Goal: Task Accomplishment & Management: Manage account settings

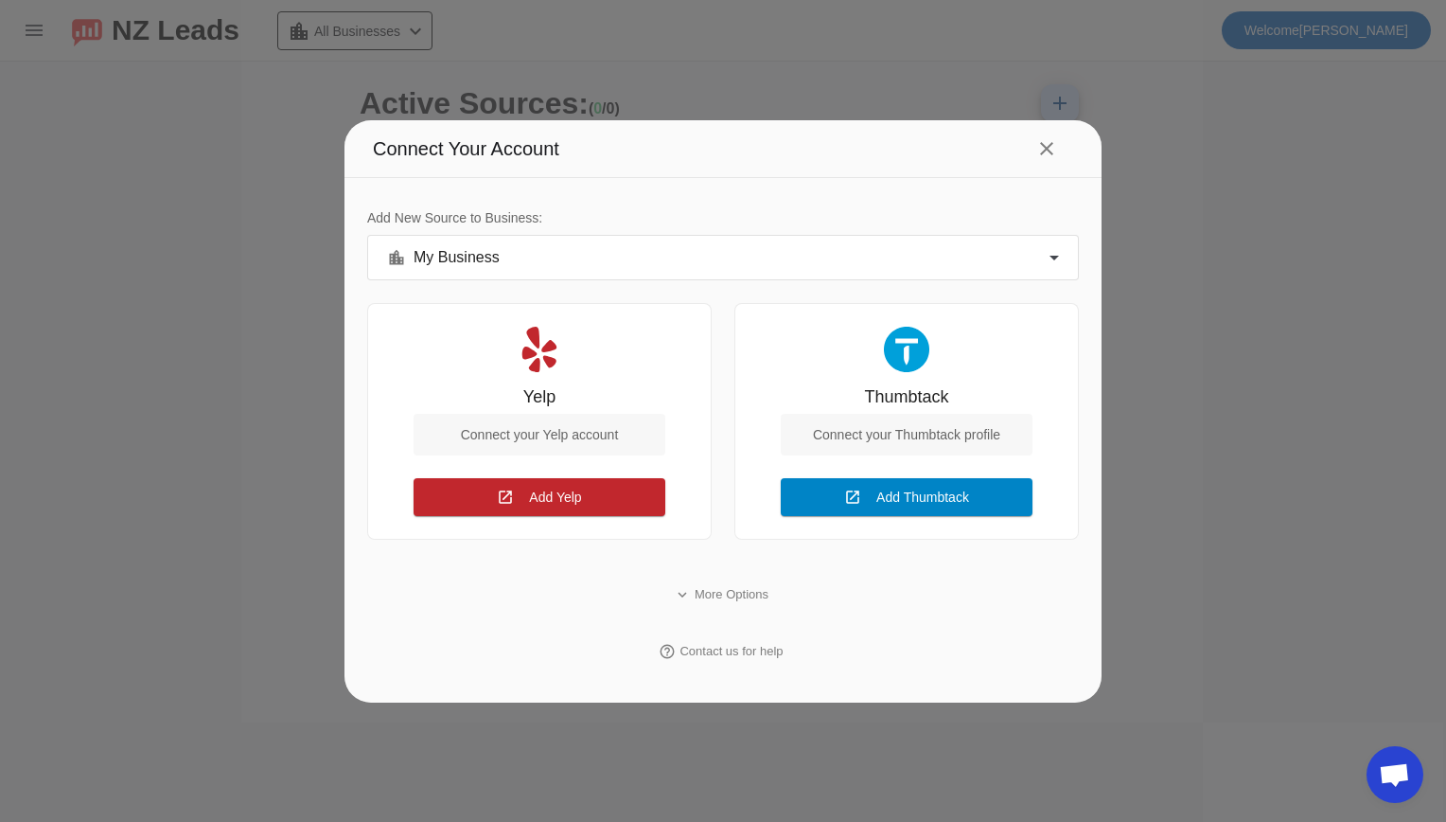
click at [893, 488] on span "Add Thumbtack Connect" at bounding box center [923, 497] width 93 height 20
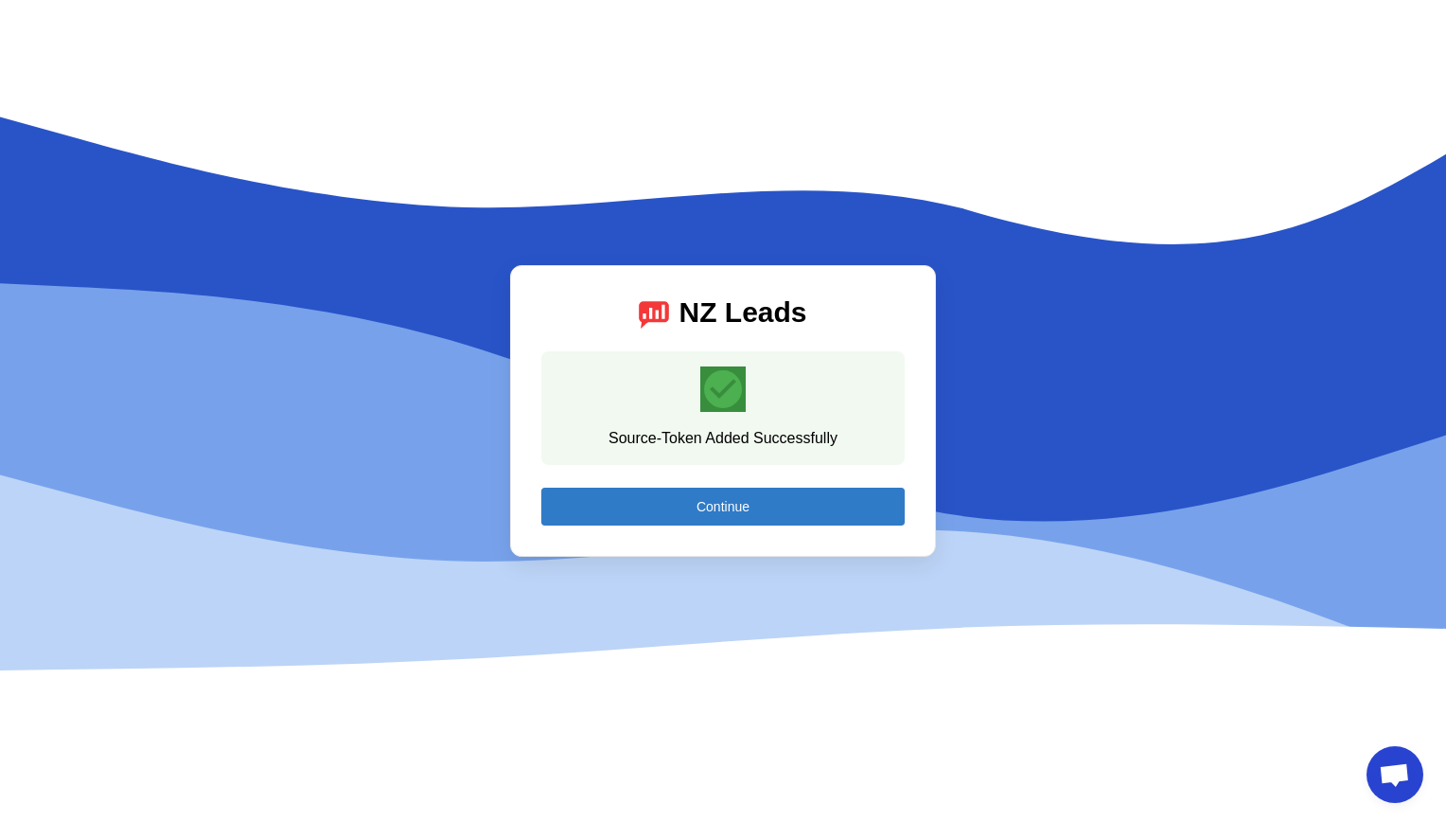
click at [700, 503] on span "Continue" at bounding box center [723, 506] width 53 height 15
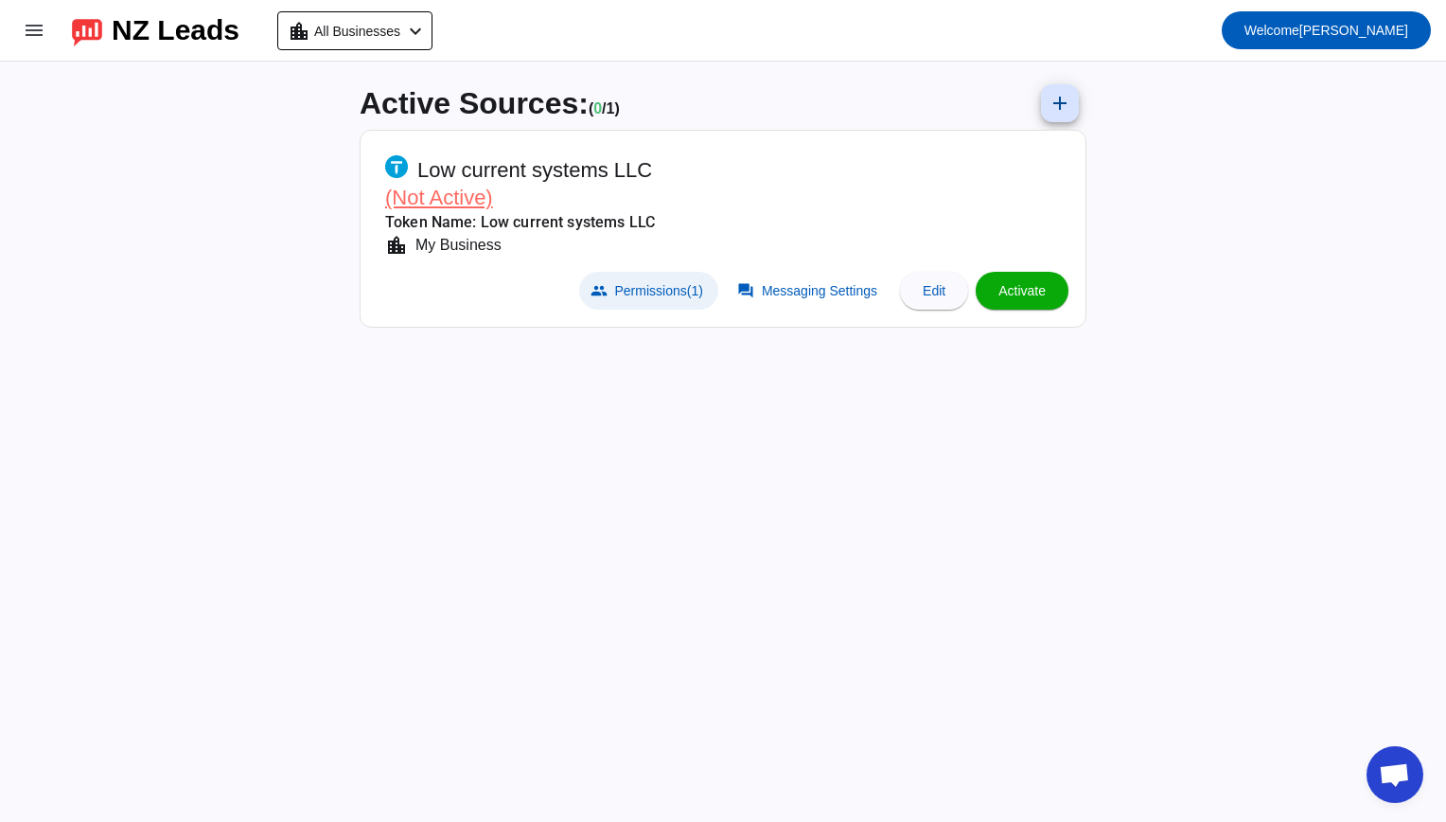
click at [644, 290] on span "Permissions (1)" at bounding box center [659, 290] width 88 height 15
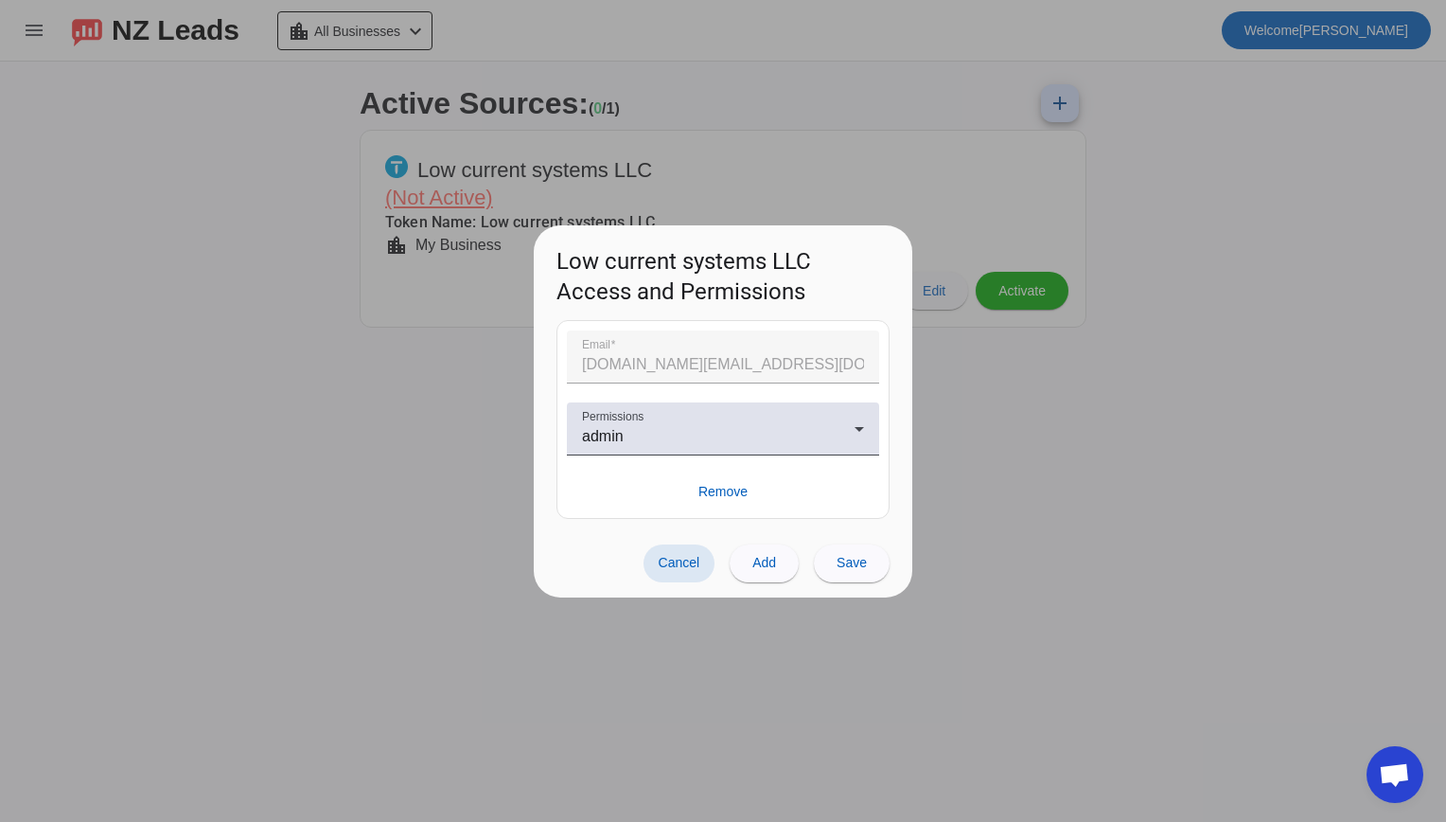
click at [678, 556] on span "Cancel" at bounding box center [680, 562] width 42 height 15
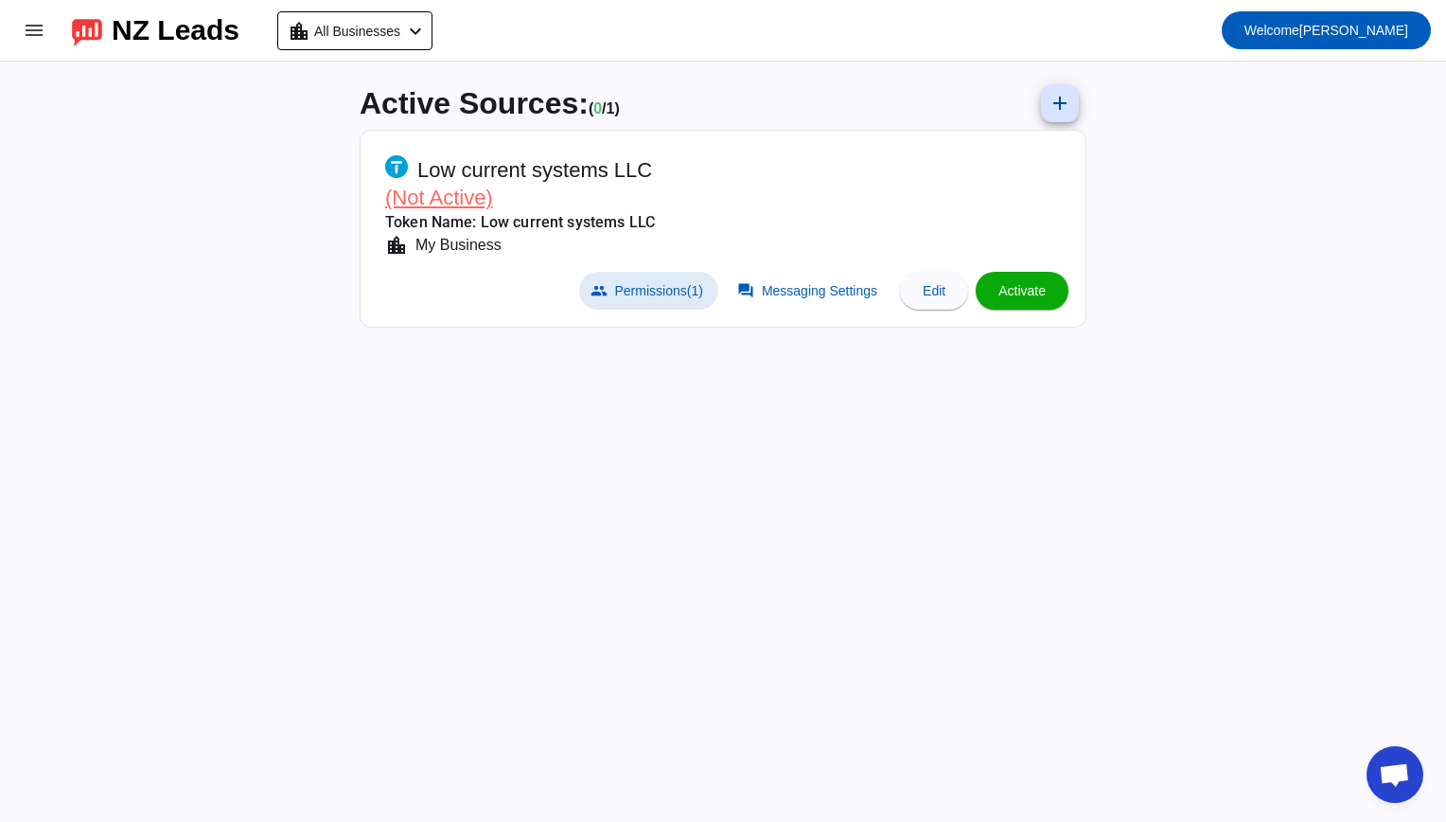
click at [433, 197] on span "(Not Active)" at bounding box center [439, 198] width 108 height 24
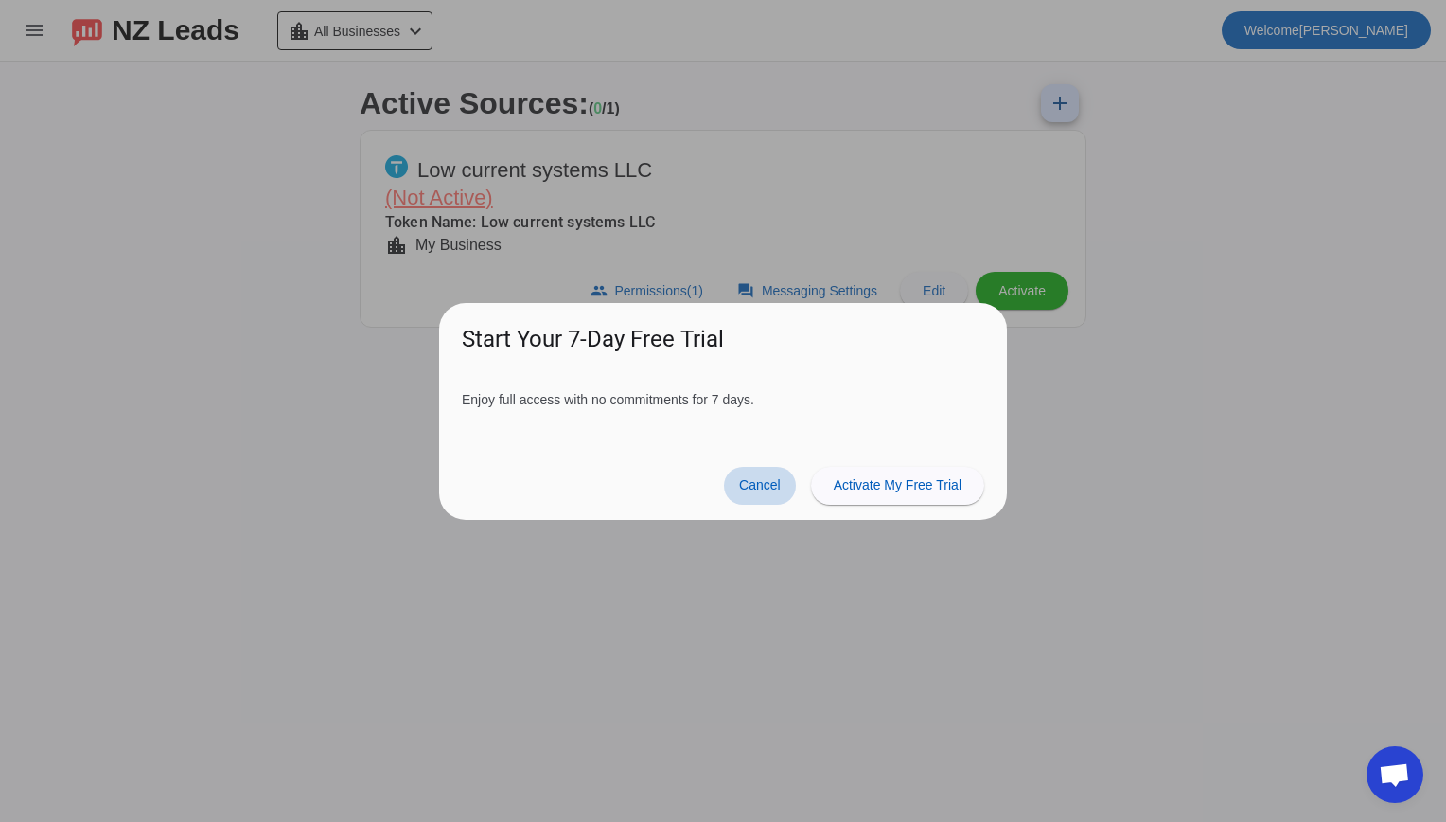
click at [740, 492] on span "Cancel" at bounding box center [760, 484] width 42 height 15
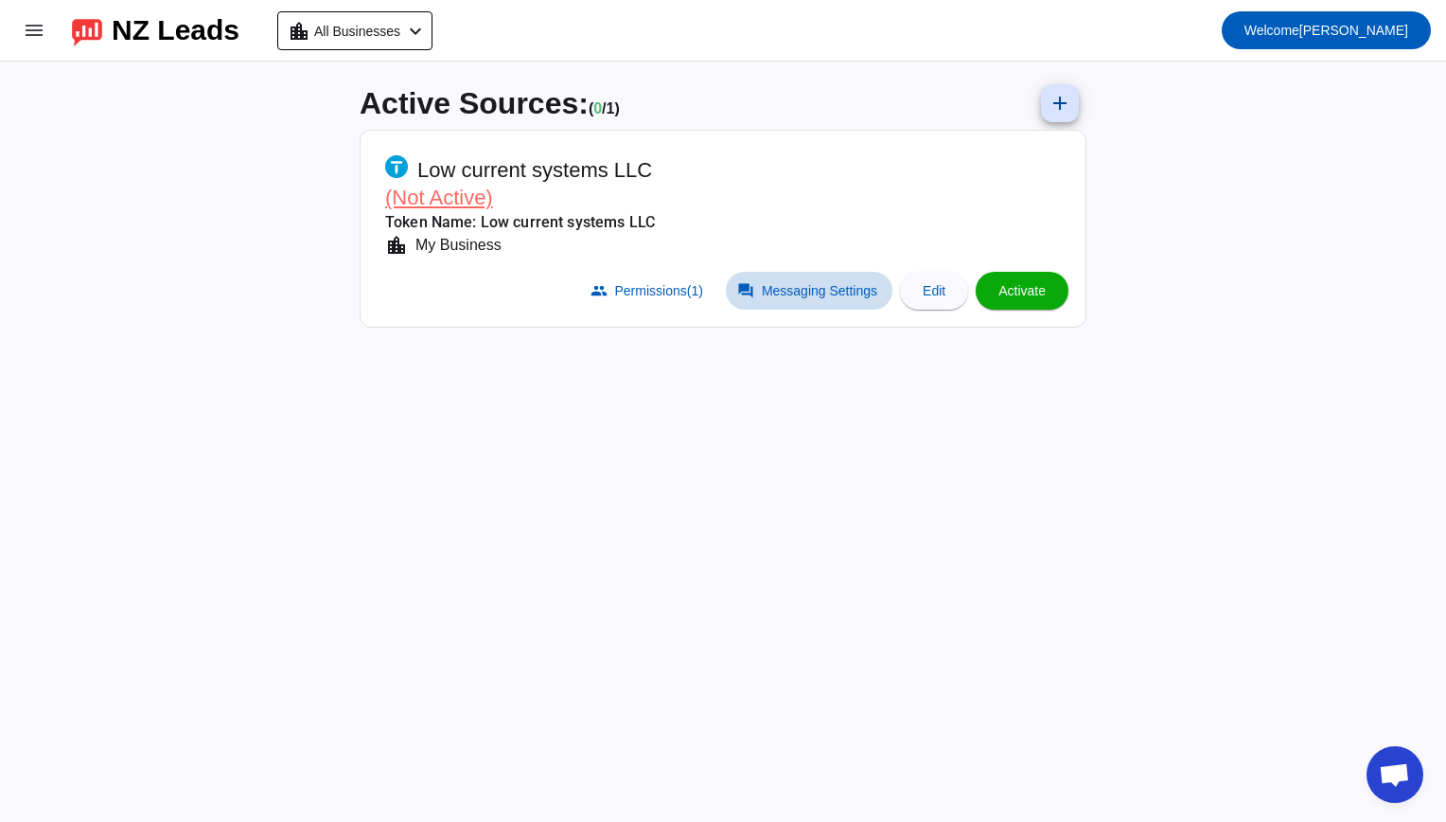
click at [801, 296] on span "Messaging Settings" at bounding box center [819, 290] width 115 height 15
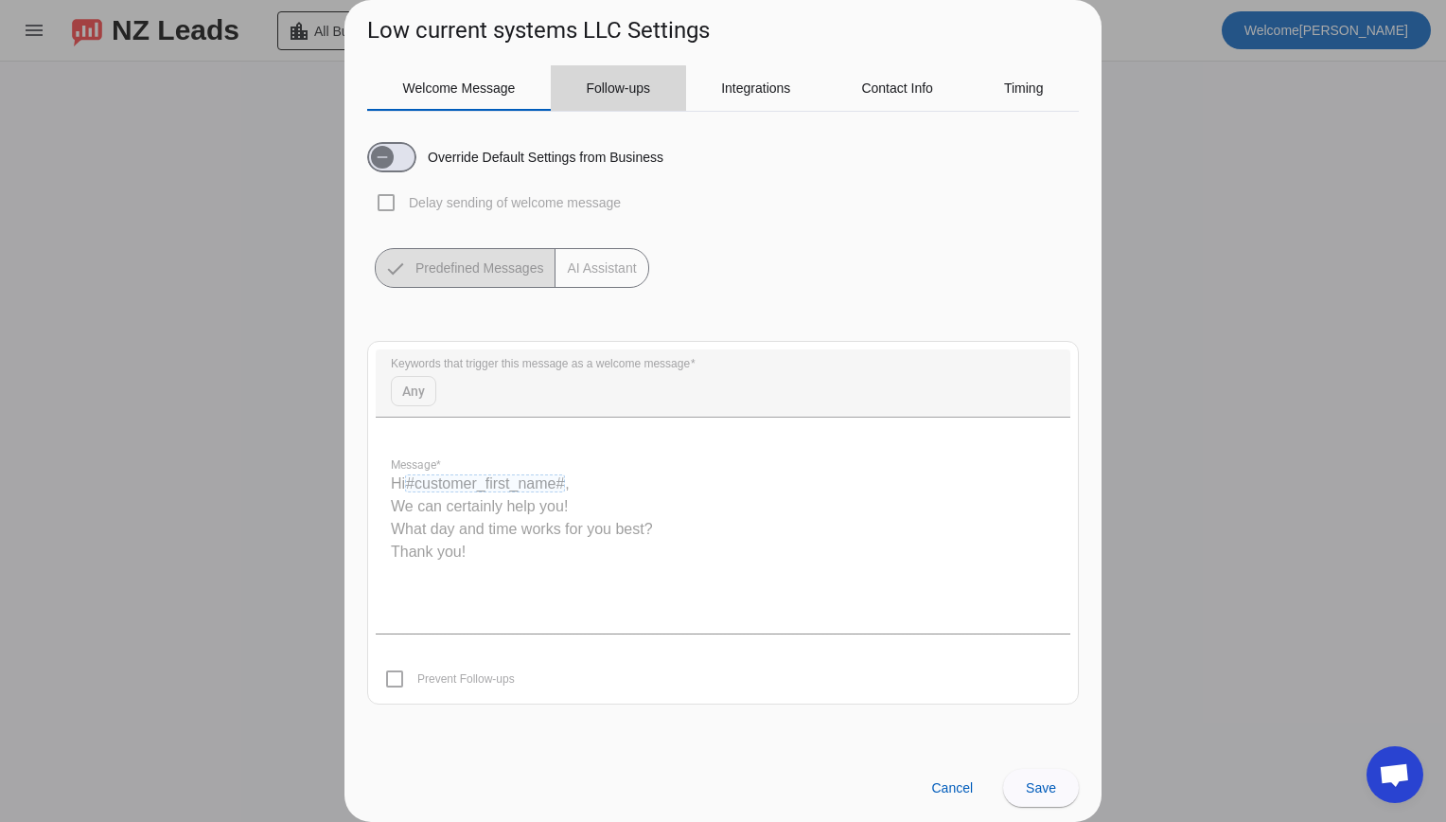
click at [596, 106] on span "Follow-ups" at bounding box center [618, 87] width 64 height 45
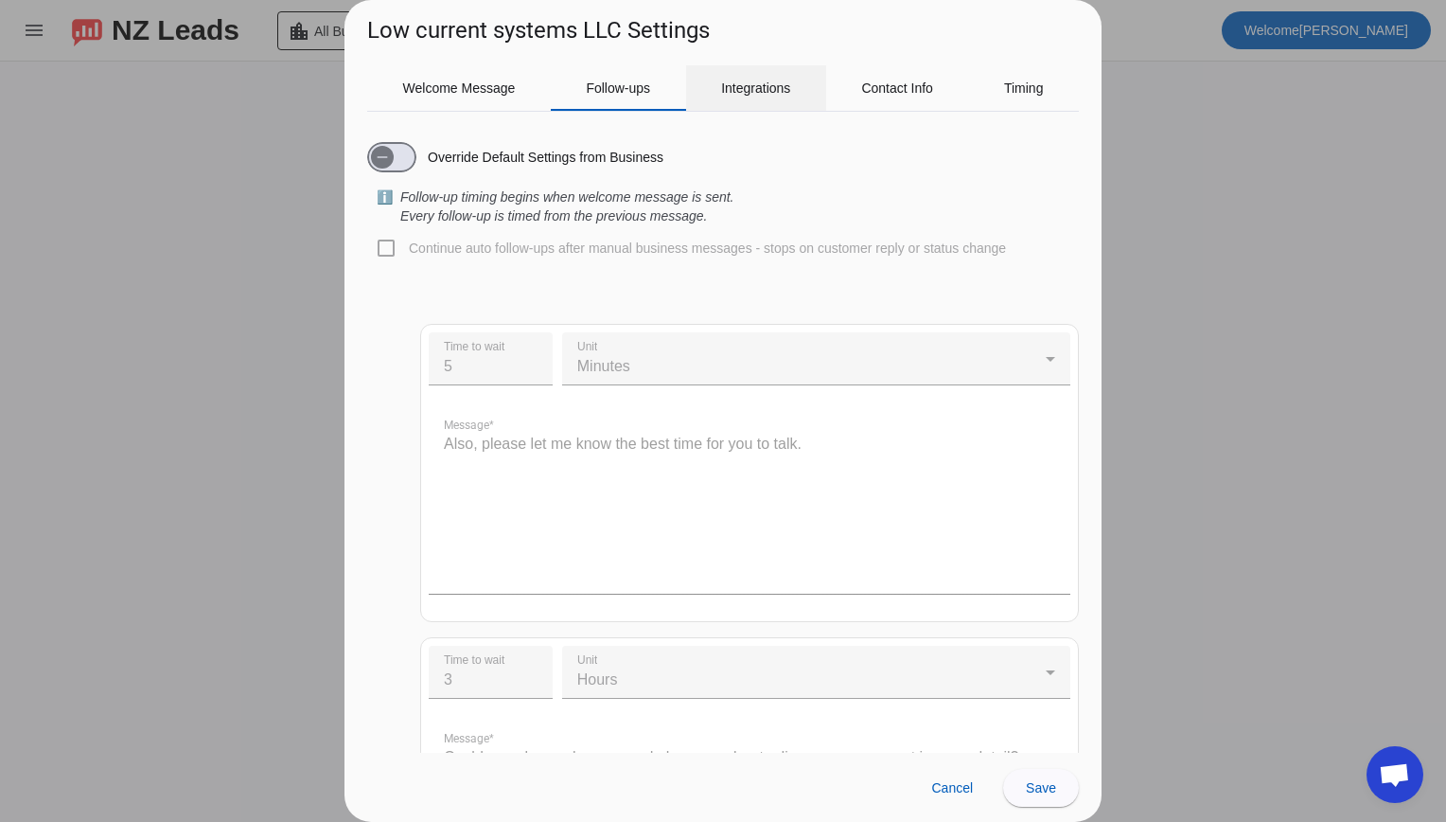
click at [759, 84] on span "Integrations" at bounding box center [755, 87] width 69 height 13
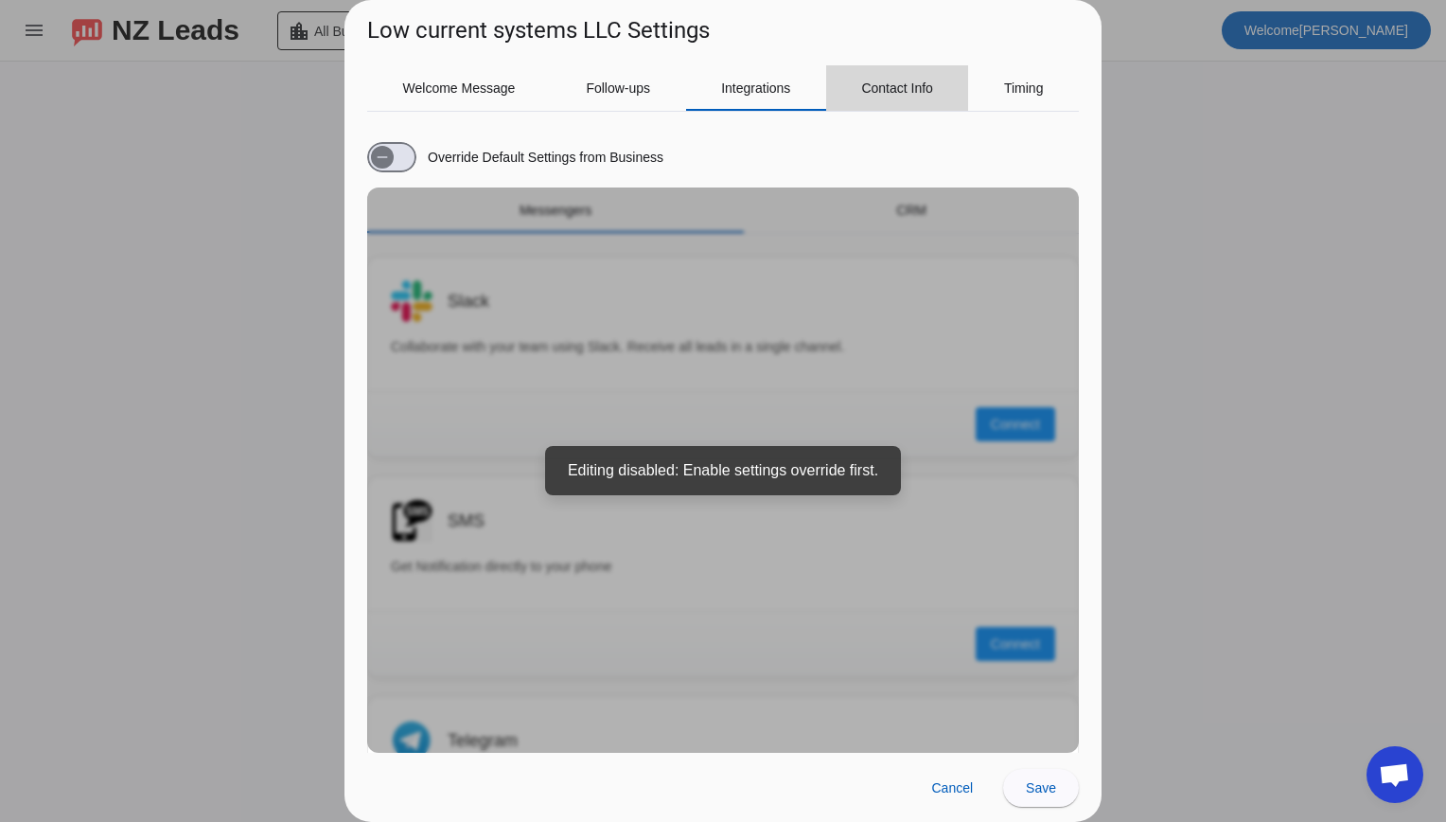
click at [841, 86] on div "Contact Info" at bounding box center [897, 87] width 143 height 45
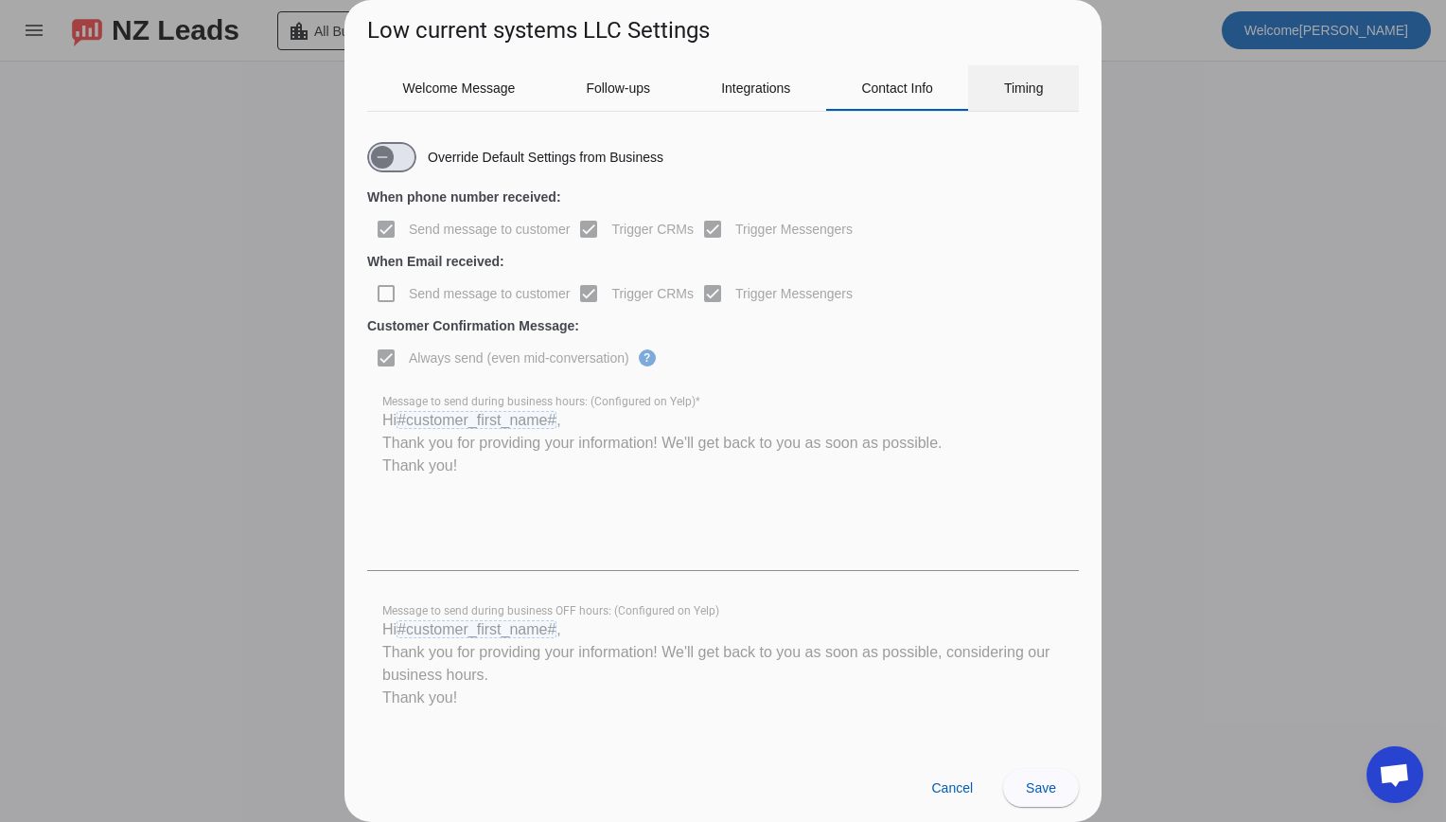
click at [1010, 103] on span "Timing" at bounding box center [1024, 87] width 40 height 45
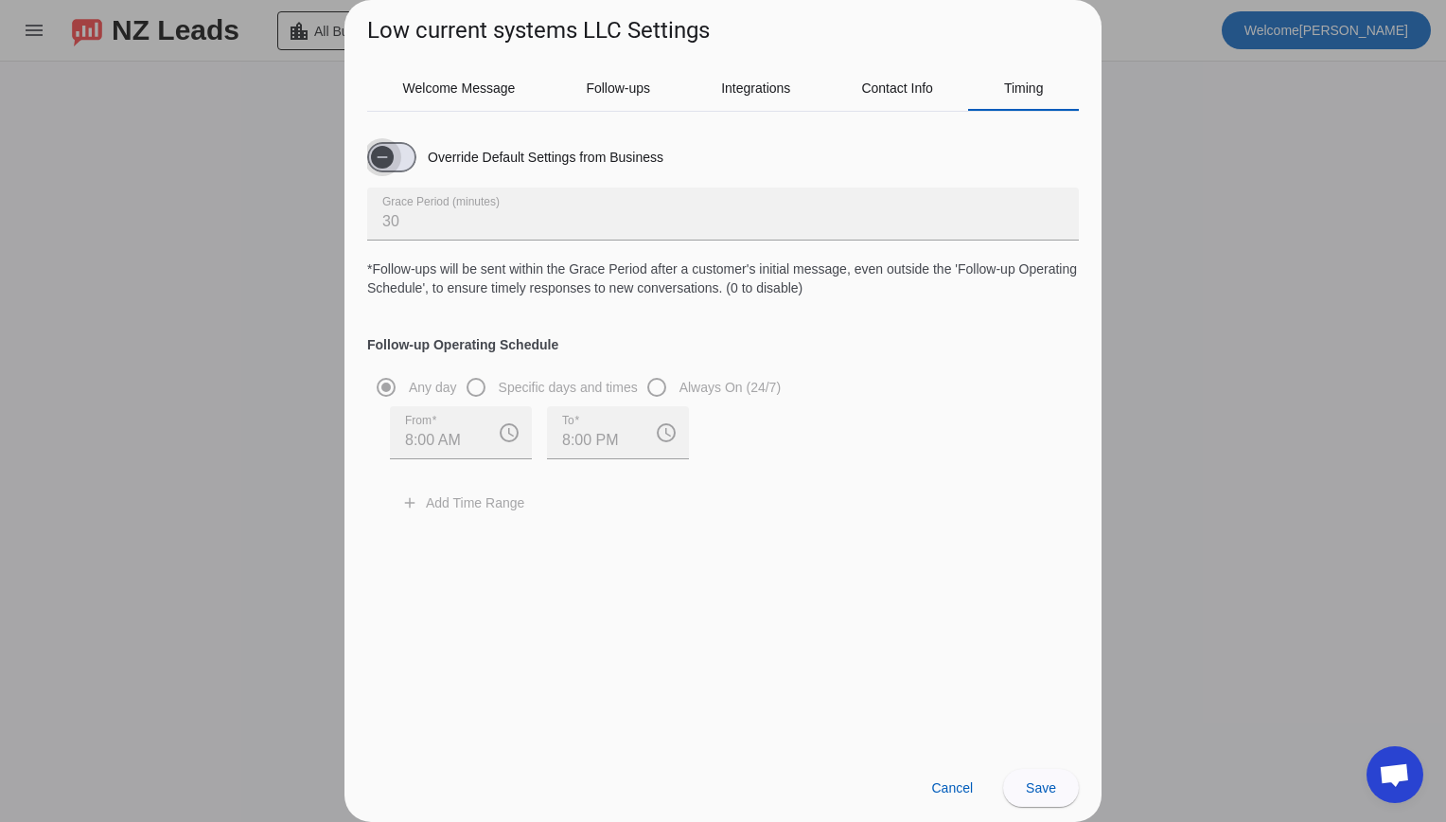
click at [375, 162] on icon "button" at bounding box center [382, 157] width 15 height 15
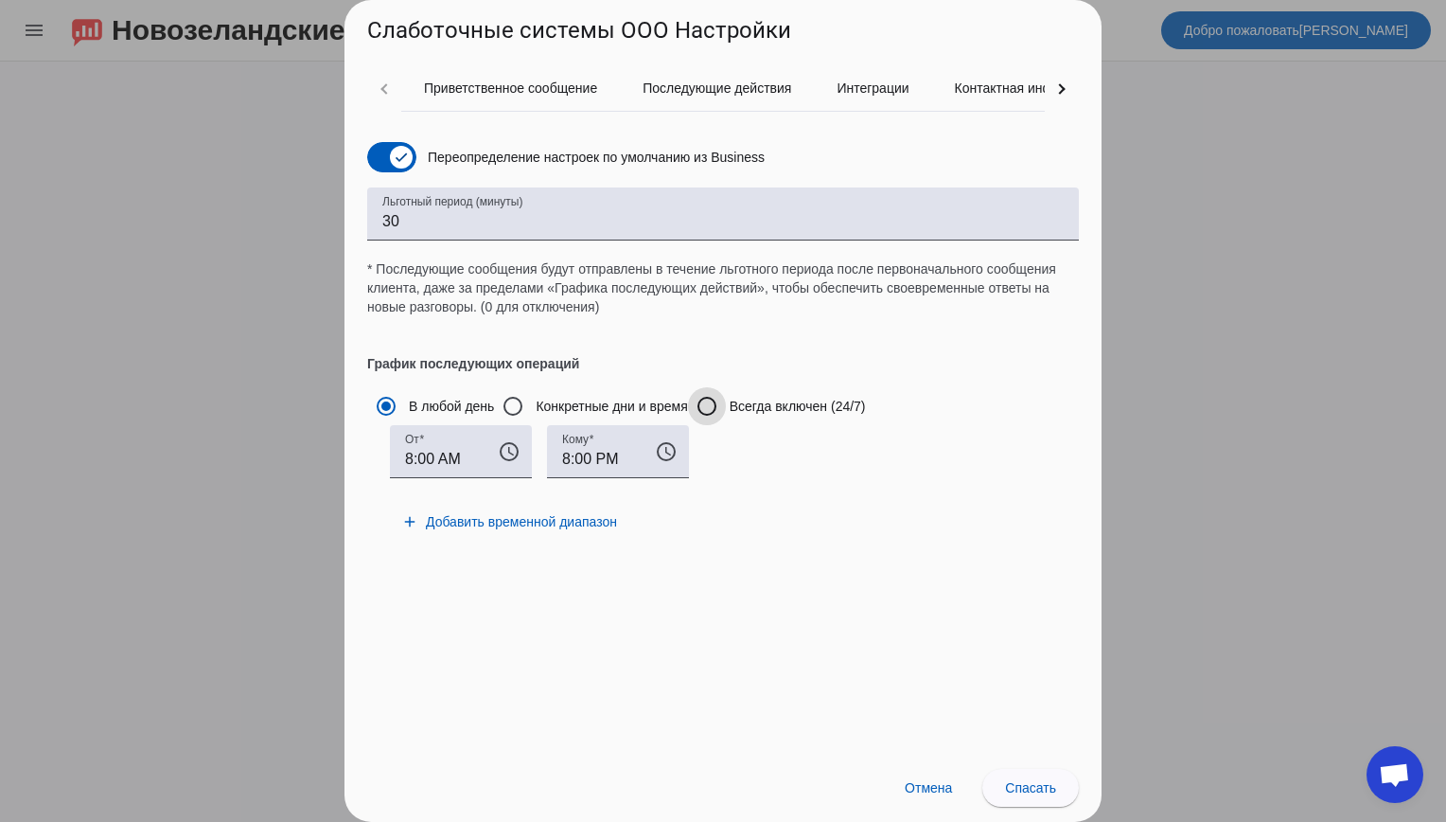
click at [707, 411] on input "Всегда включен (24/7)" at bounding box center [707, 406] width 38 height 38
radio input "true"
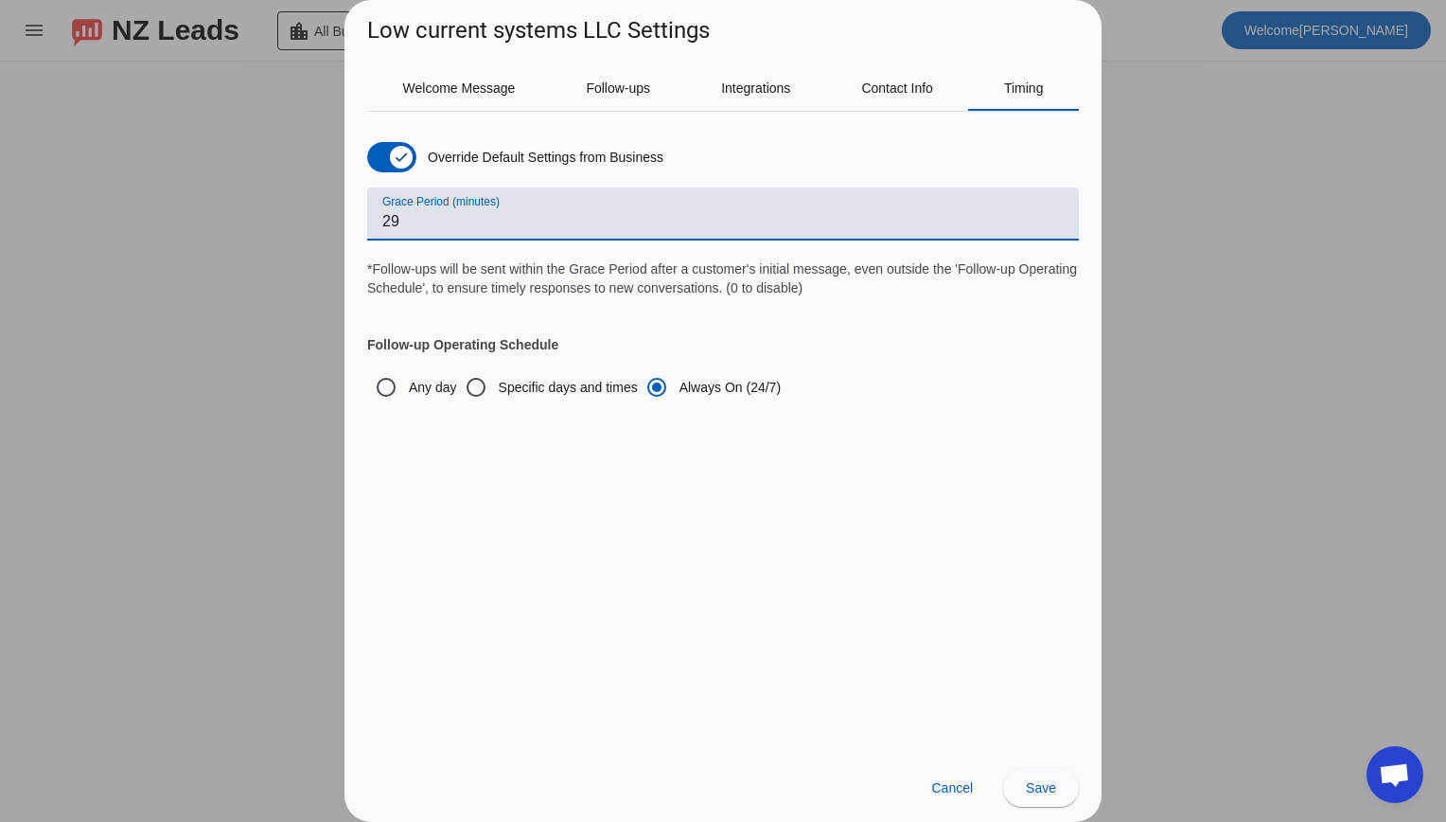
click at [1055, 223] on input "29" at bounding box center [723, 221] width 682 height 23
click at [1055, 223] on input "28" at bounding box center [723, 221] width 682 height 23
click at [1055, 223] on input "3" at bounding box center [723, 221] width 682 height 23
click at [1055, 223] on input "2" at bounding box center [723, 221] width 682 height 23
click at [1055, 223] on input "1" at bounding box center [723, 221] width 682 height 23
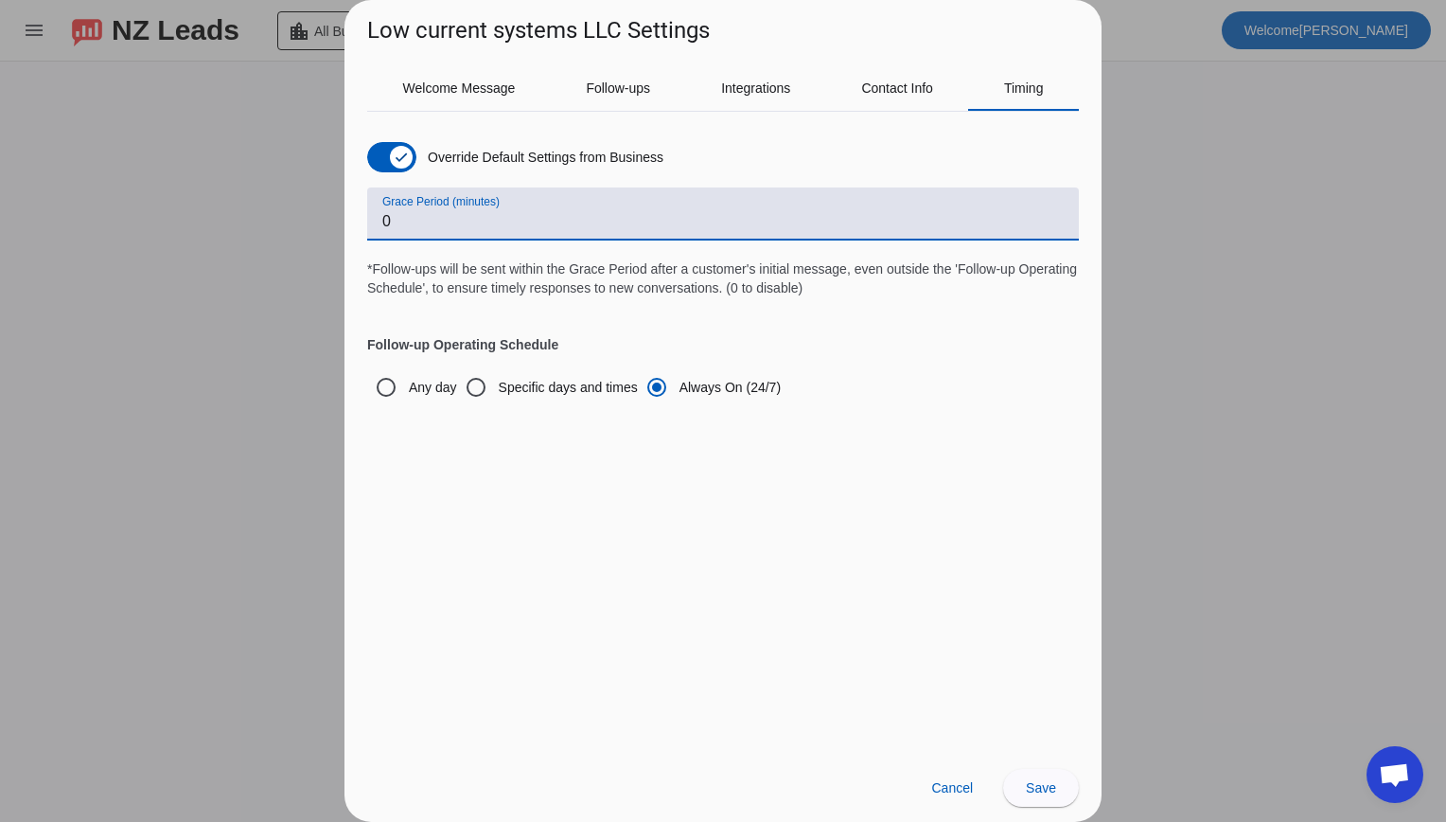
click at [1055, 223] on input "0" at bounding box center [723, 221] width 682 height 23
type input "1"
click at [1054, 212] on input "1" at bounding box center [723, 221] width 682 height 23
click at [855, 308] on h4 "Follow-up Operating Schedule" at bounding box center [723, 325] width 712 height 57
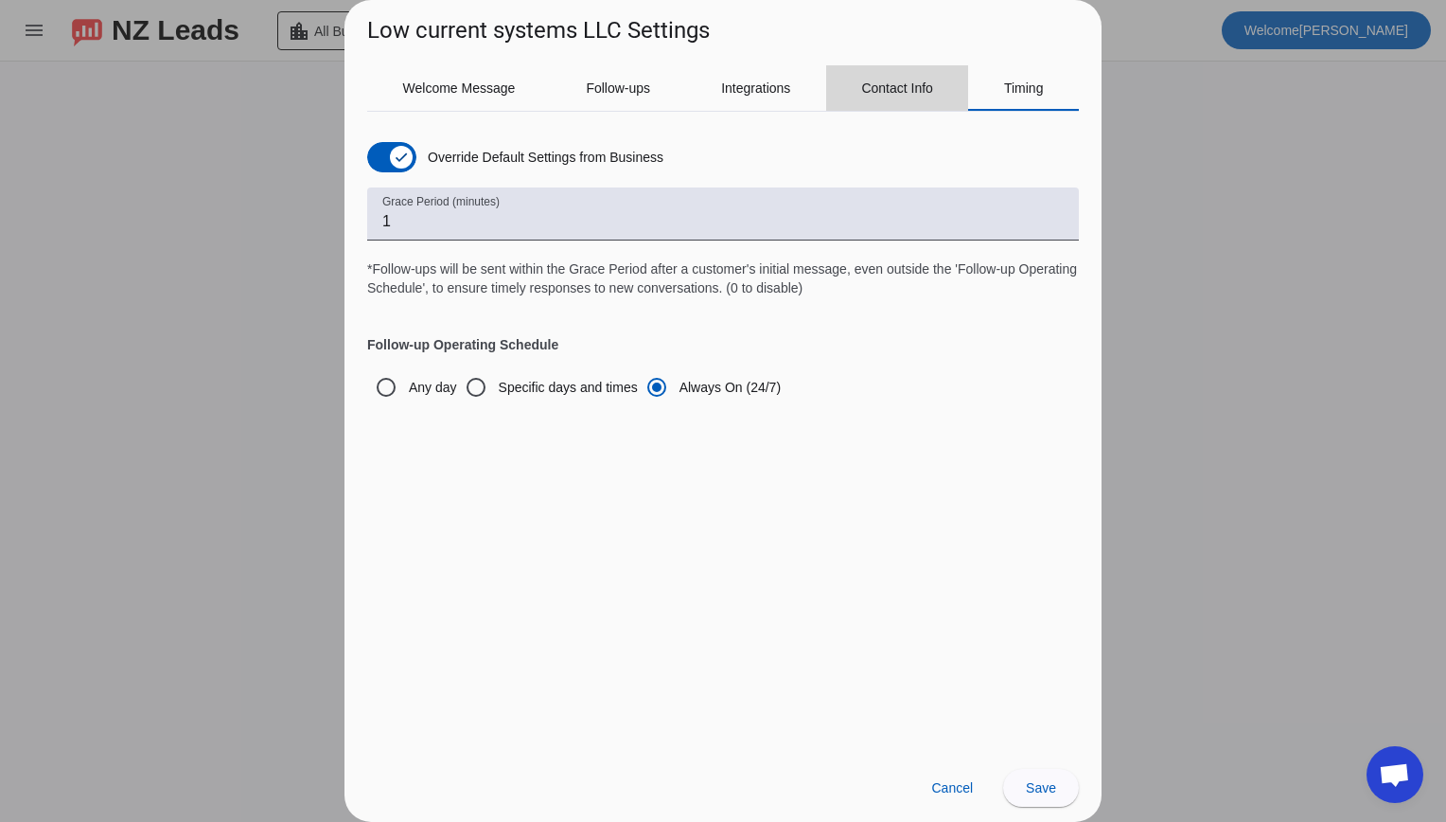
click at [865, 75] on span "Contact Info" at bounding box center [897, 87] width 72 height 45
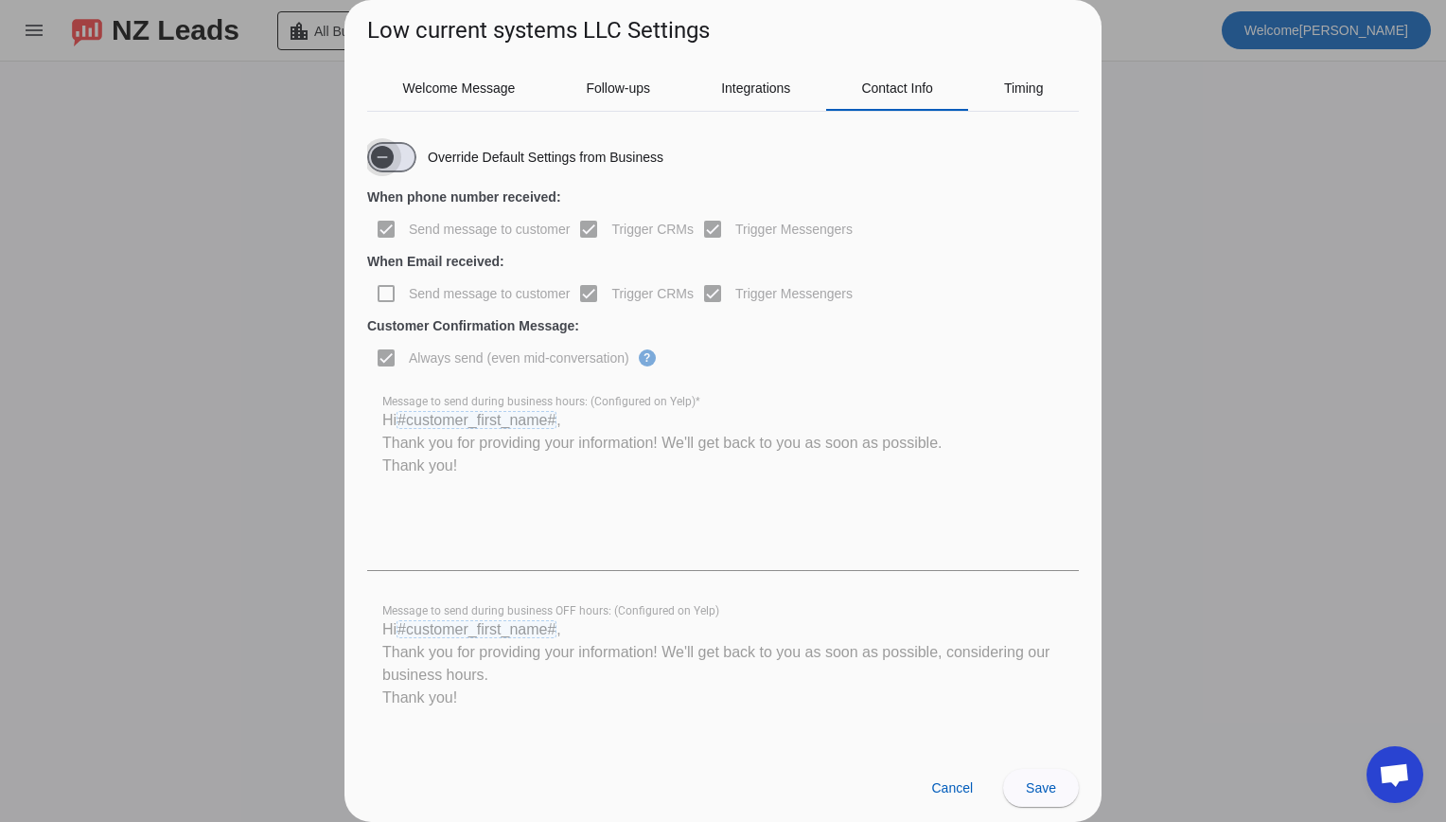
click at [394, 165] on span "button" at bounding box center [382, 157] width 23 height 23
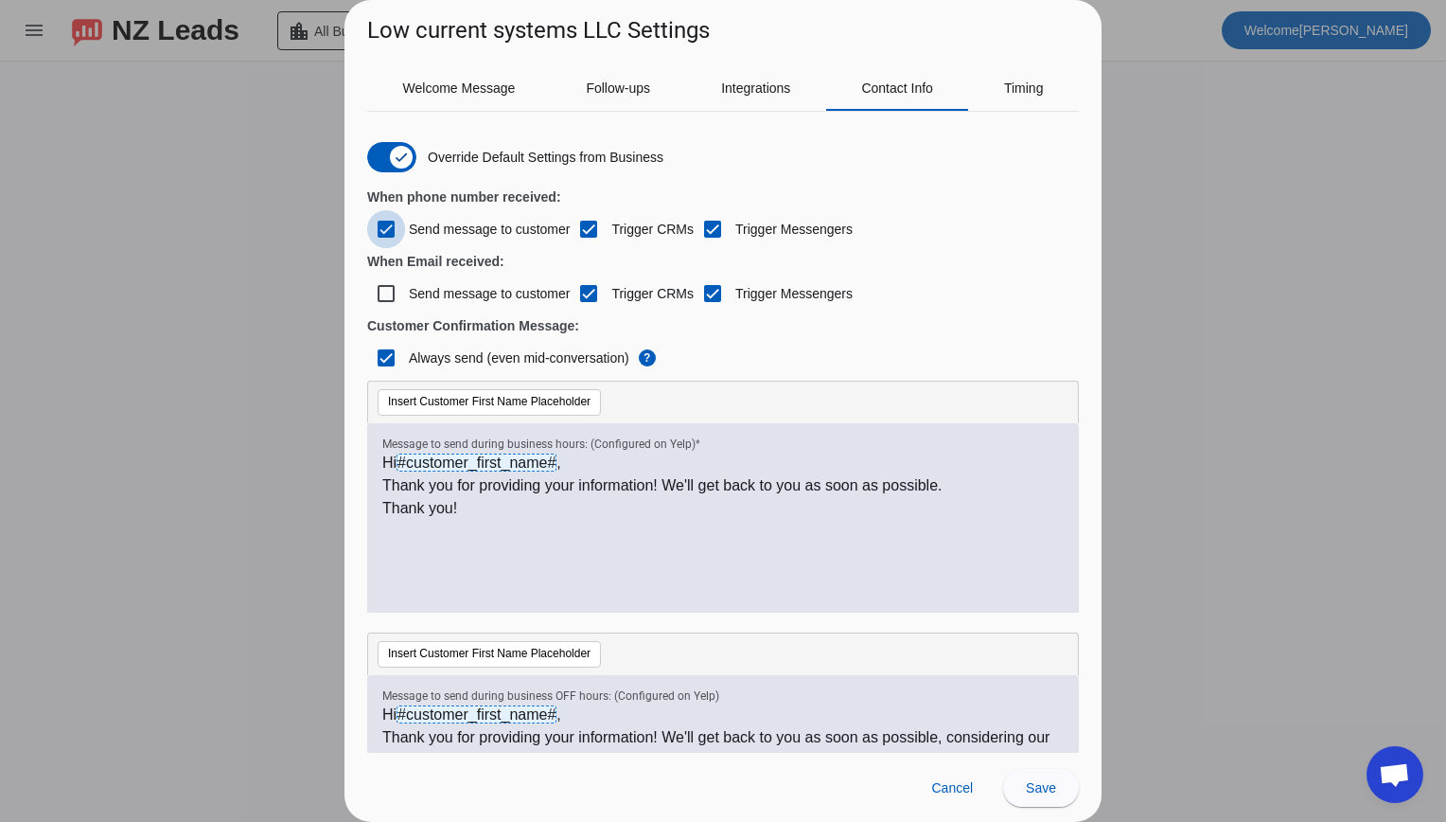
click at [398, 224] on input "Send message to customer" at bounding box center [386, 229] width 38 height 38
checkbox input "false"
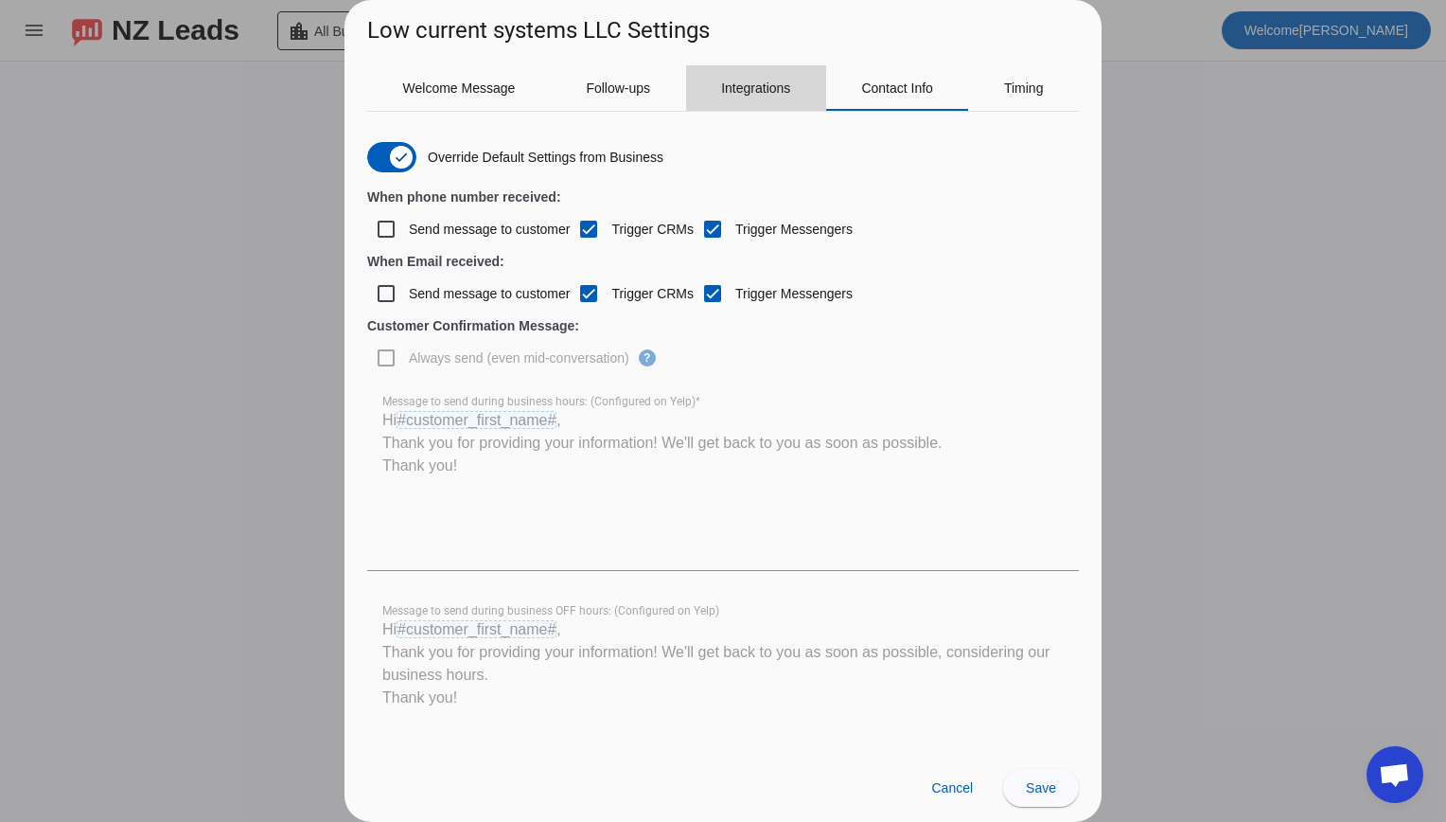
click at [732, 87] on font "Integrations" at bounding box center [755, 87] width 69 height 13
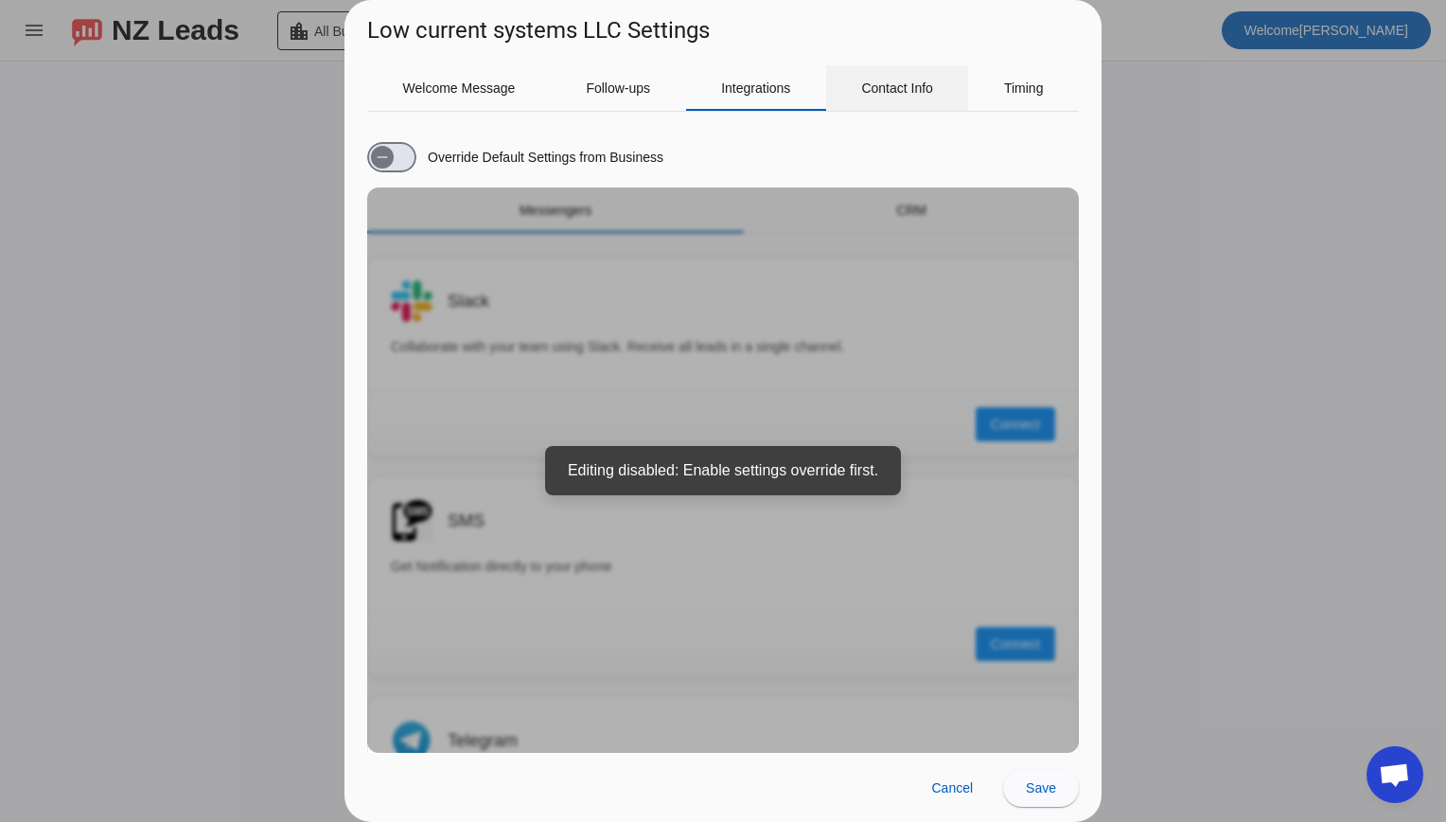
click at [859, 89] on div "Contact Info" at bounding box center [897, 87] width 143 height 45
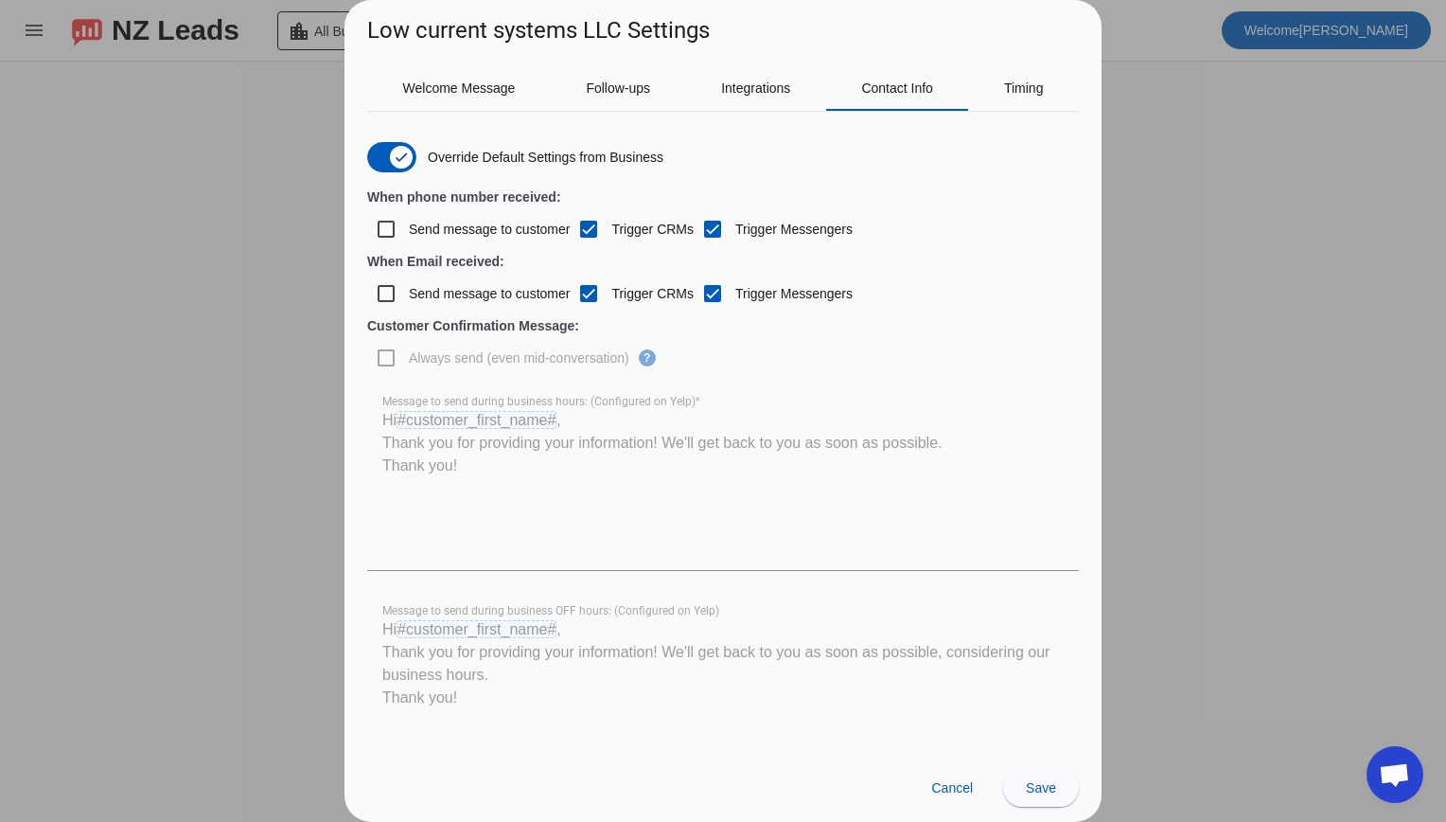
click at [426, 229] on label "Send message to customer" at bounding box center [487, 229] width 165 height 19
click at [405, 229] on input "Send message to customer" at bounding box center [386, 229] width 38 height 38
checkbox input "true"
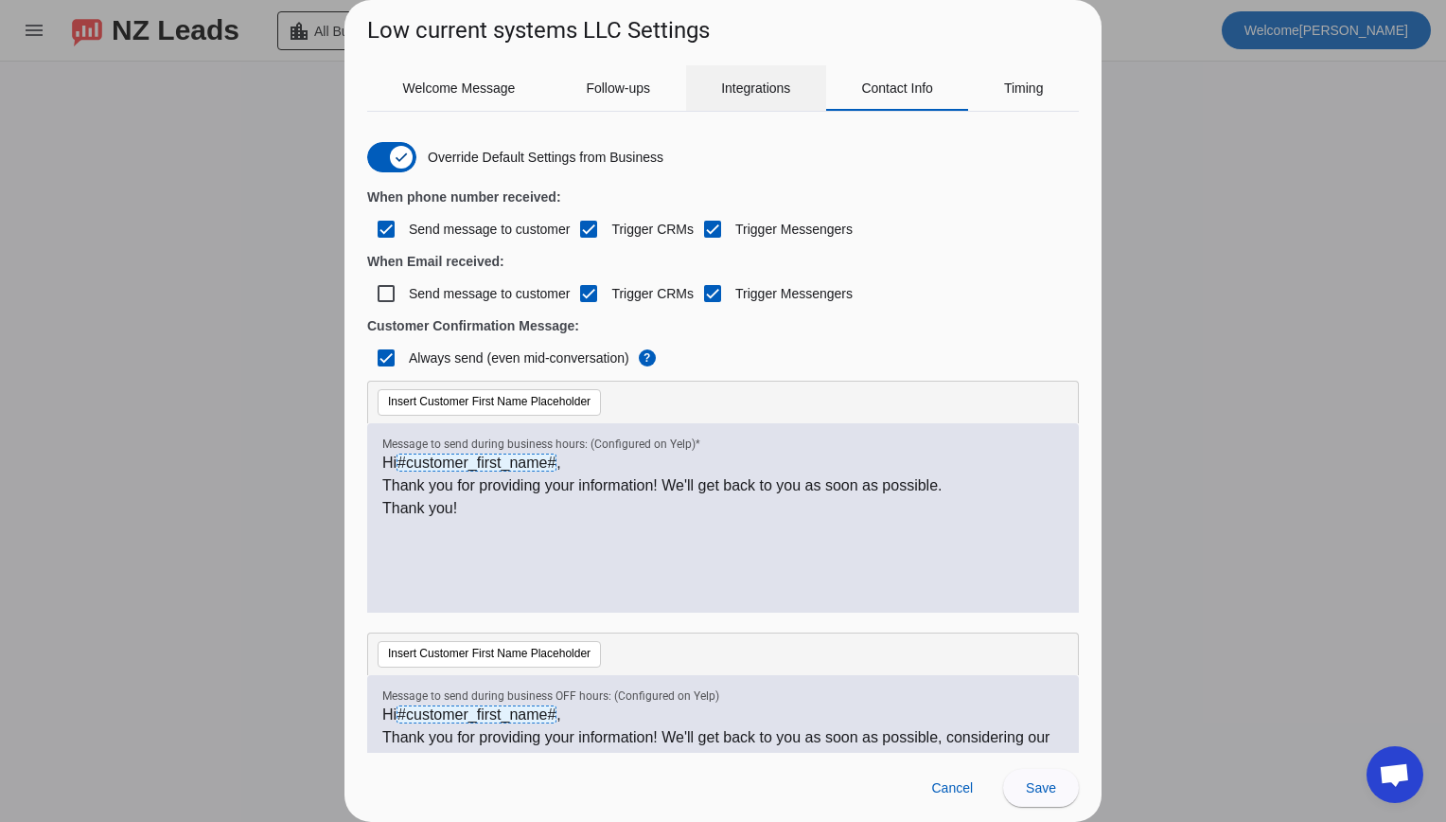
click at [734, 84] on font "Integrations" at bounding box center [755, 87] width 69 height 13
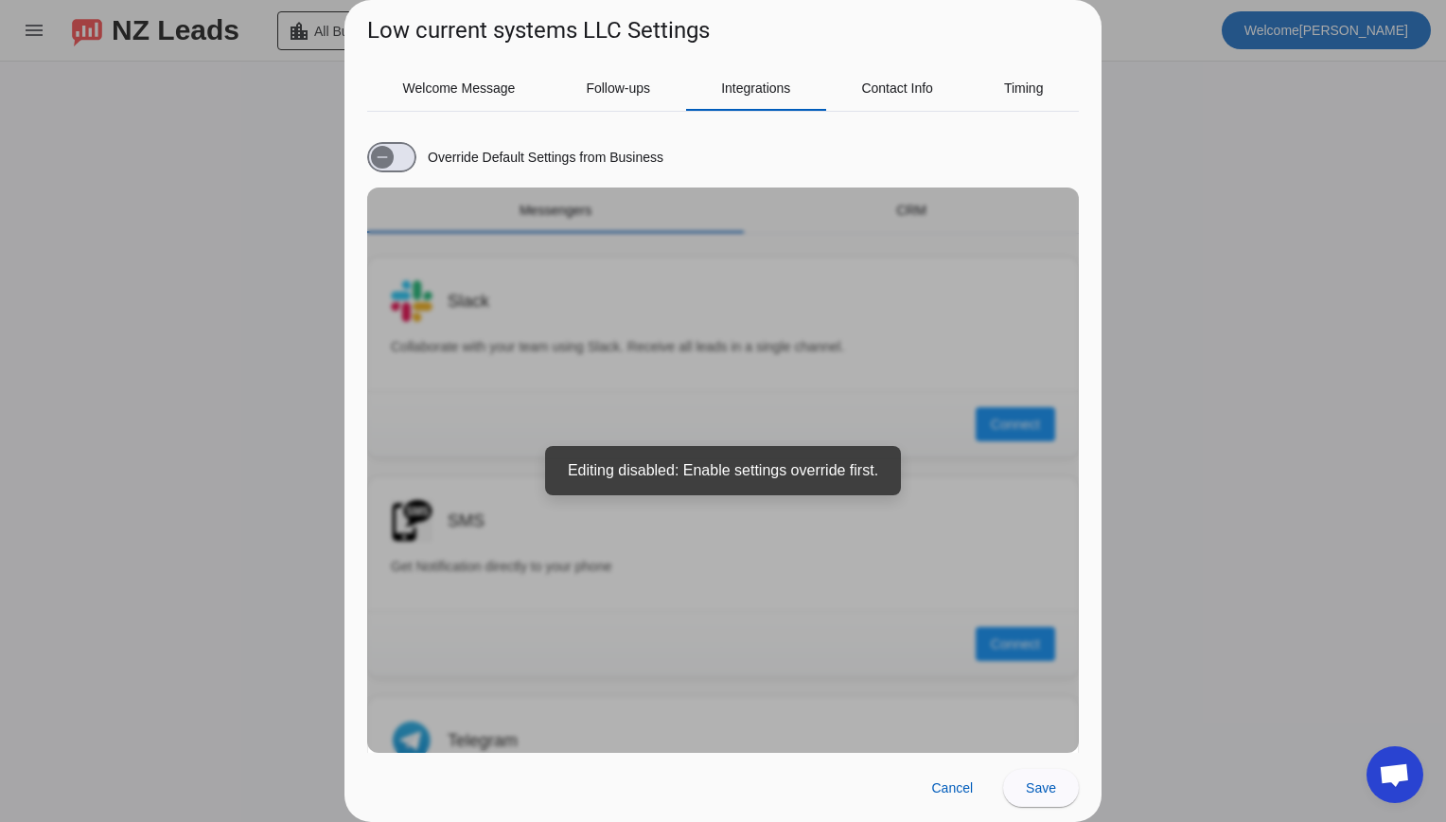
click at [430, 153] on label "Override Default Settings from Business" at bounding box center [543, 157] width 239 height 19
click at [416, 153] on button "Override Default Settings from Business" at bounding box center [391, 157] width 49 height 30
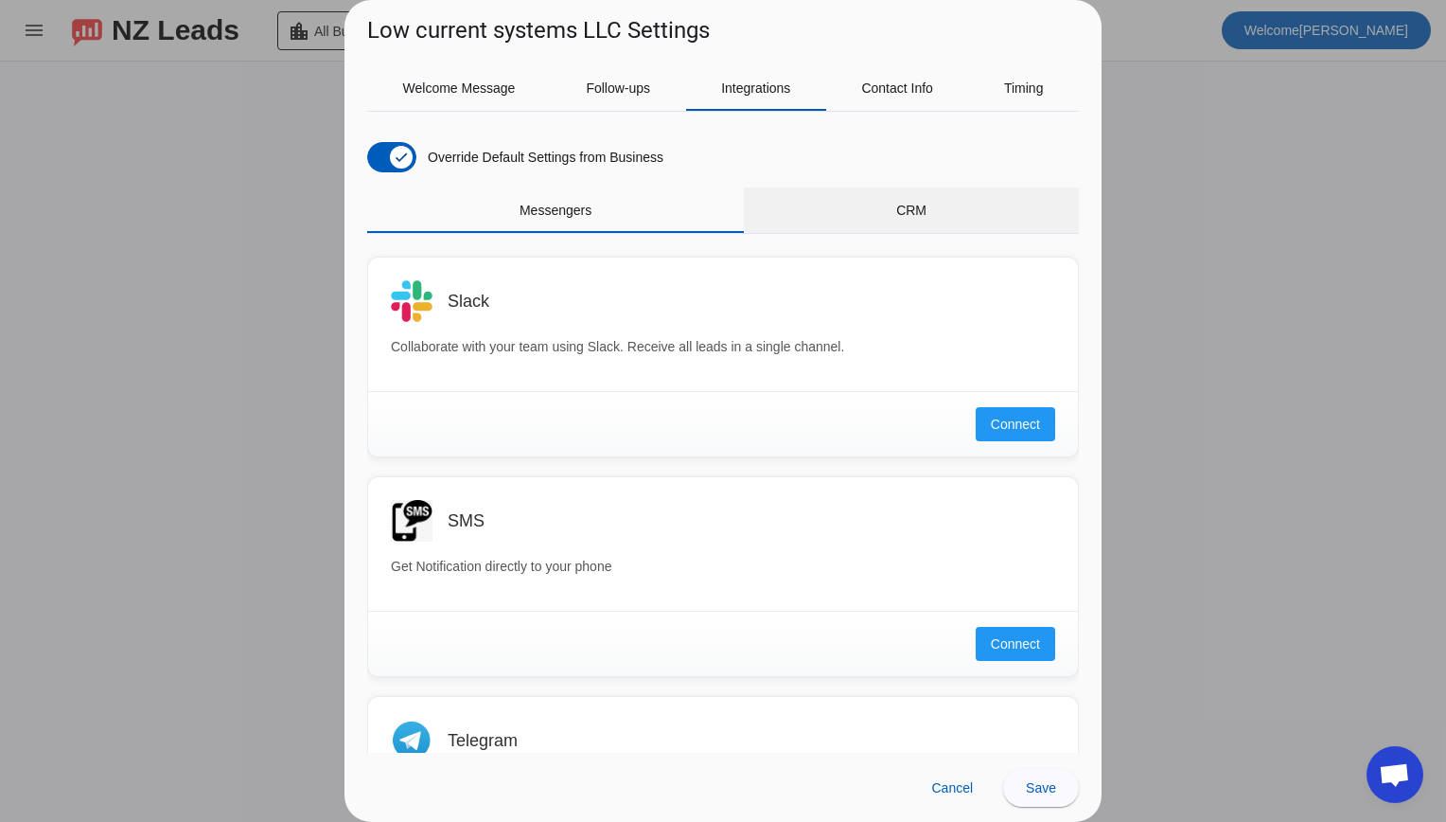
click at [896, 221] on span "CRM" at bounding box center [911, 209] width 30 height 45
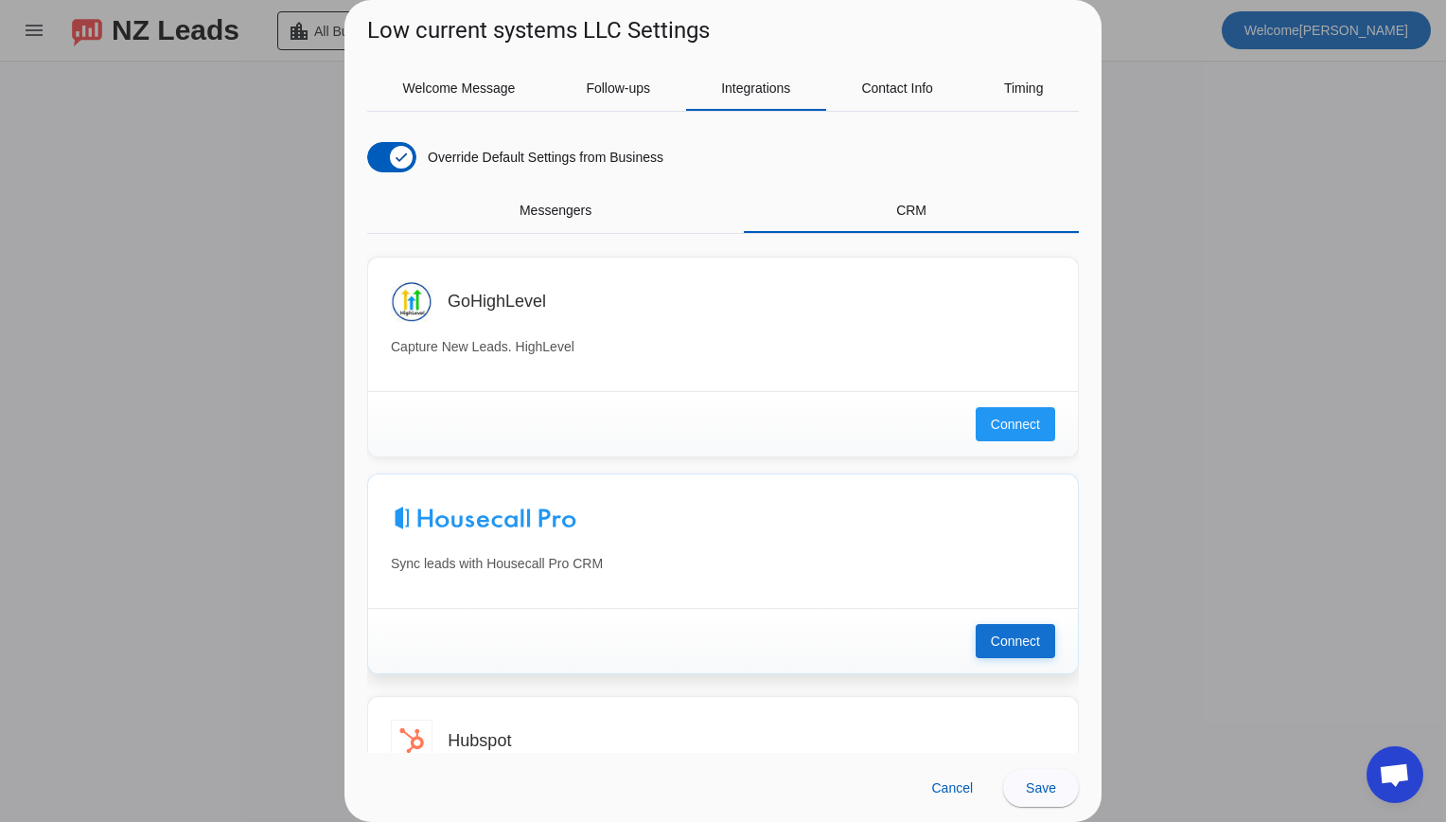
click at [991, 648] on span "Connect" at bounding box center [1015, 640] width 49 height 19
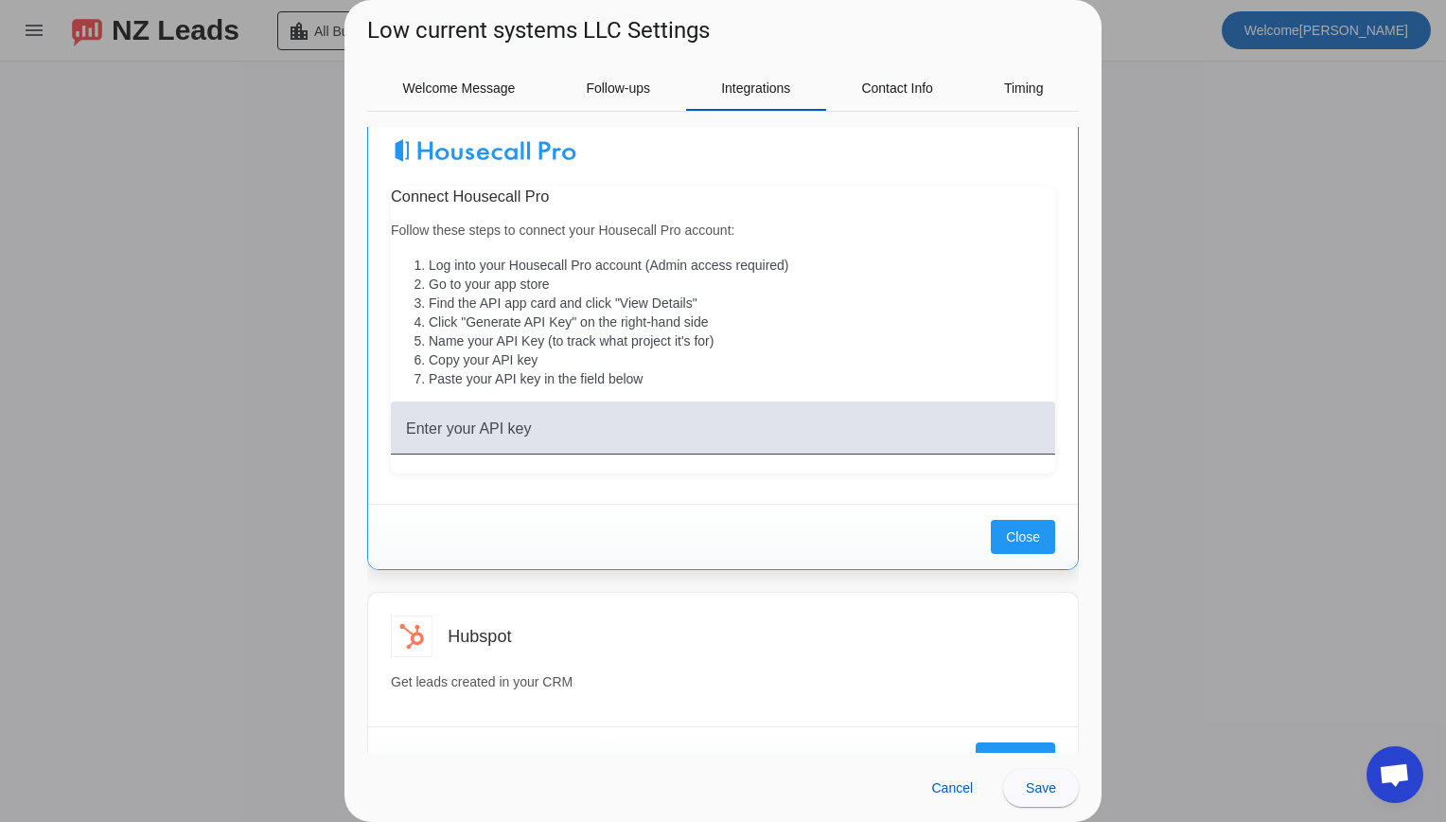
scroll to position [372, 0]
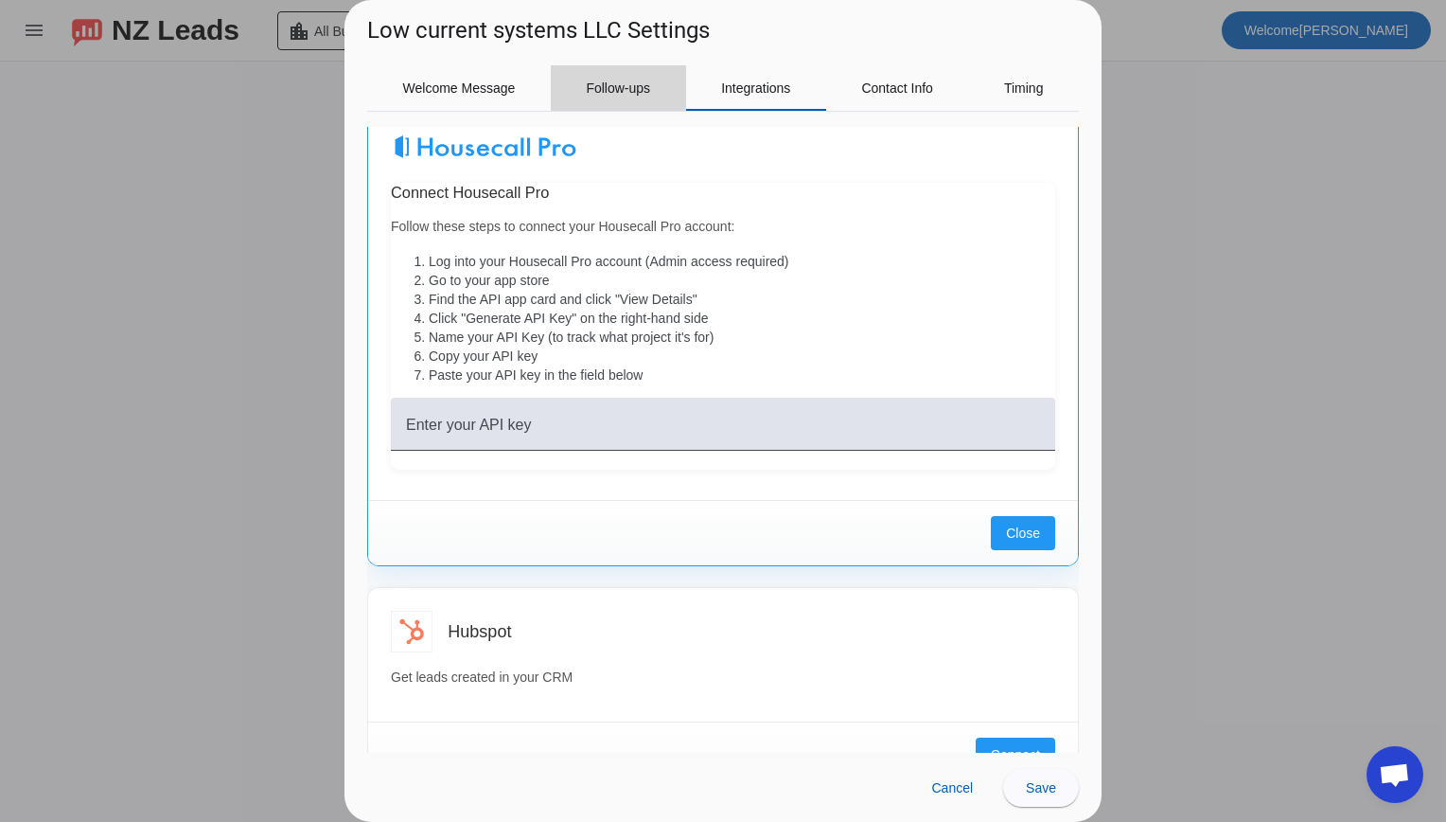
click at [639, 94] on font "Follow-ups" at bounding box center [618, 87] width 64 height 13
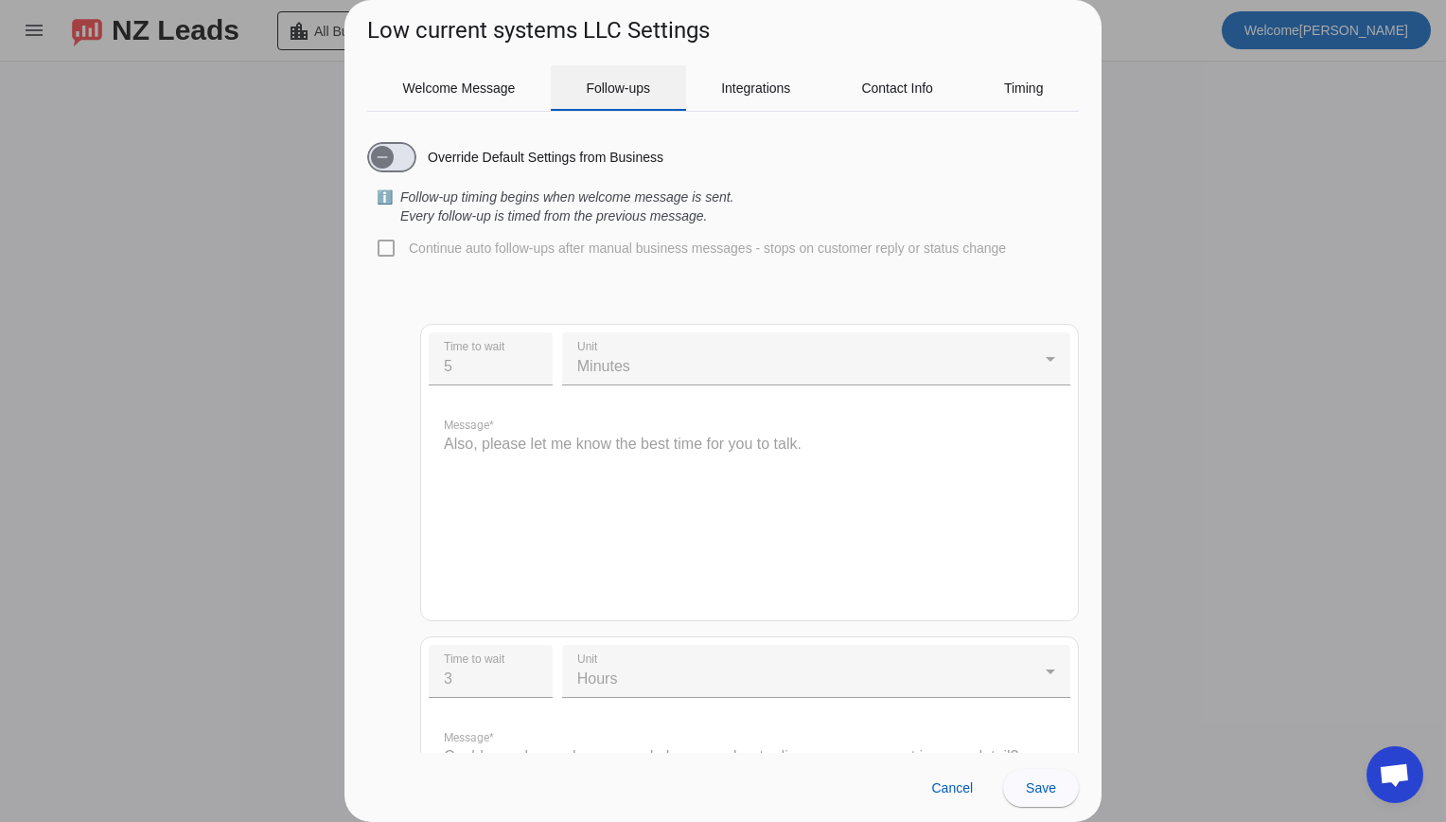
scroll to position [0, 0]
click at [478, 94] on font "Welcome Message" at bounding box center [459, 87] width 113 height 13
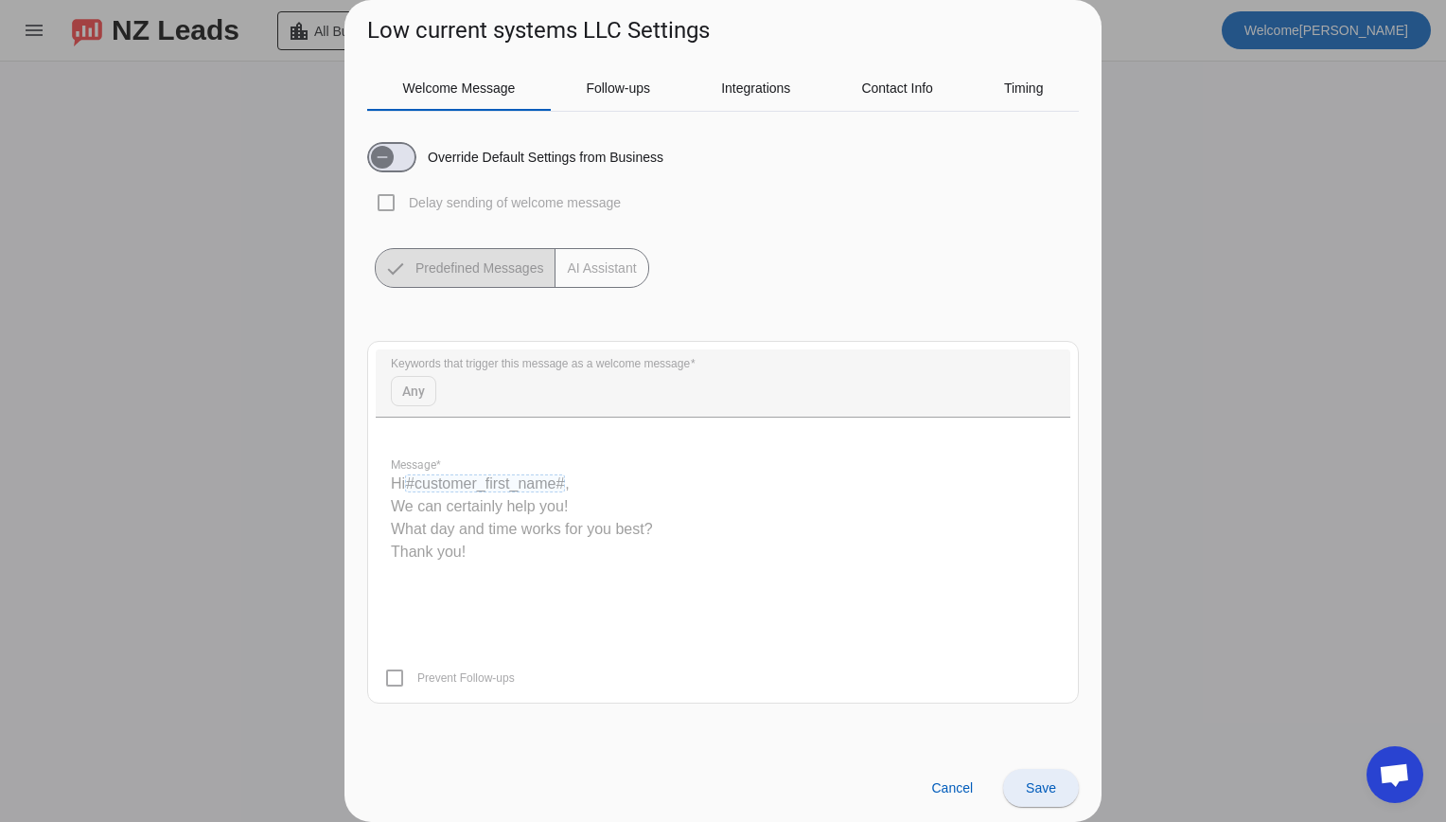
click at [1036, 795] on span "Save" at bounding box center [1041, 787] width 30 height 15
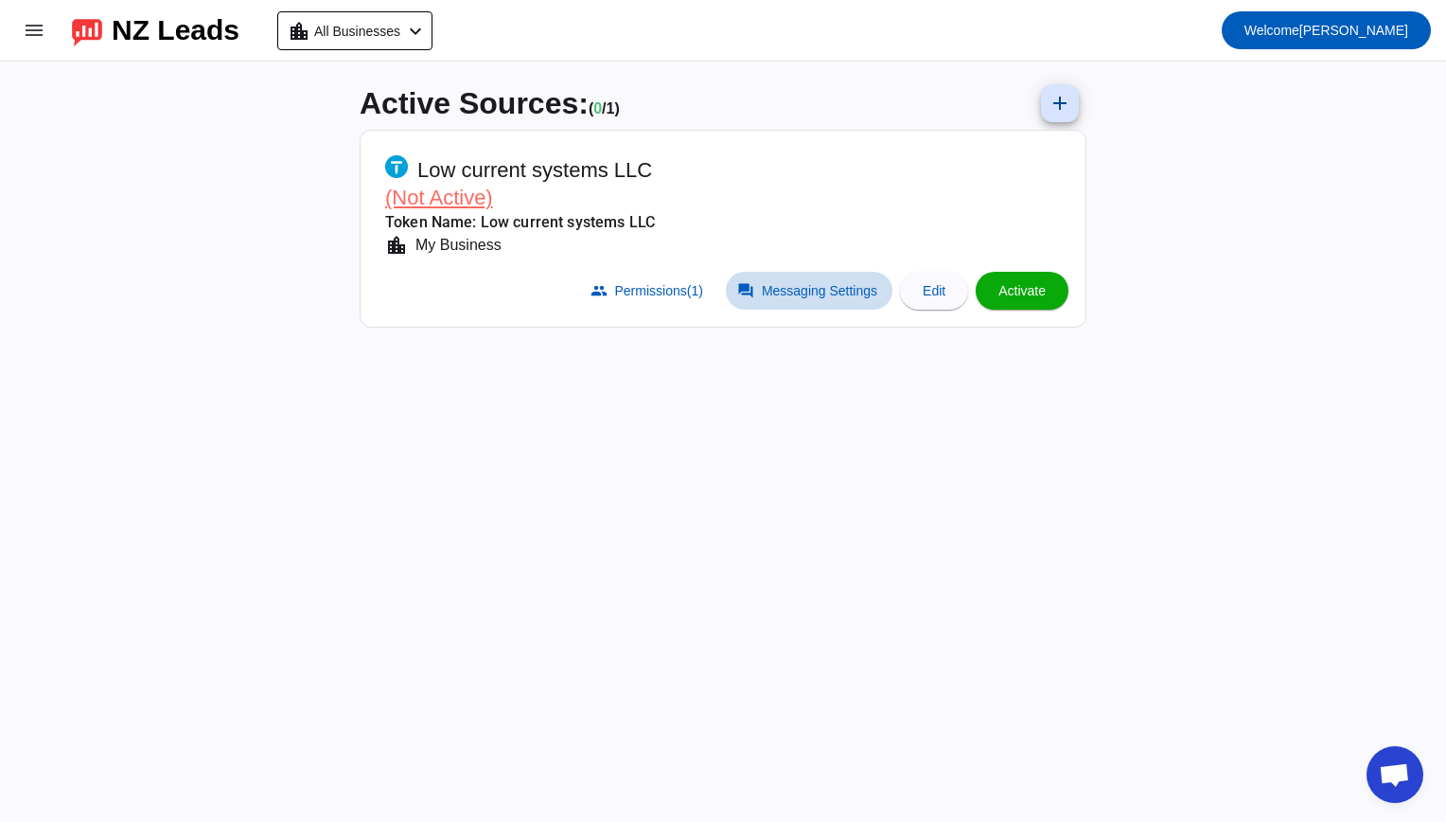
click at [832, 300] on span at bounding box center [809, 291] width 167 height 38
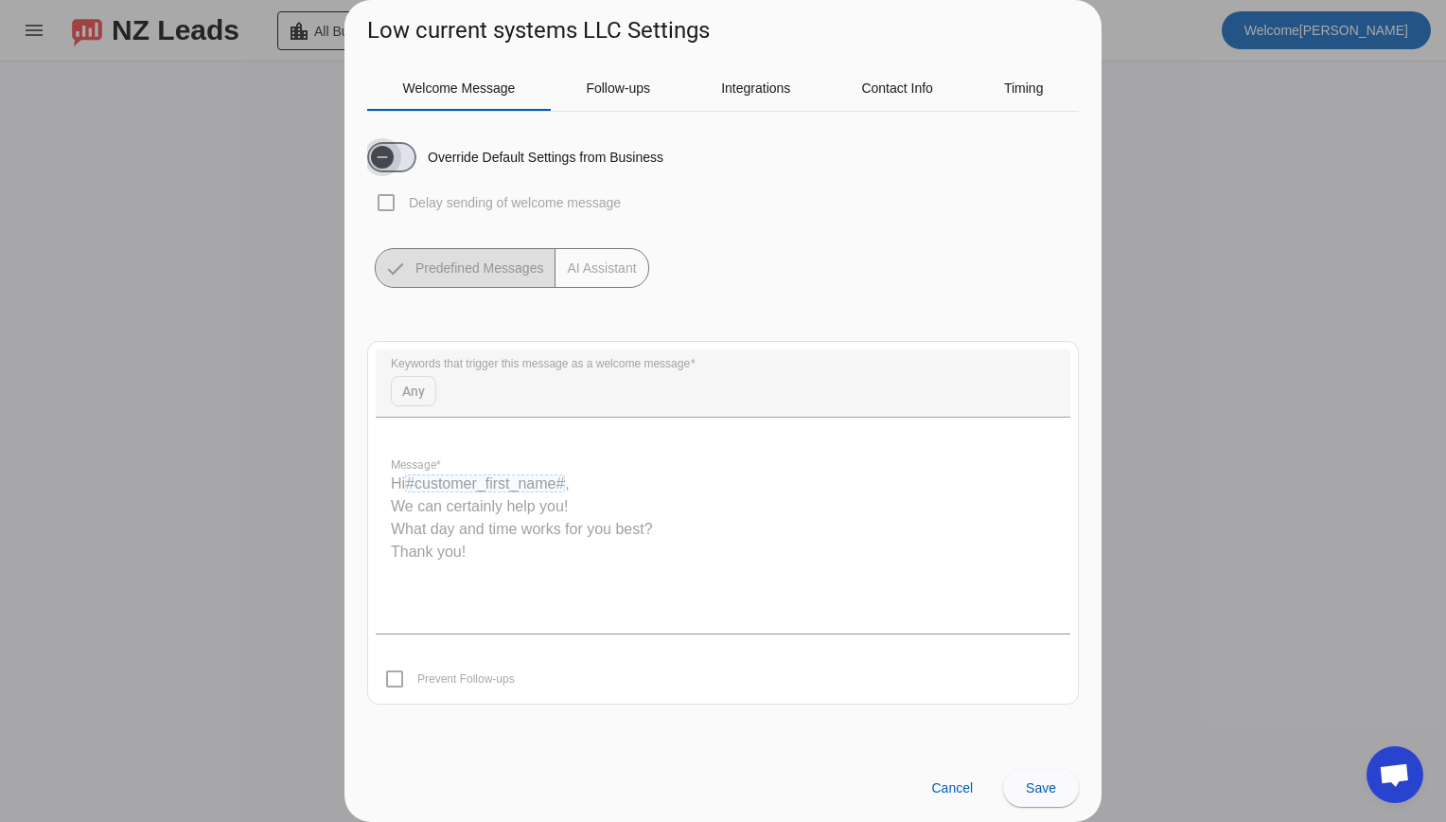
click at [398, 169] on span "button" at bounding box center [382, 157] width 38 height 38
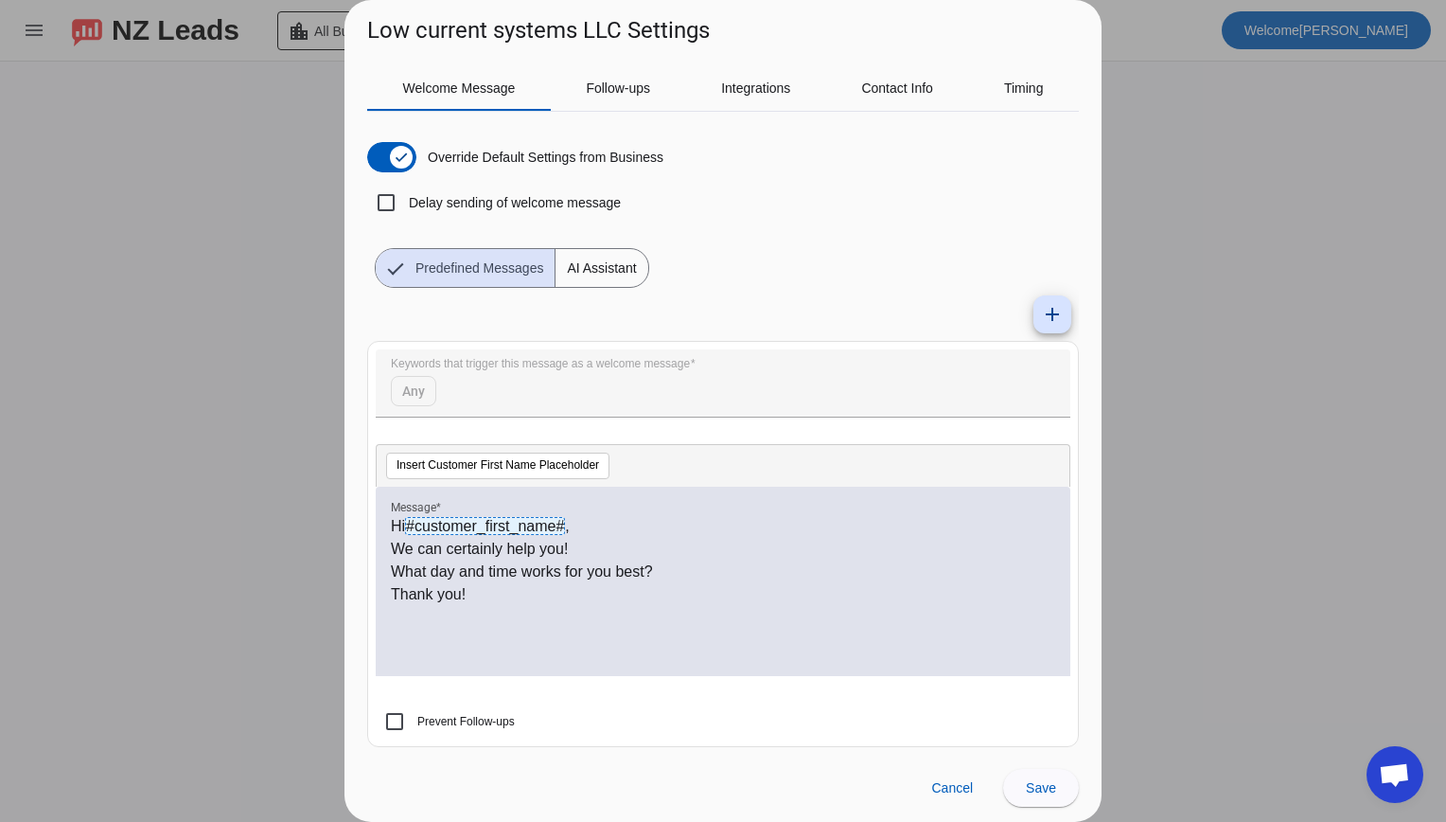
click at [616, 259] on span "AI Assistant" at bounding box center [602, 268] width 92 height 38
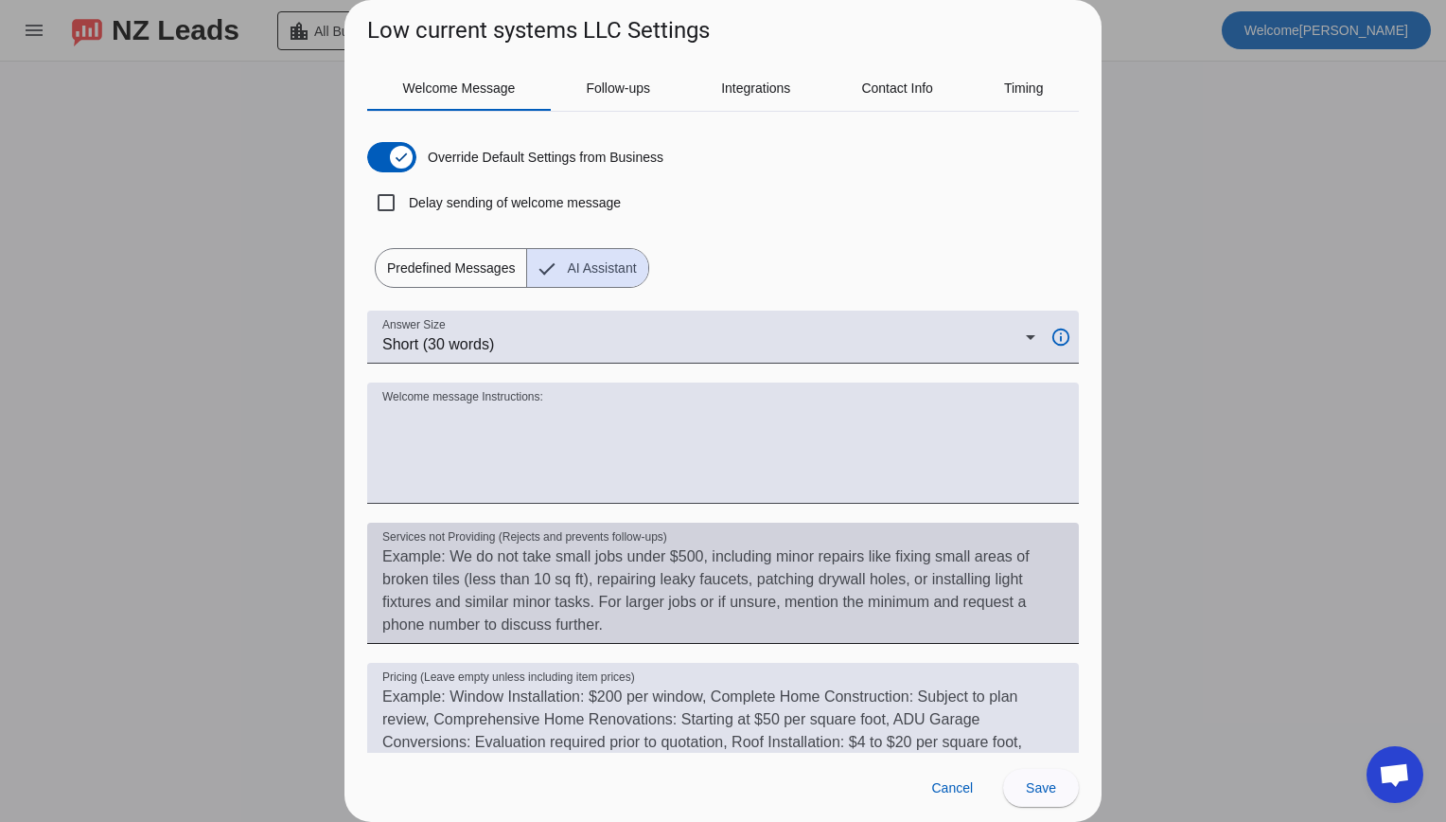
scroll to position [122, 0]
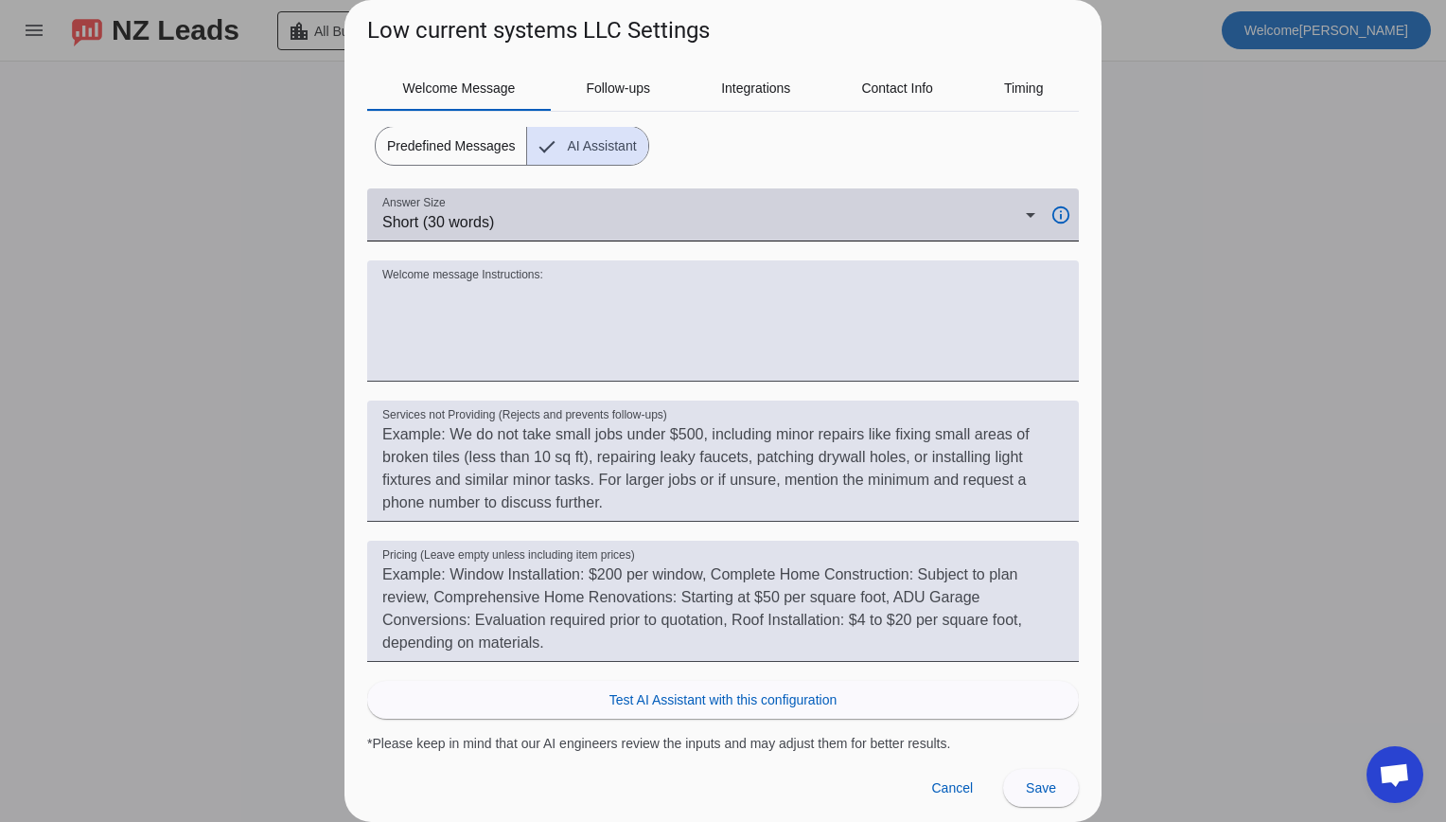
click at [520, 217] on div "Short (30 words)" at bounding box center [704, 222] width 644 height 23
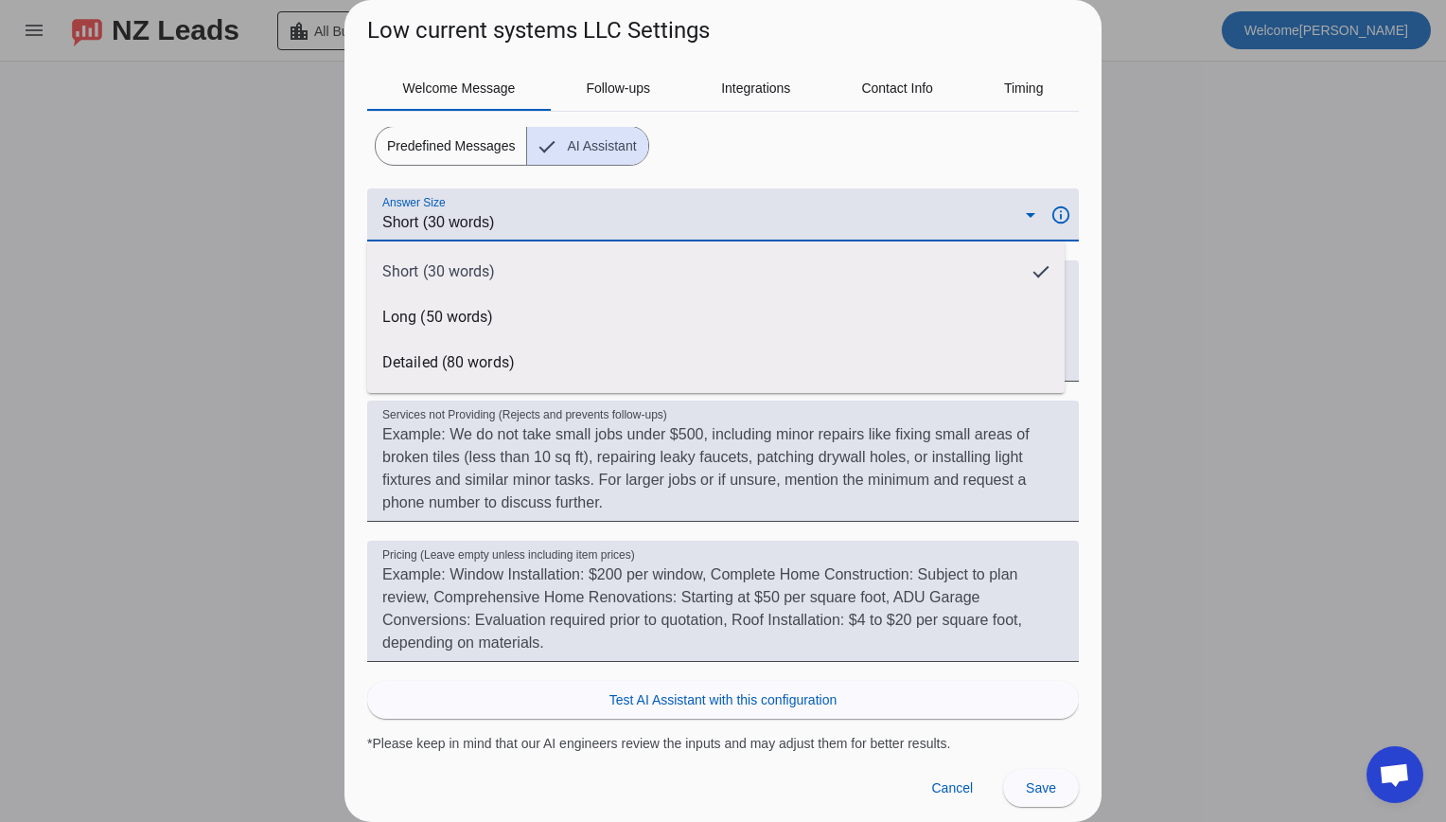
click at [520, 217] on div at bounding box center [723, 411] width 1446 height 822
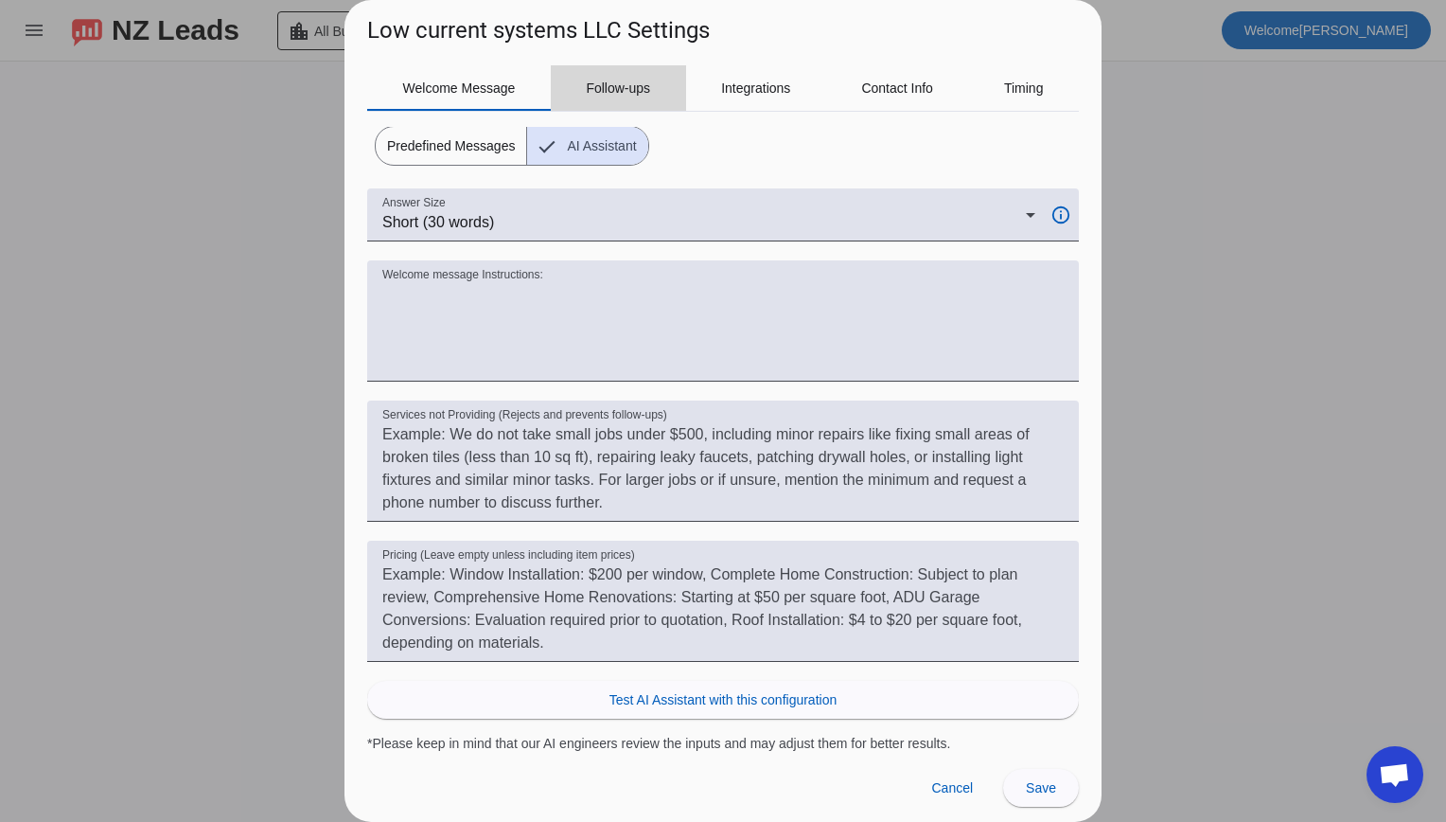
click at [625, 84] on span "Follow-ups" at bounding box center [618, 87] width 64 height 13
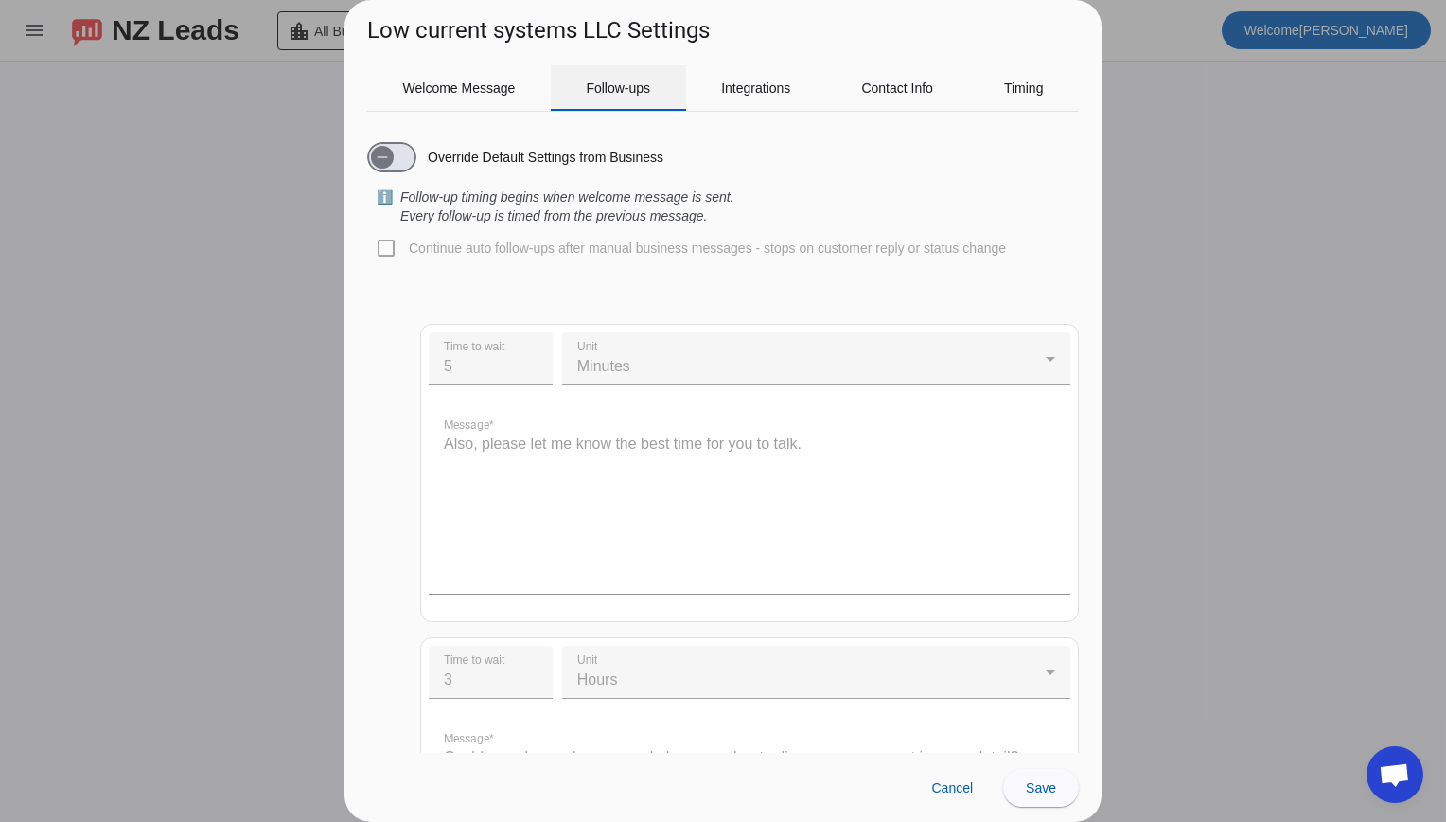
scroll to position [0, 0]
click at [946, 787] on span "Cancel" at bounding box center [952, 787] width 42 height 15
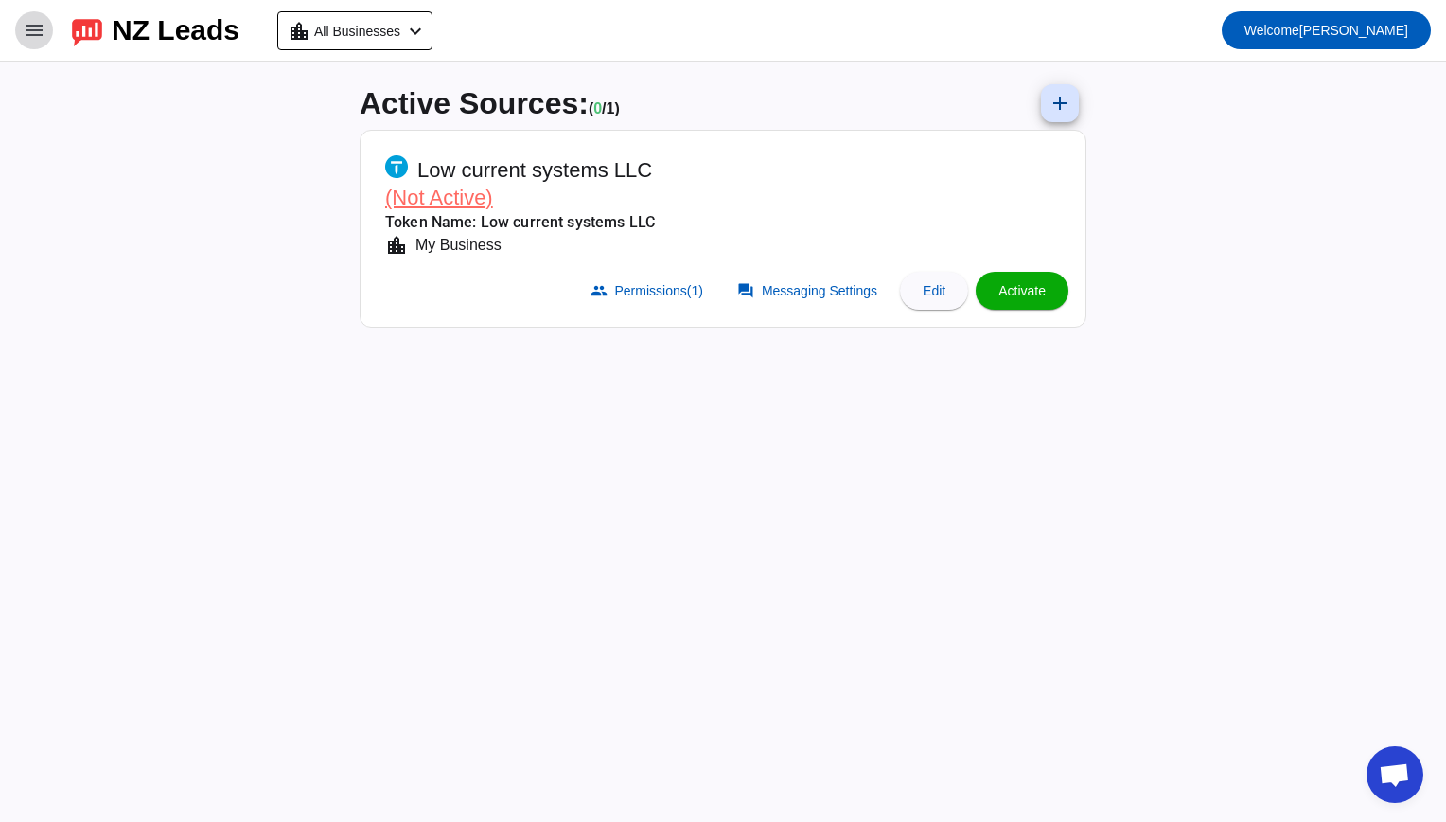
click at [44, 31] on mat-icon "menu" at bounding box center [34, 30] width 23 height 23
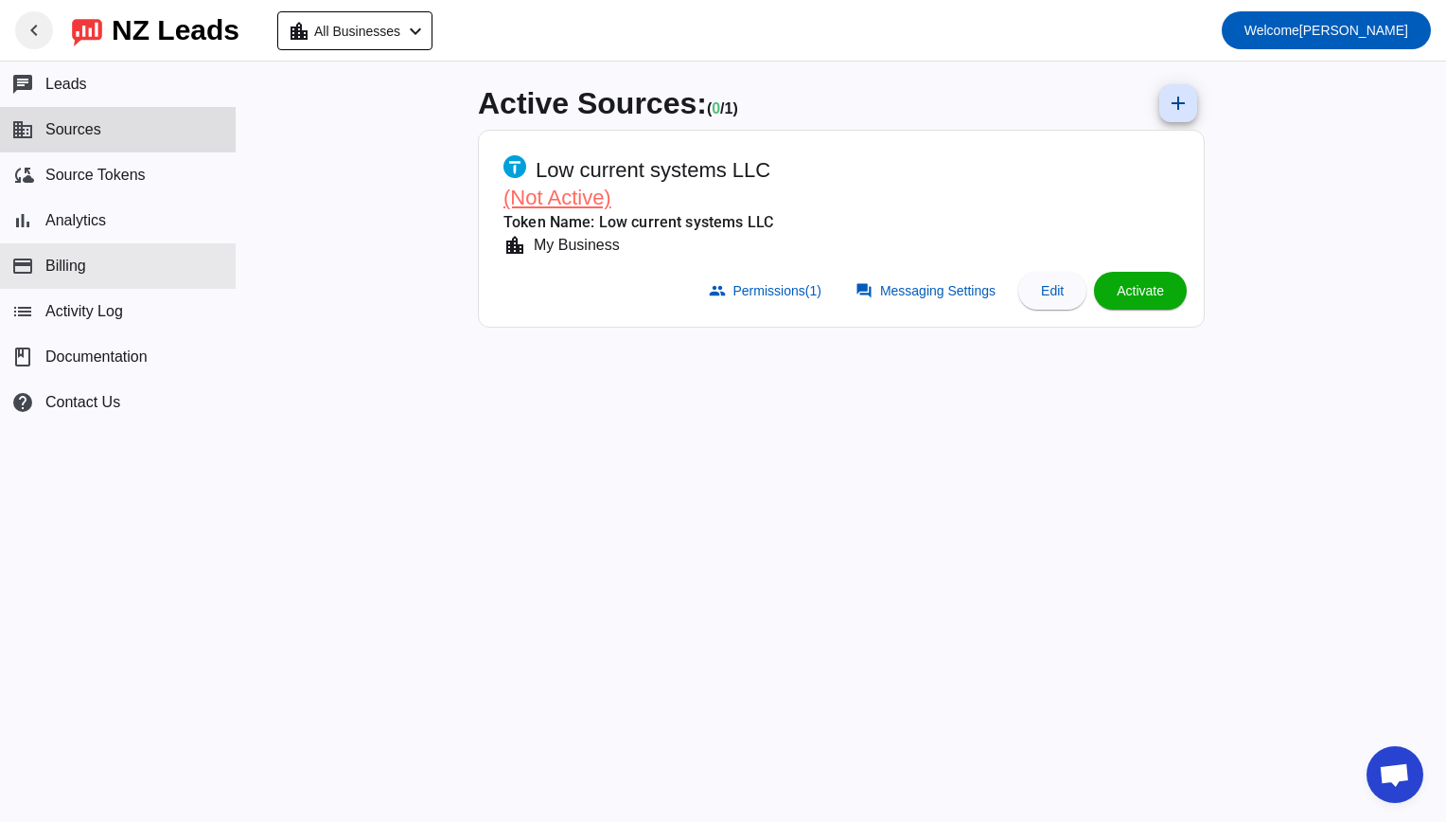
click at [82, 274] on span "Billing" at bounding box center [65, 265] width 41 height 17
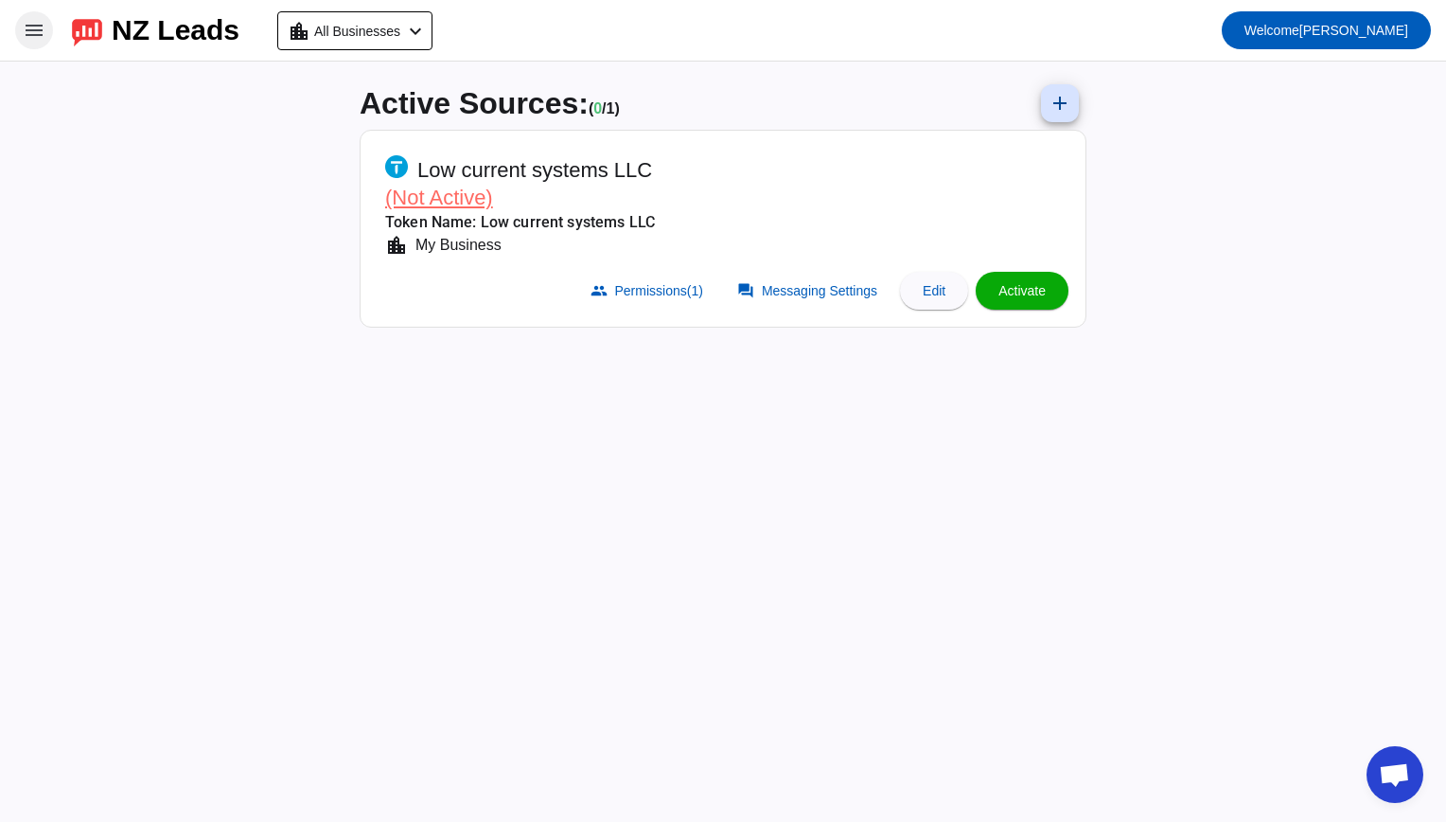
click at [39, 25] on mat-icon "menu" at bounding box center [34, 30] width 23 height 23
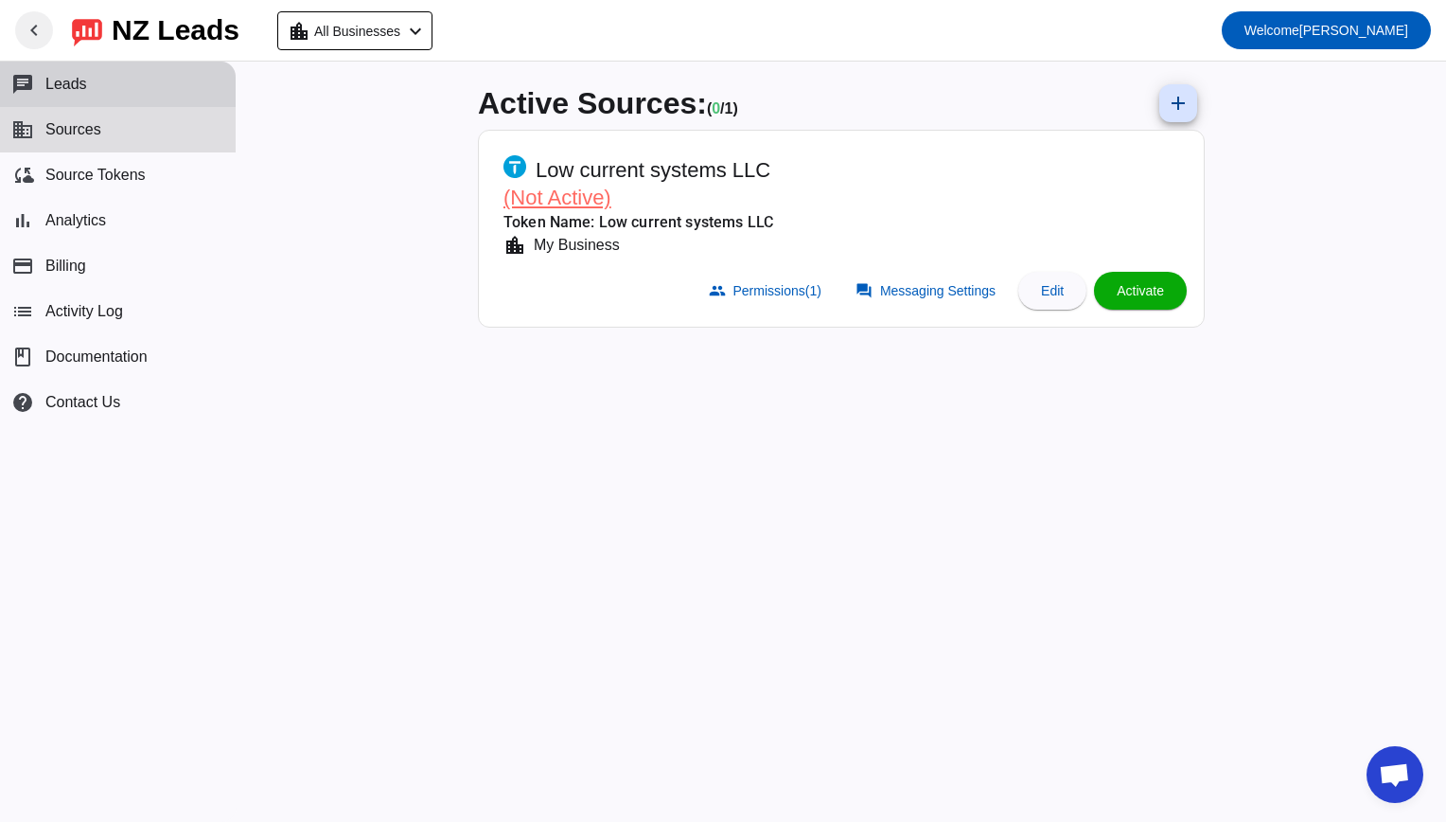
click at [55, 101] on button "chat Leads" at bounding box center [118, 84] width 236 height 45
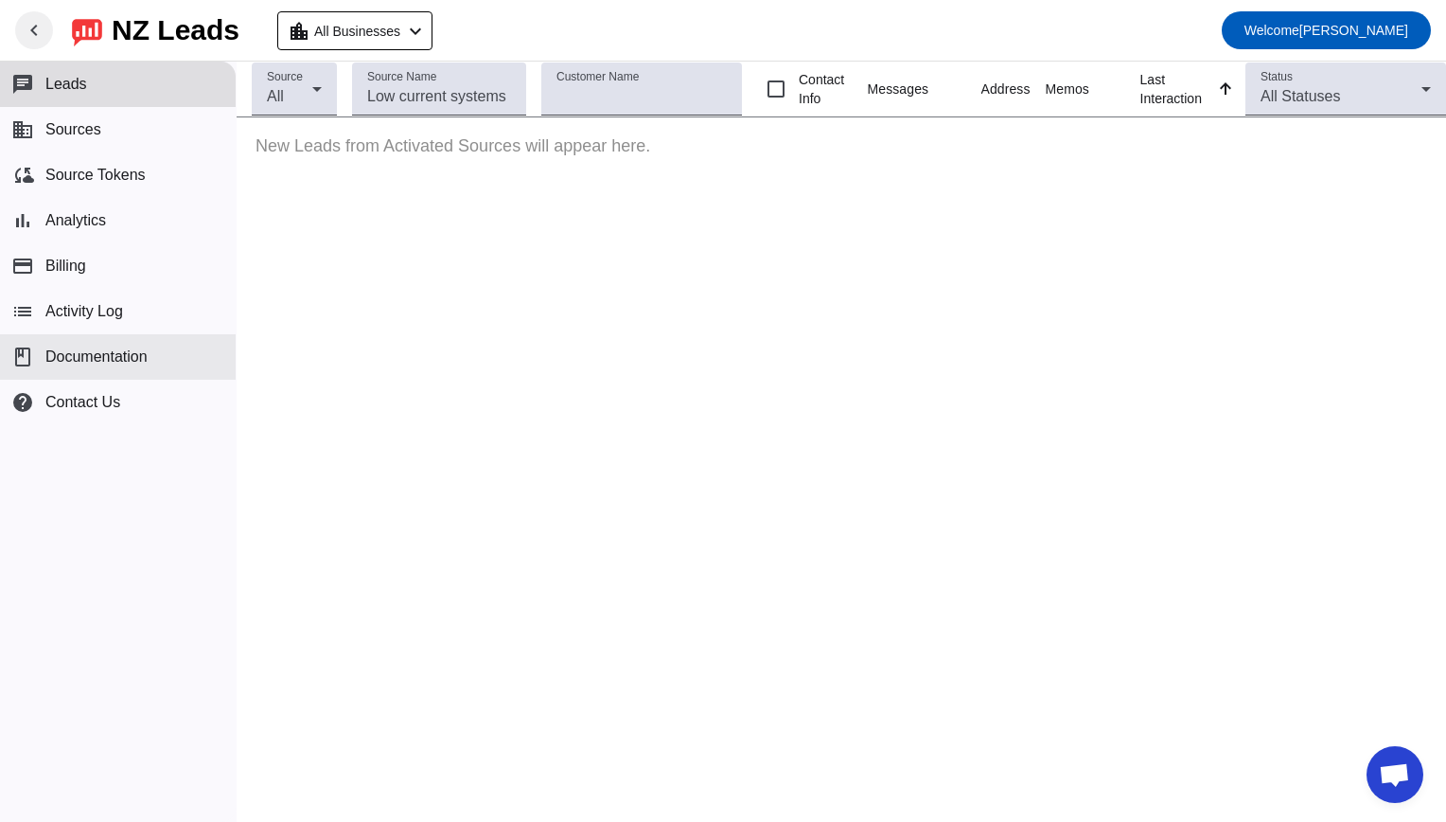
click at [99, 375] on button "book Documentation" at bounding box center [118, 356] width 236 height 45
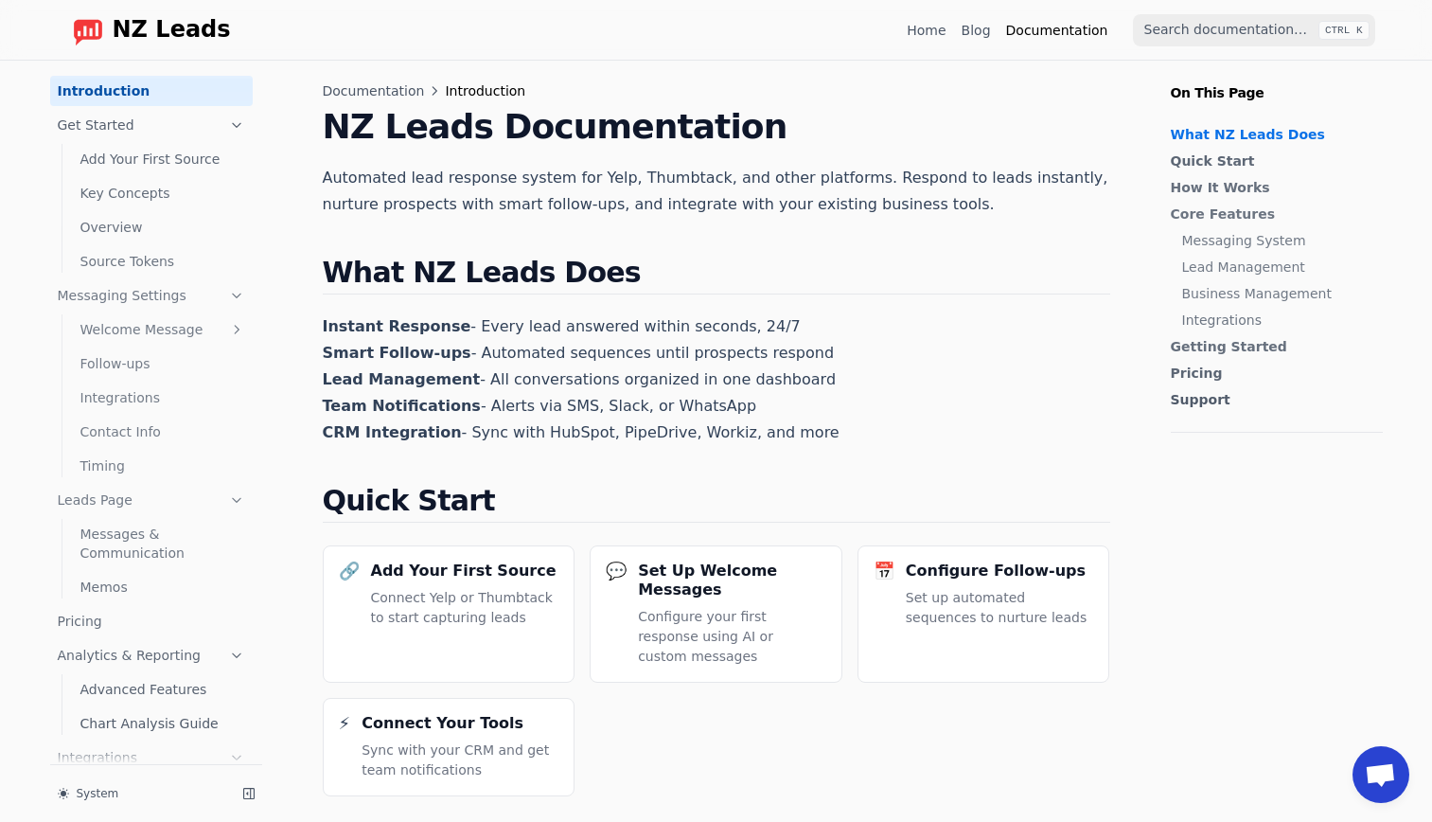
click at [65, 631] on link "Pricing" at bounding box center [151, 621] width 203 height 30
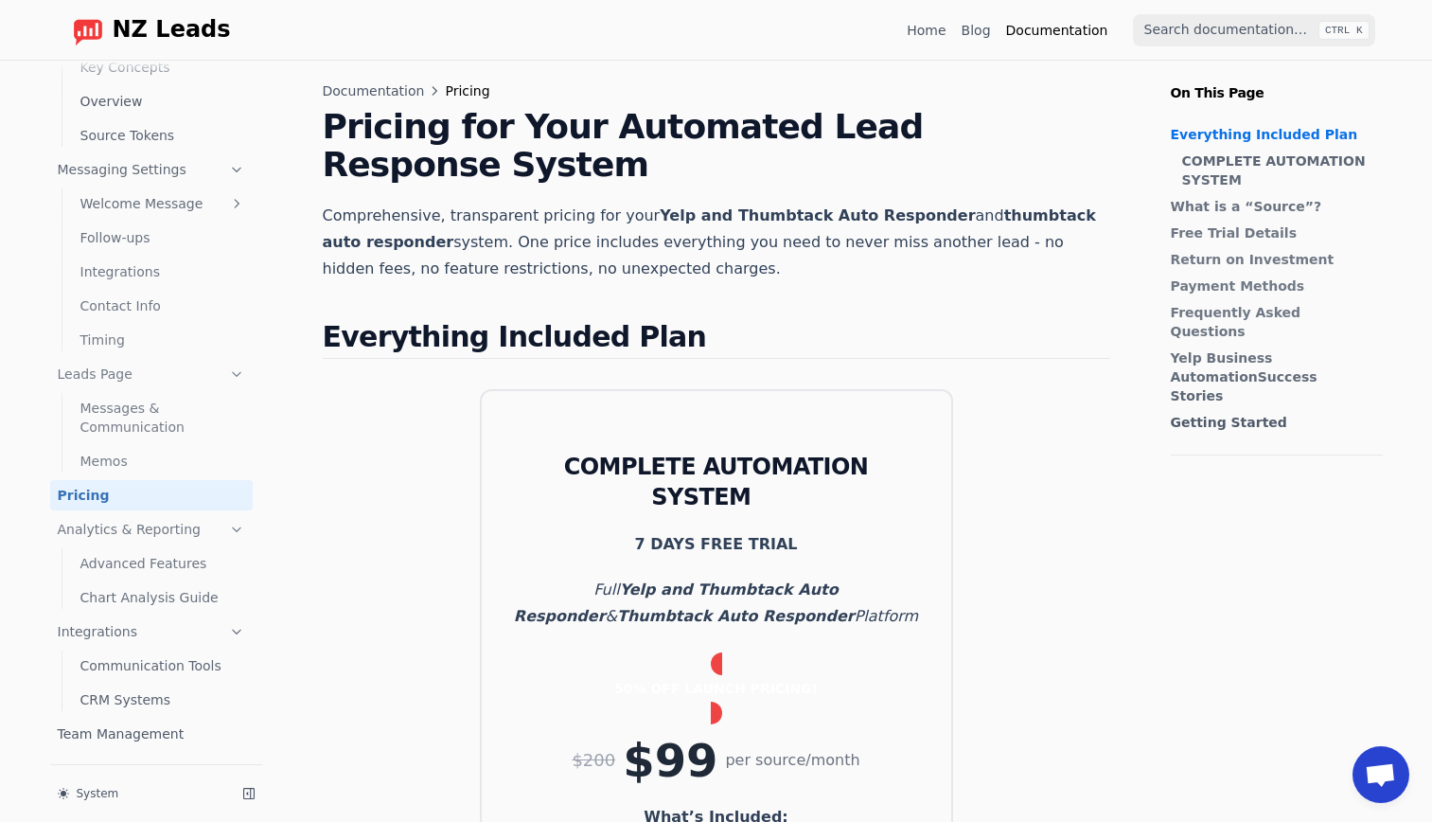
click at [170, 657] on link "Communication Tools" at bounding box center [163, 665] width 180 height 30
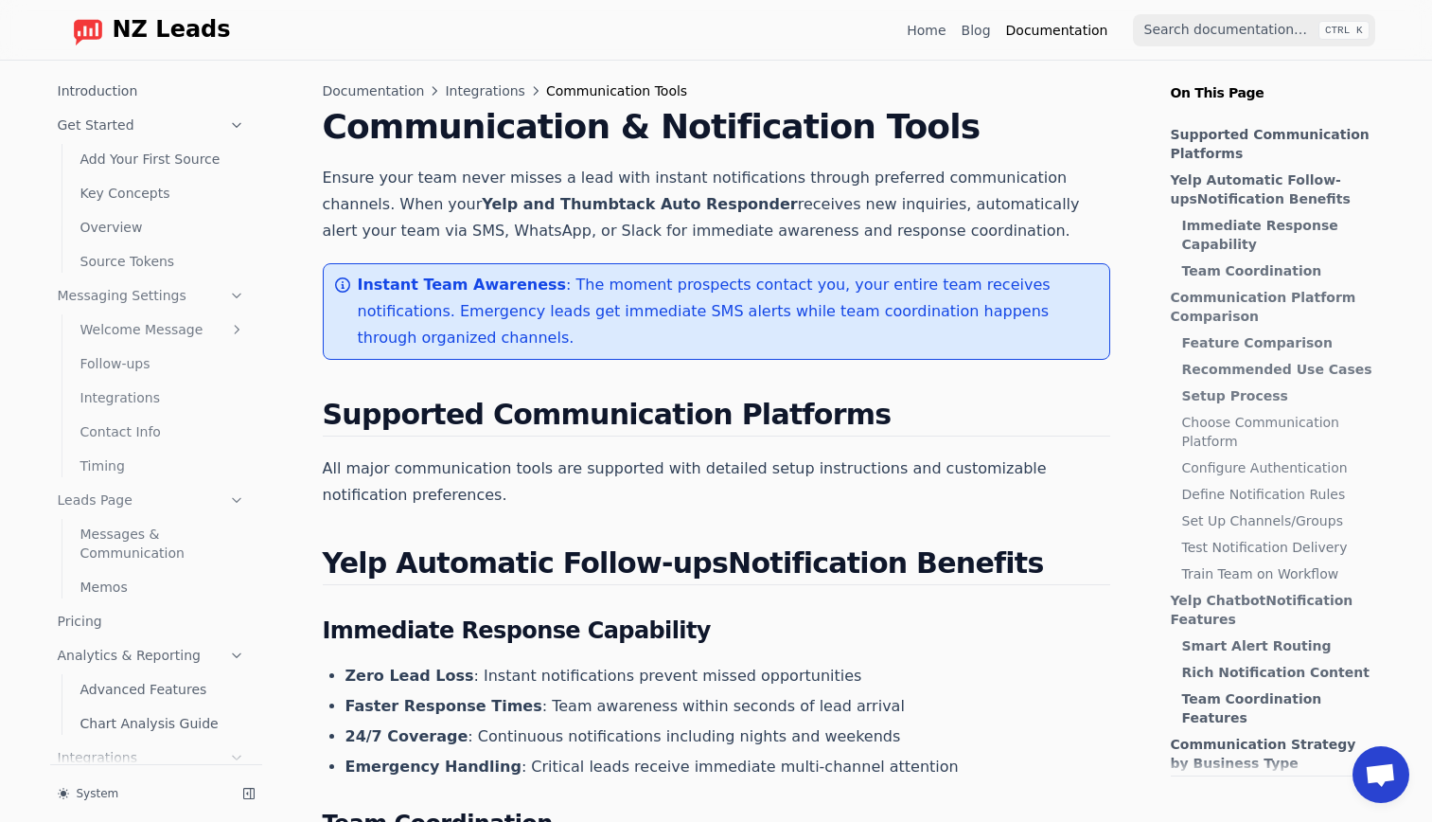
scroll to position [126, 0]
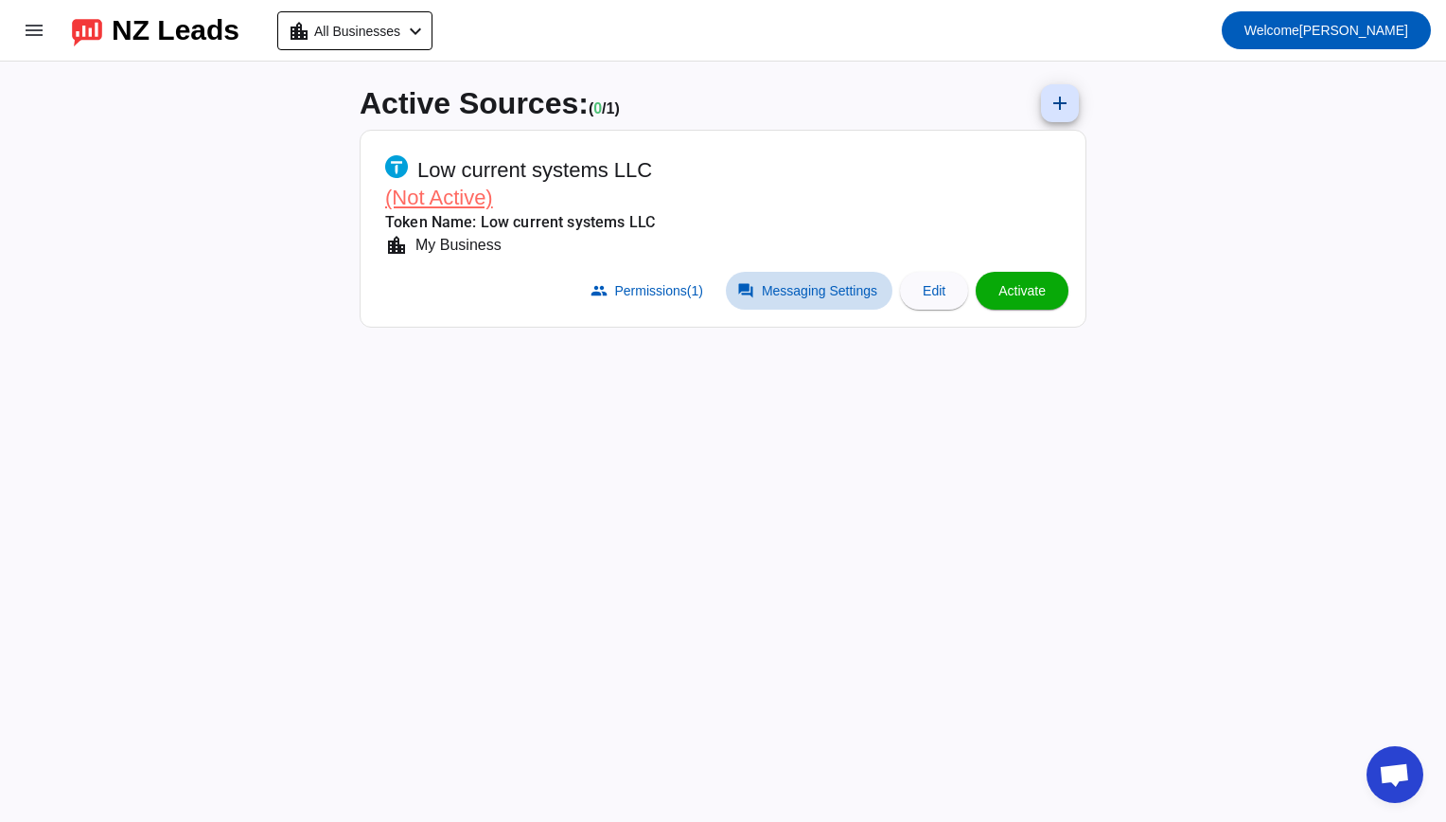
click at [756, 289] on span at bounding box center [809, 291] width 167 height 38
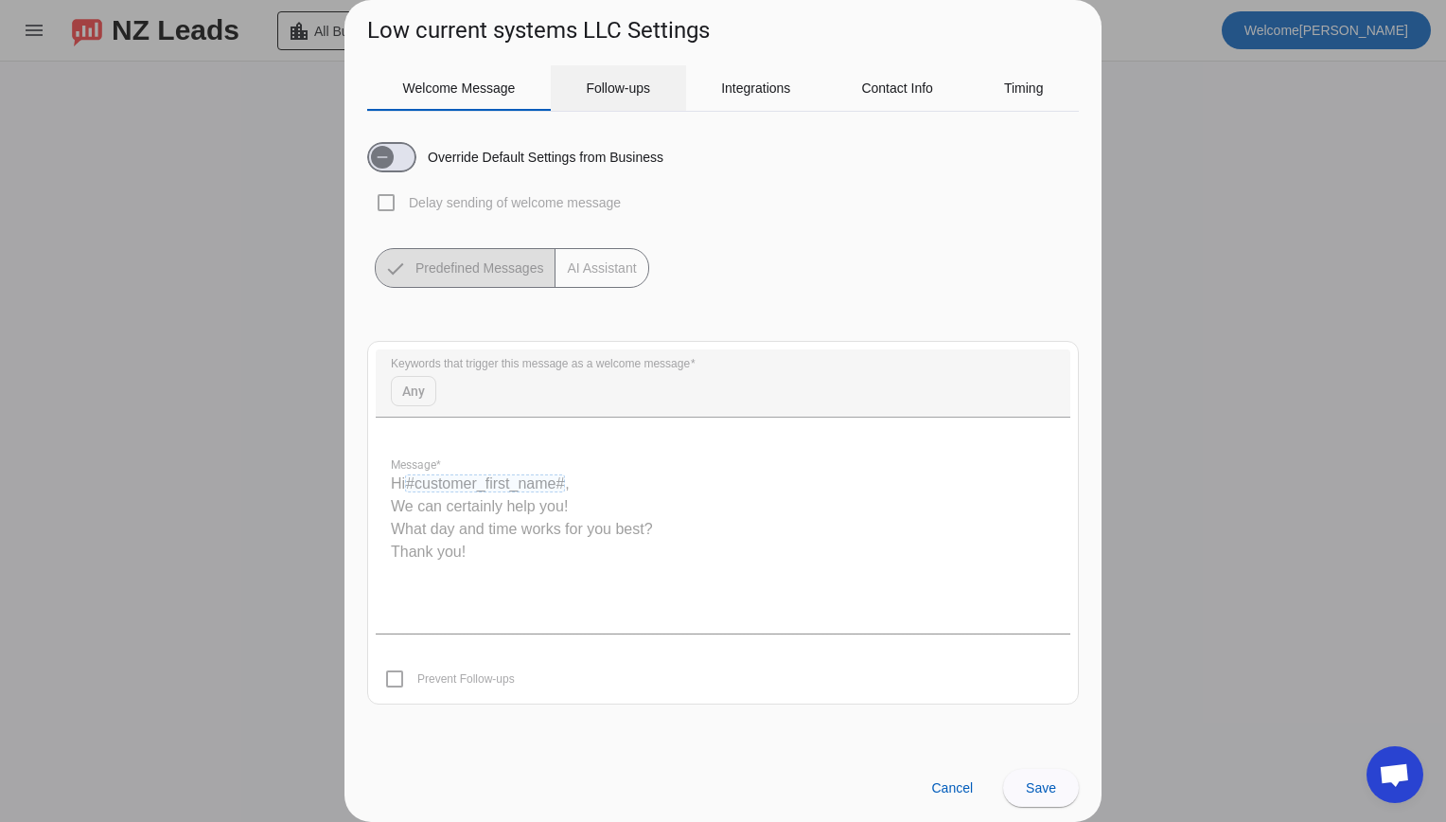
click at [604, 97] on span "Follow-ups" at bounding box center [618, 87] width 64 height 45
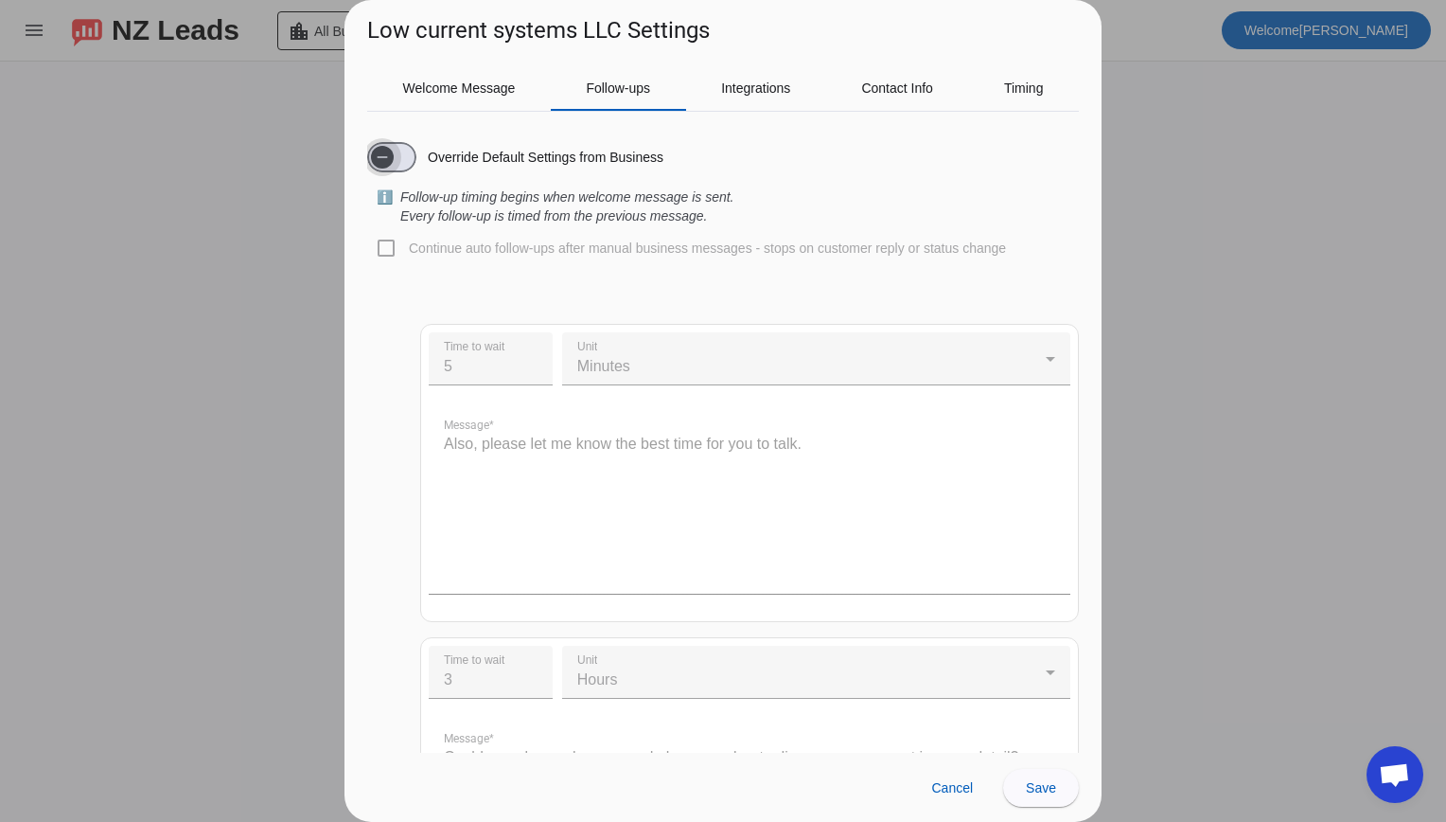
click at [394, 152] on span "button" at bounding box center [382, 157] width 23 height 23
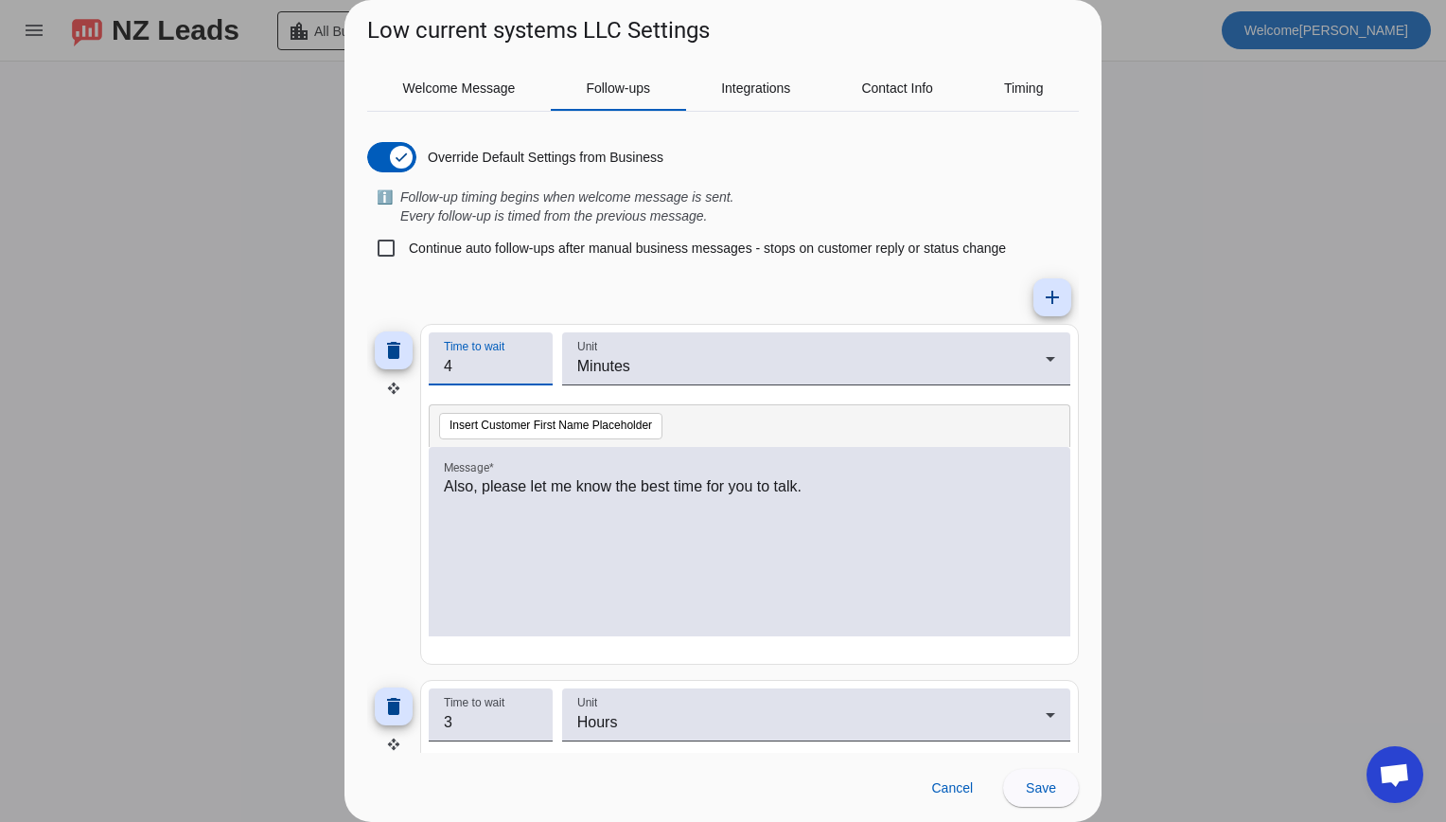
click at [530, 370] on input "4" at bounding box center [491, 366] width 94 height 23
click at [530, 370] on input "3" at bounding box center [491, 366] width 94 height 23
click at [530, 370] on input "2" at bounding box center [491, 366] width 94 height 23
type input "1"
click at [530, 370] on input "1" at bounding box center [491, 366] width 94 height 23
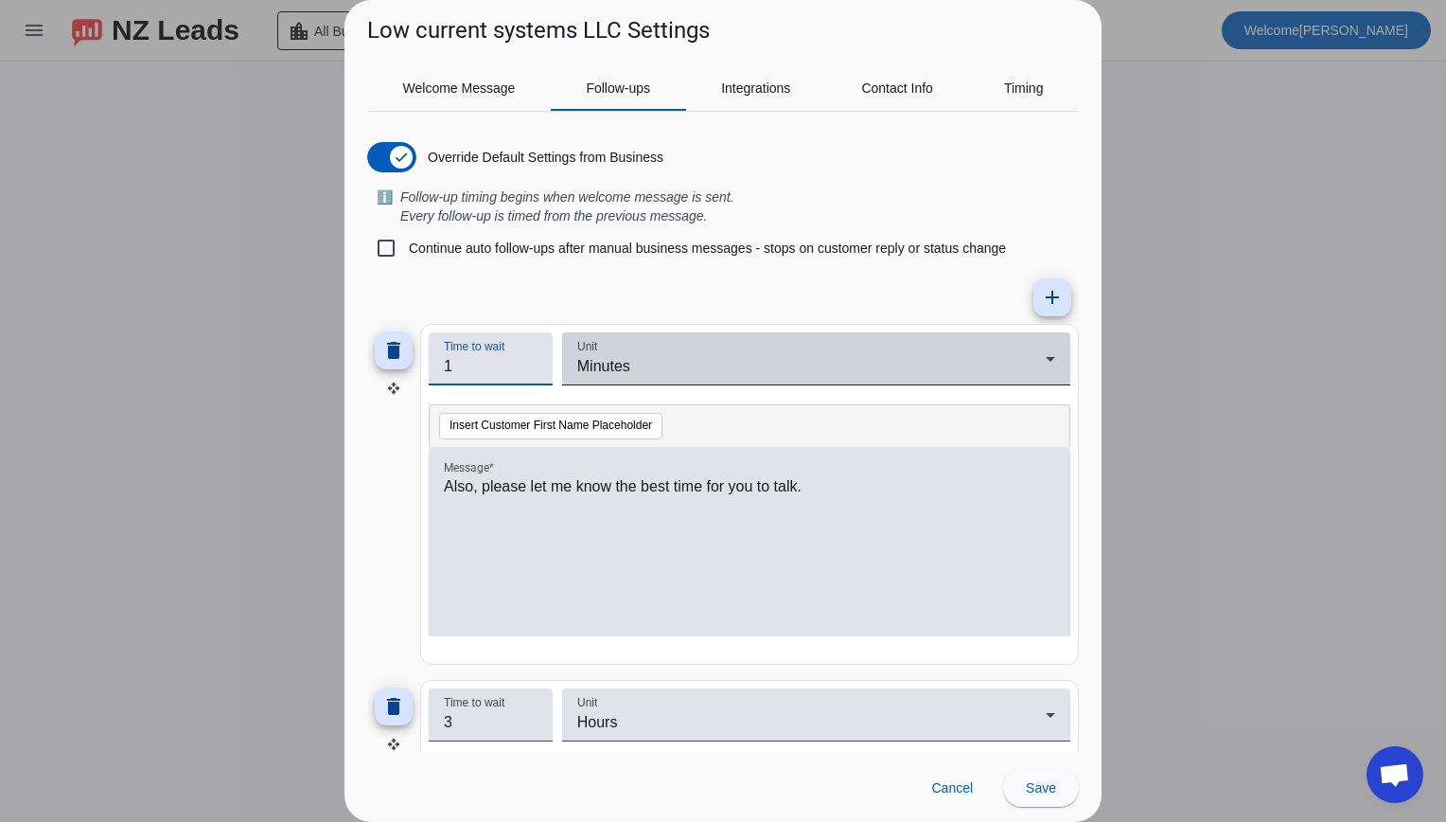
click at [602, 361] on span "Minutes" at bounding box center [603, 366] width 53 height 16
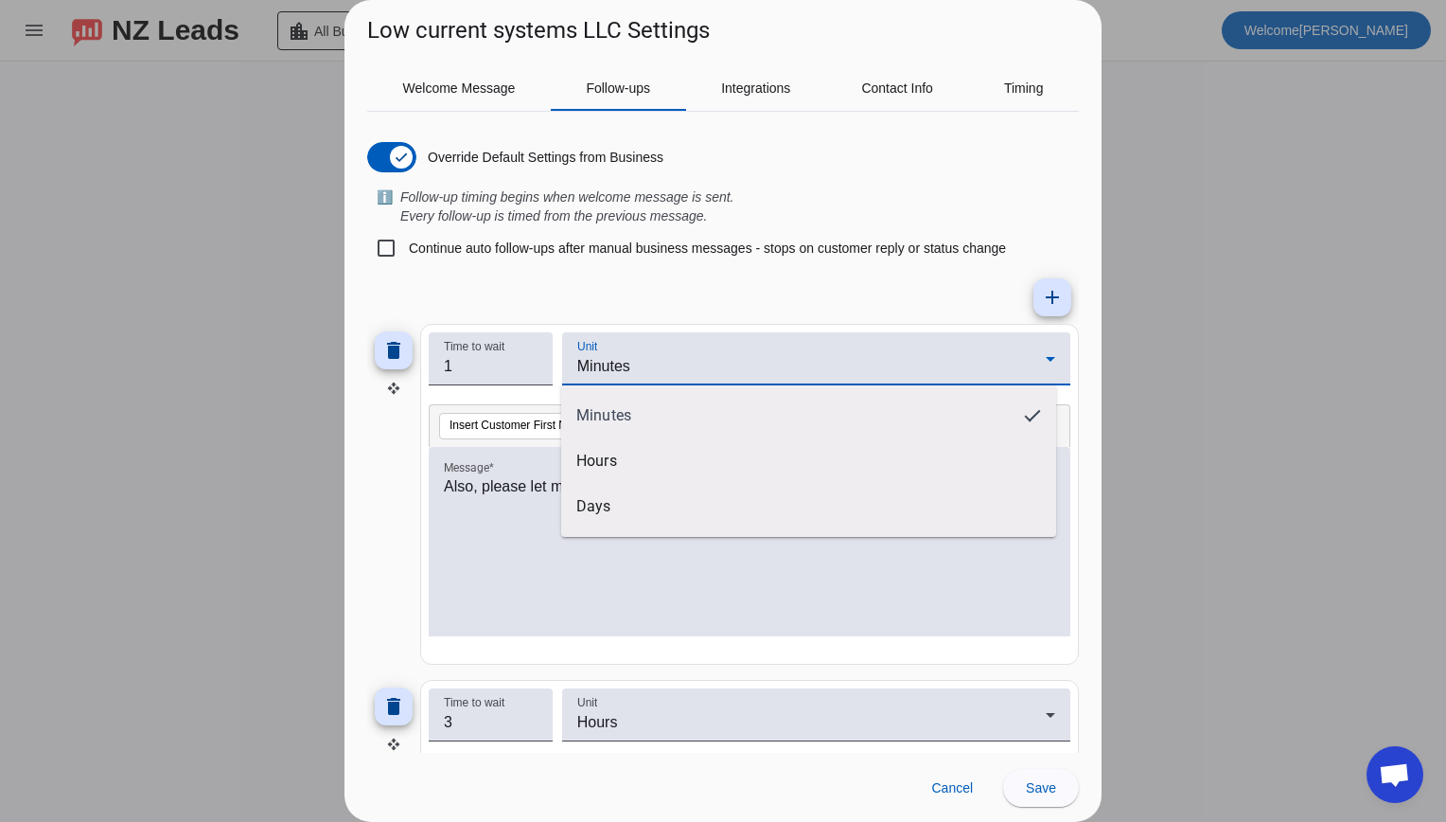
click at [594, 274] on div at bounding box center [723, 411] width 1446 height 822
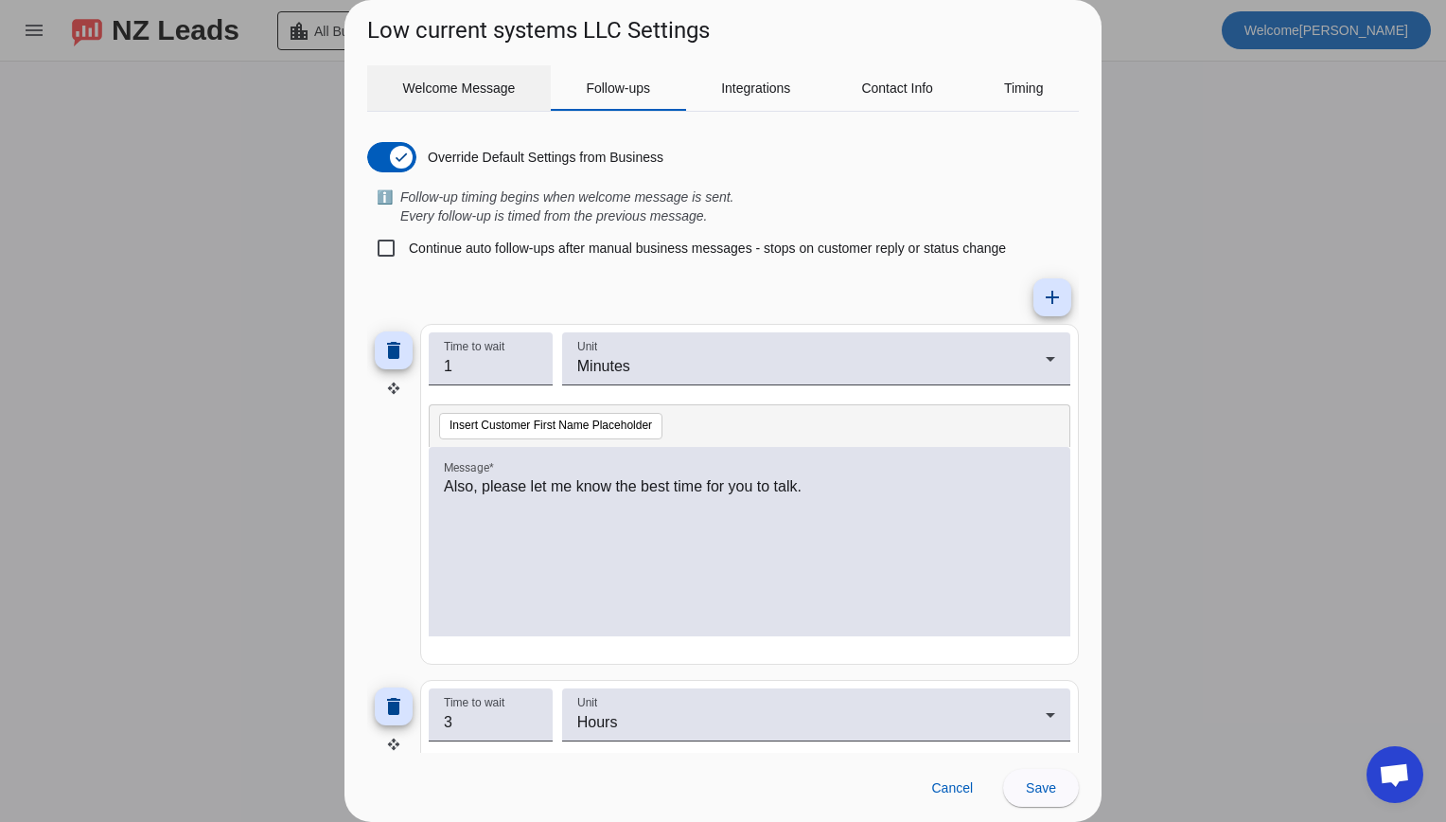
click at [436, 88] on span "Welcome Message" at bounding box center [459, 87] width 113 height 13
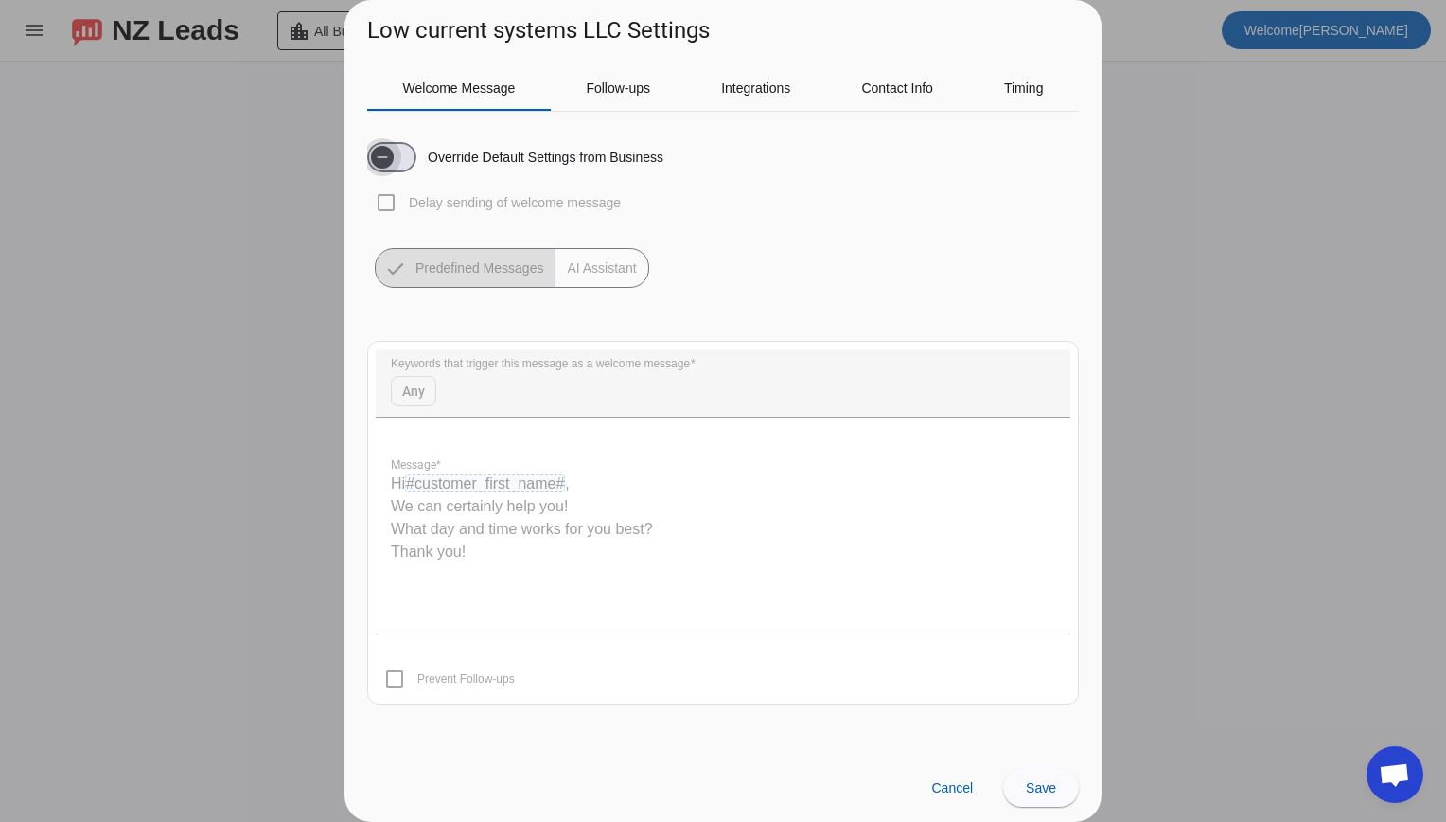
click at [390, 153] on span "button" at bounding box center [382, 157] width 23 height 23
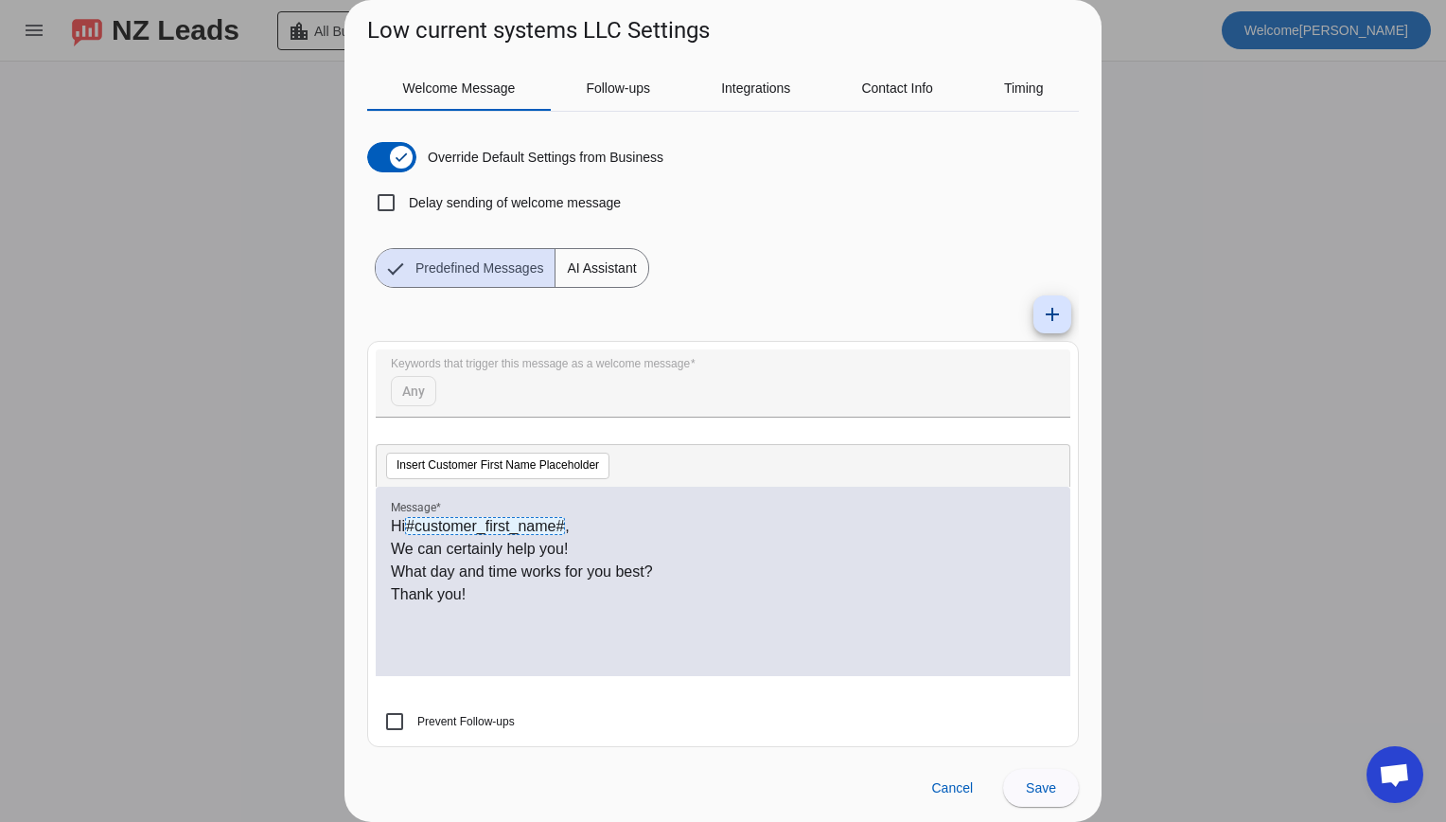
click at [1205, 318] on div at bounding box center [723, 411] width 1446 height 822
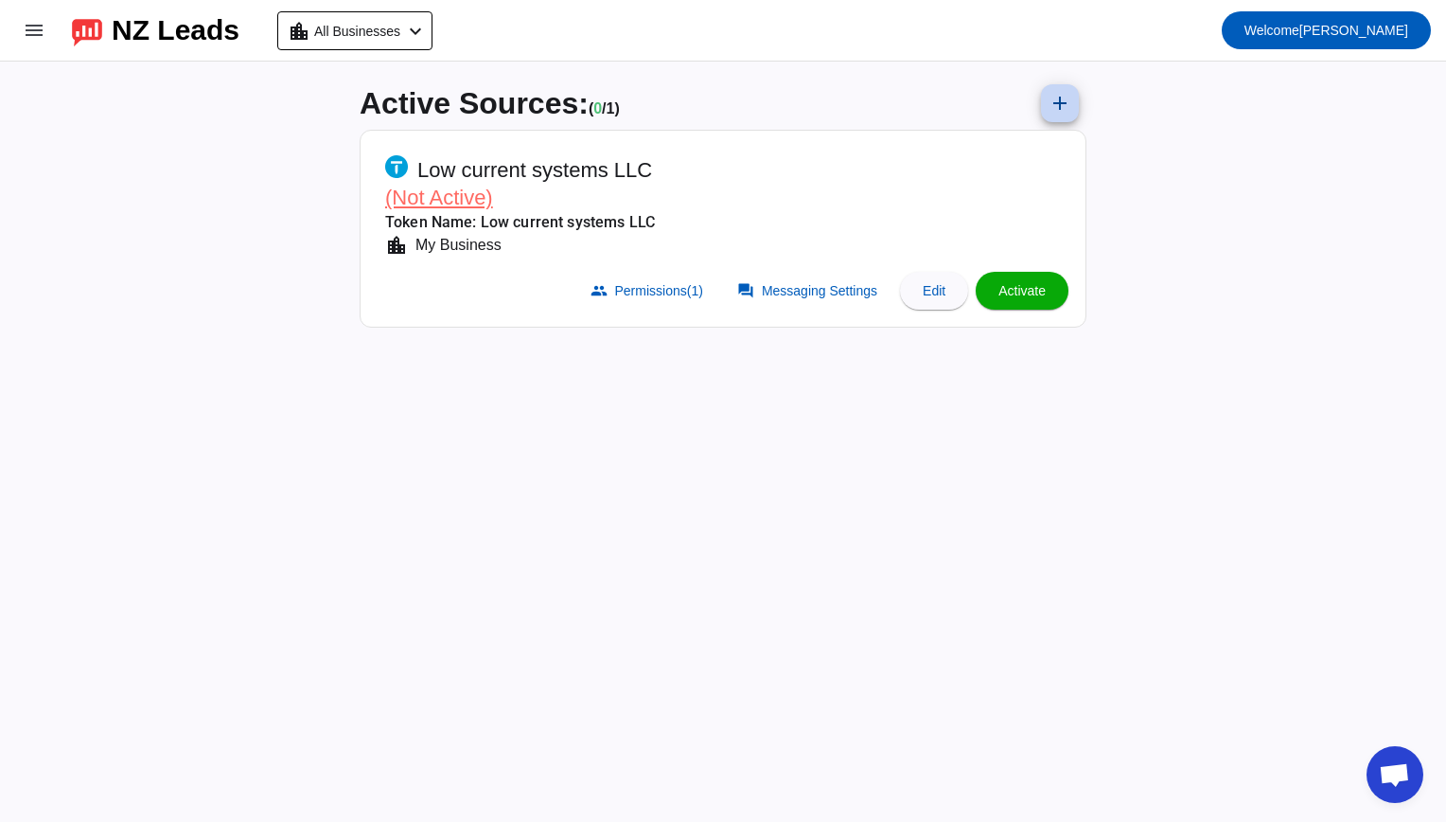
click at [1062, 95] on mat-icon "add" at bounding box center [1060, 103] width 23 height 23
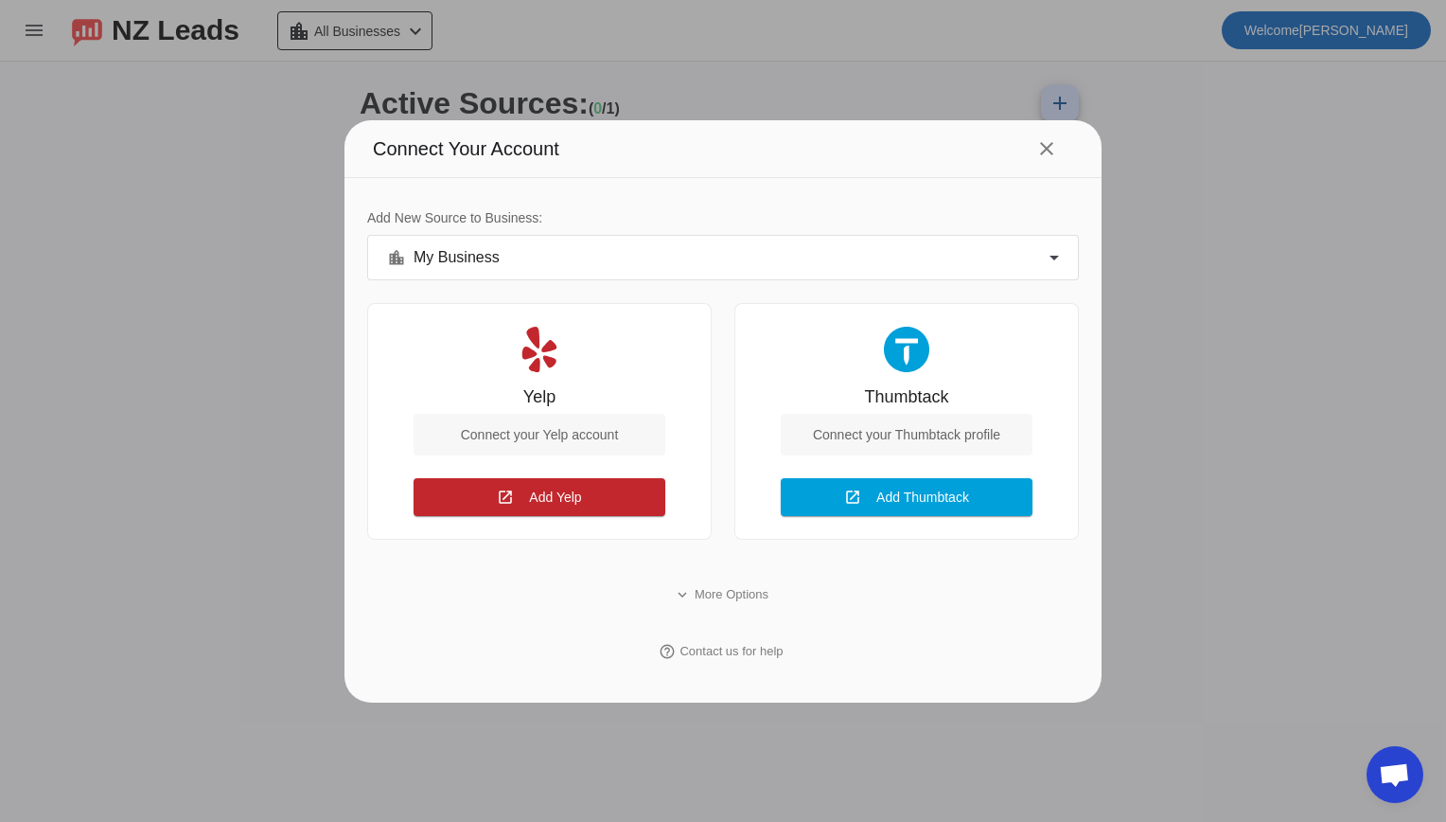
click at [900, 254] on div "location_city My Business" at bounding box center [718, 257] width 663 height 23
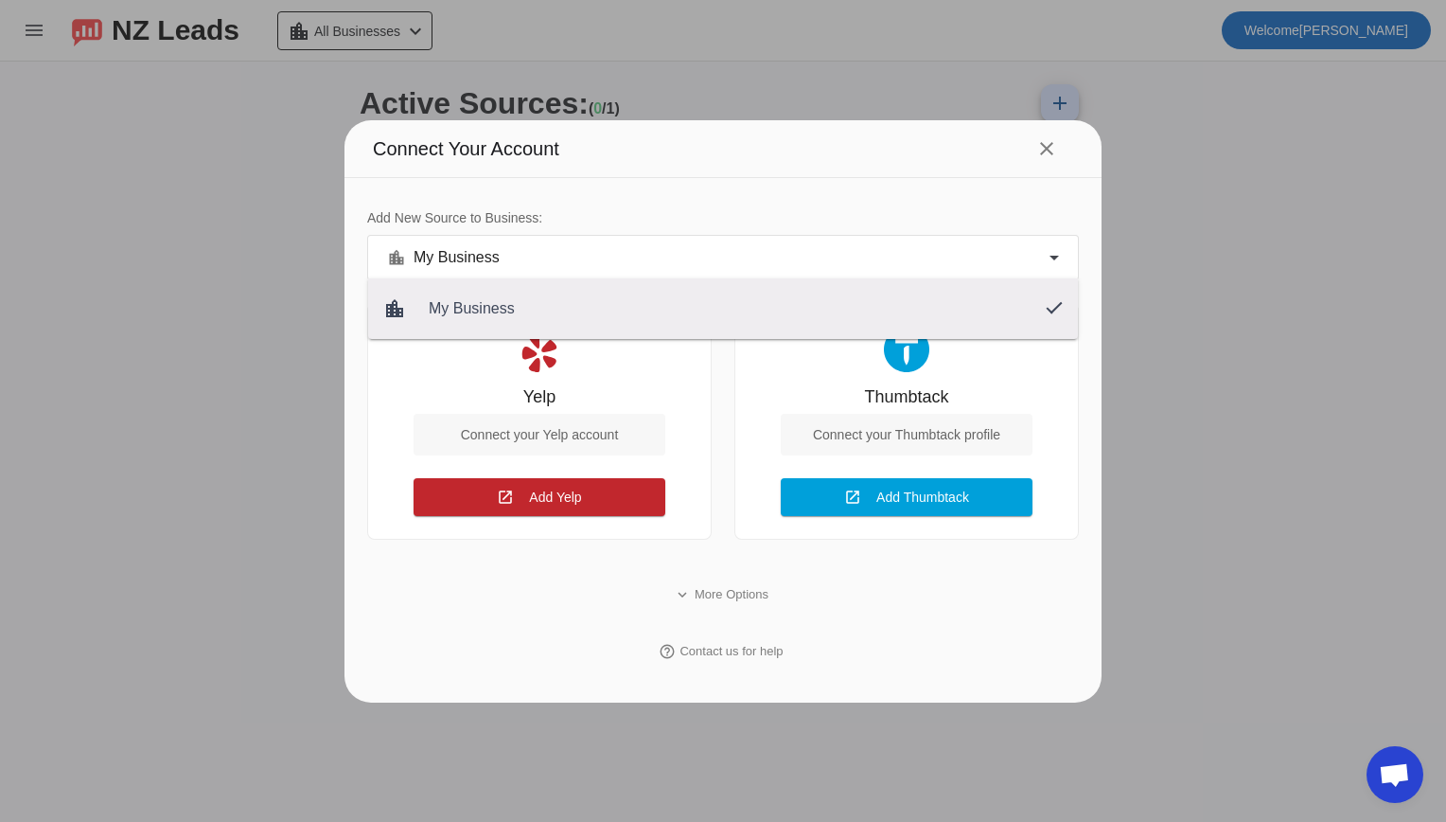
click at [900, 254] on div at bounding box center [723, 411] width 1446 height 822
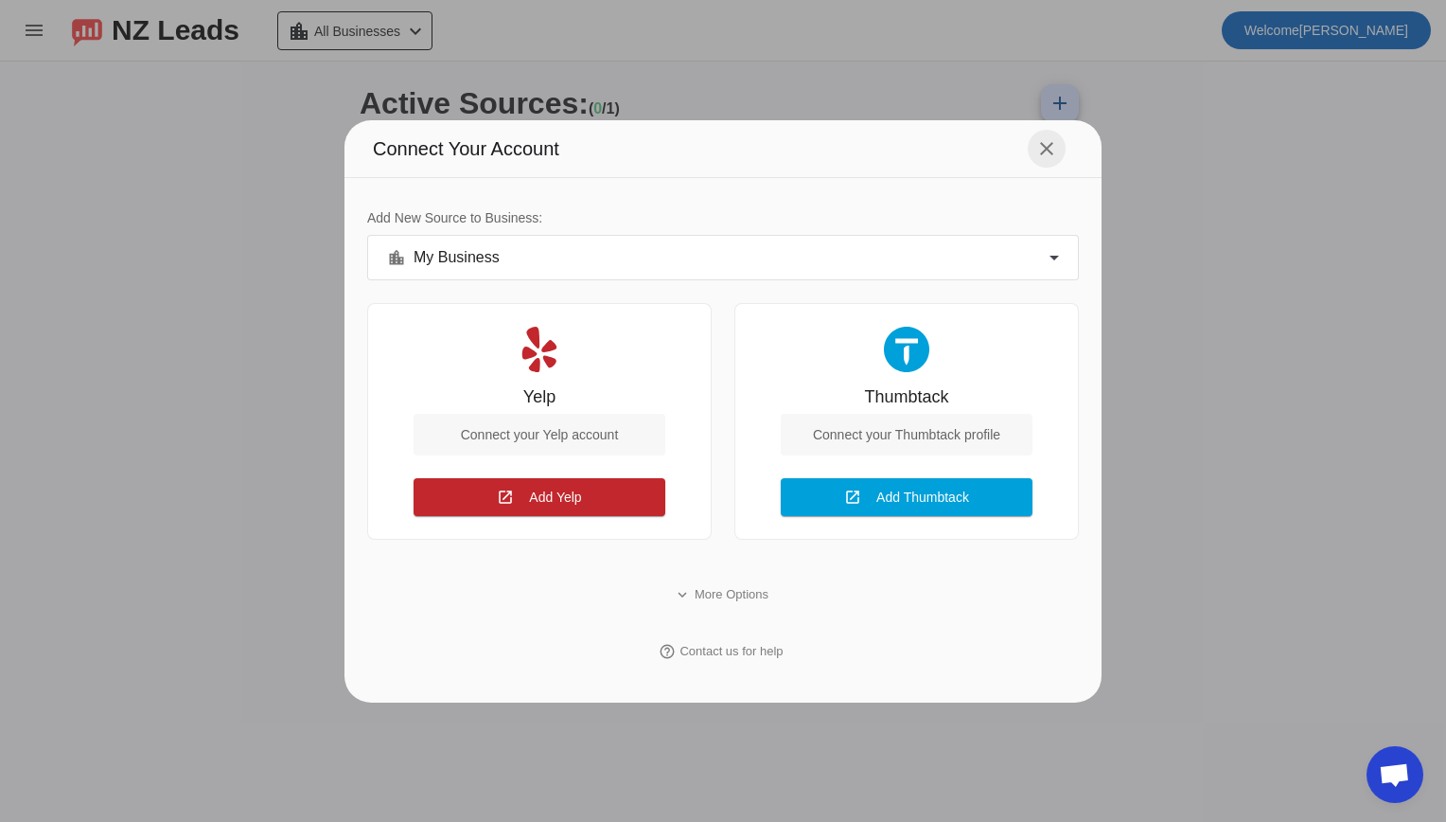
click at [1066, 153] on span at bounding box center [1046, 148] width 45 height 45
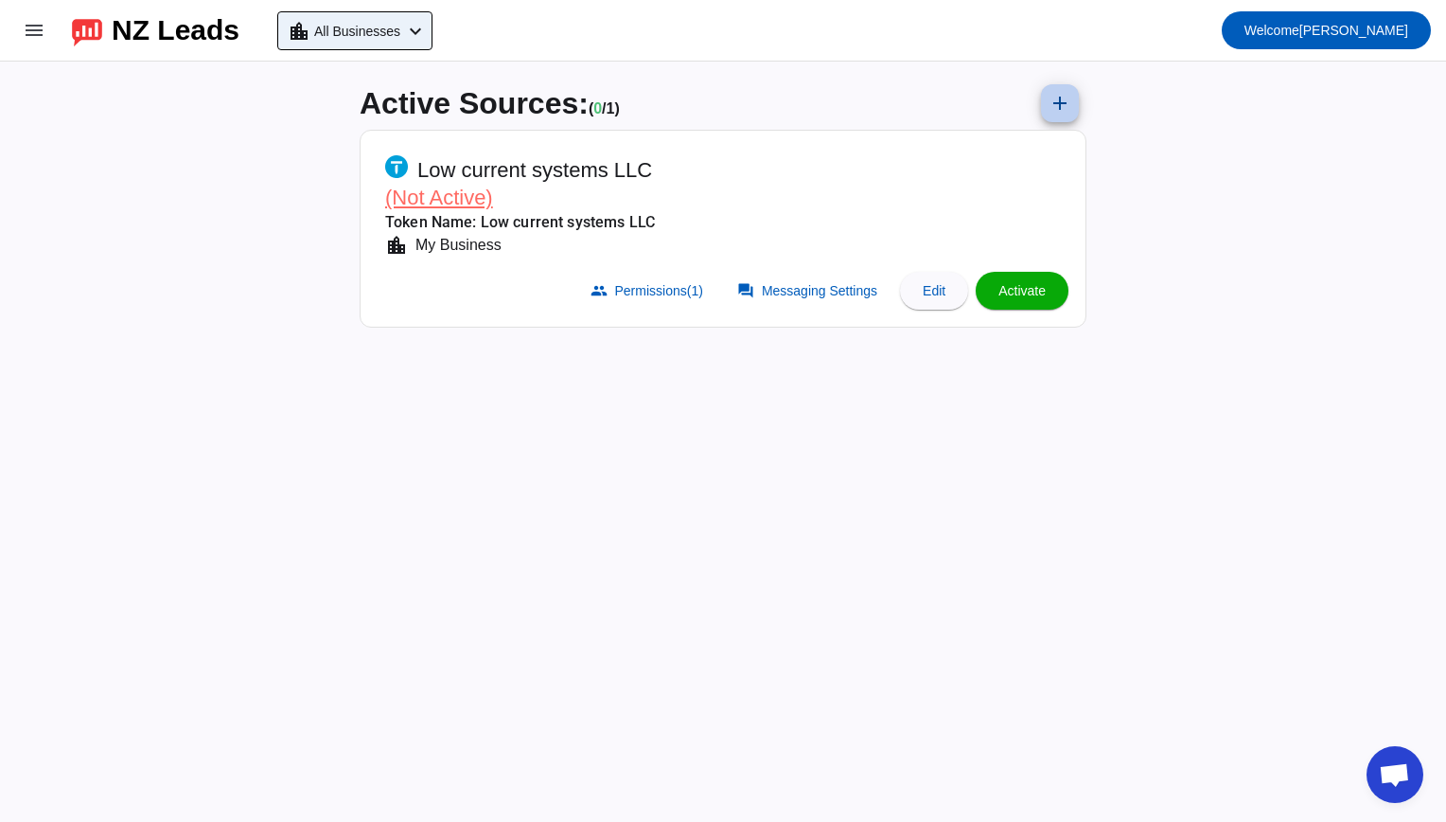
click at [355, 49] on button "location_city All Businesses chevron_left" at bounding box center [354, 30] width 155 height 39
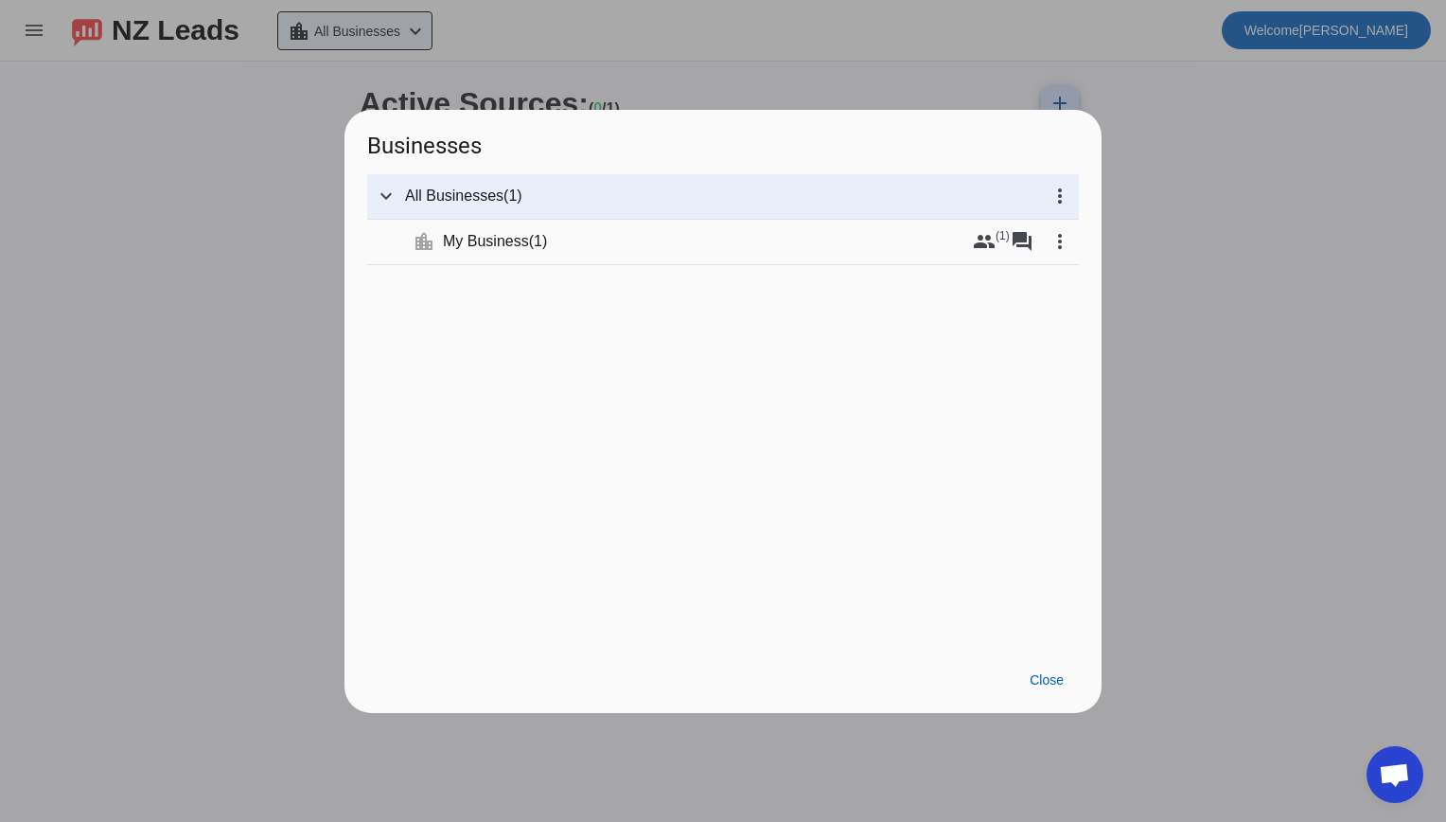
click at [355, 49] on div at bounding box center [723, 411] width 1446 height 822
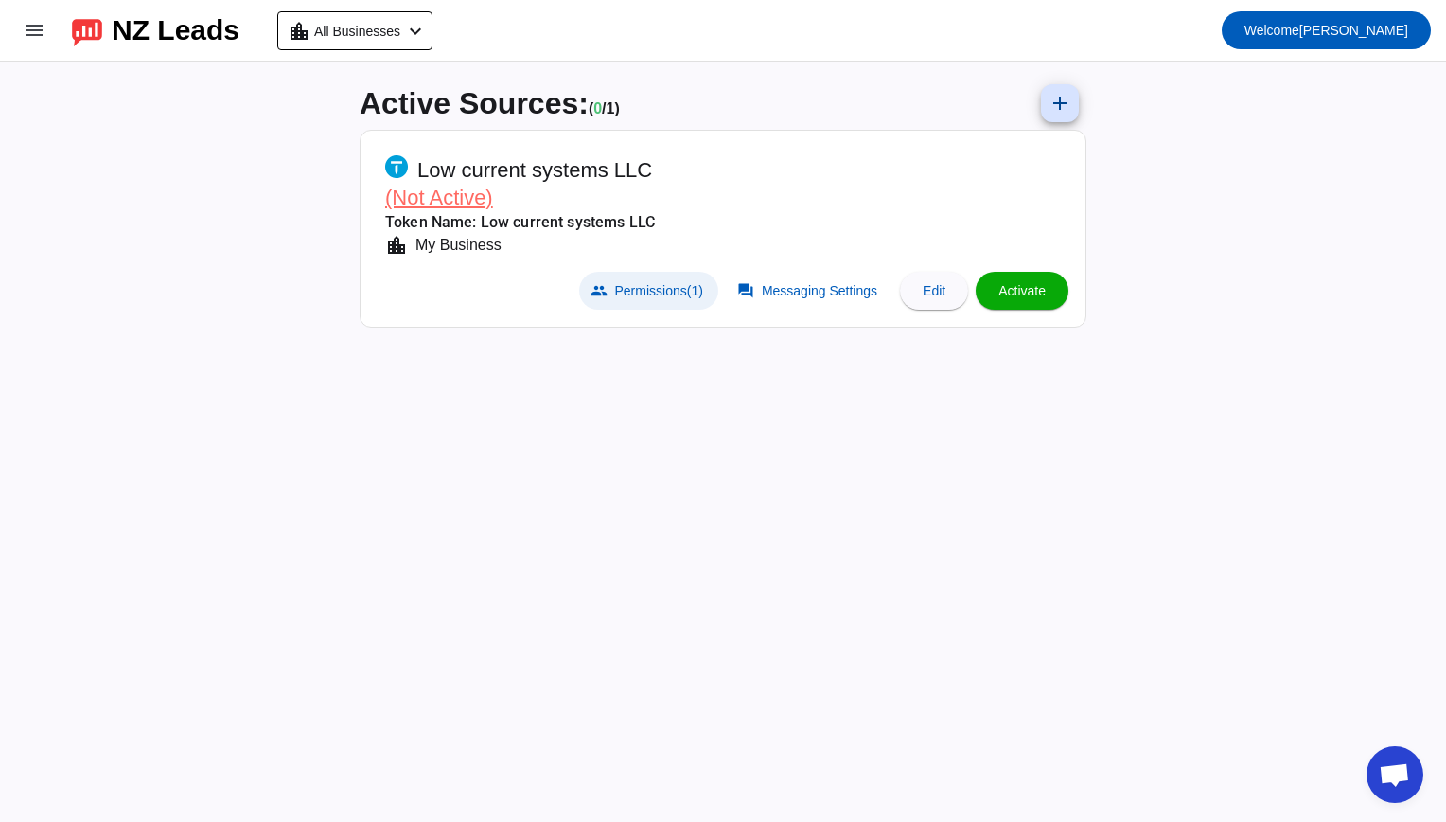
click at [661, 305] on span at bounding box center [648, 291] width 139 height 38
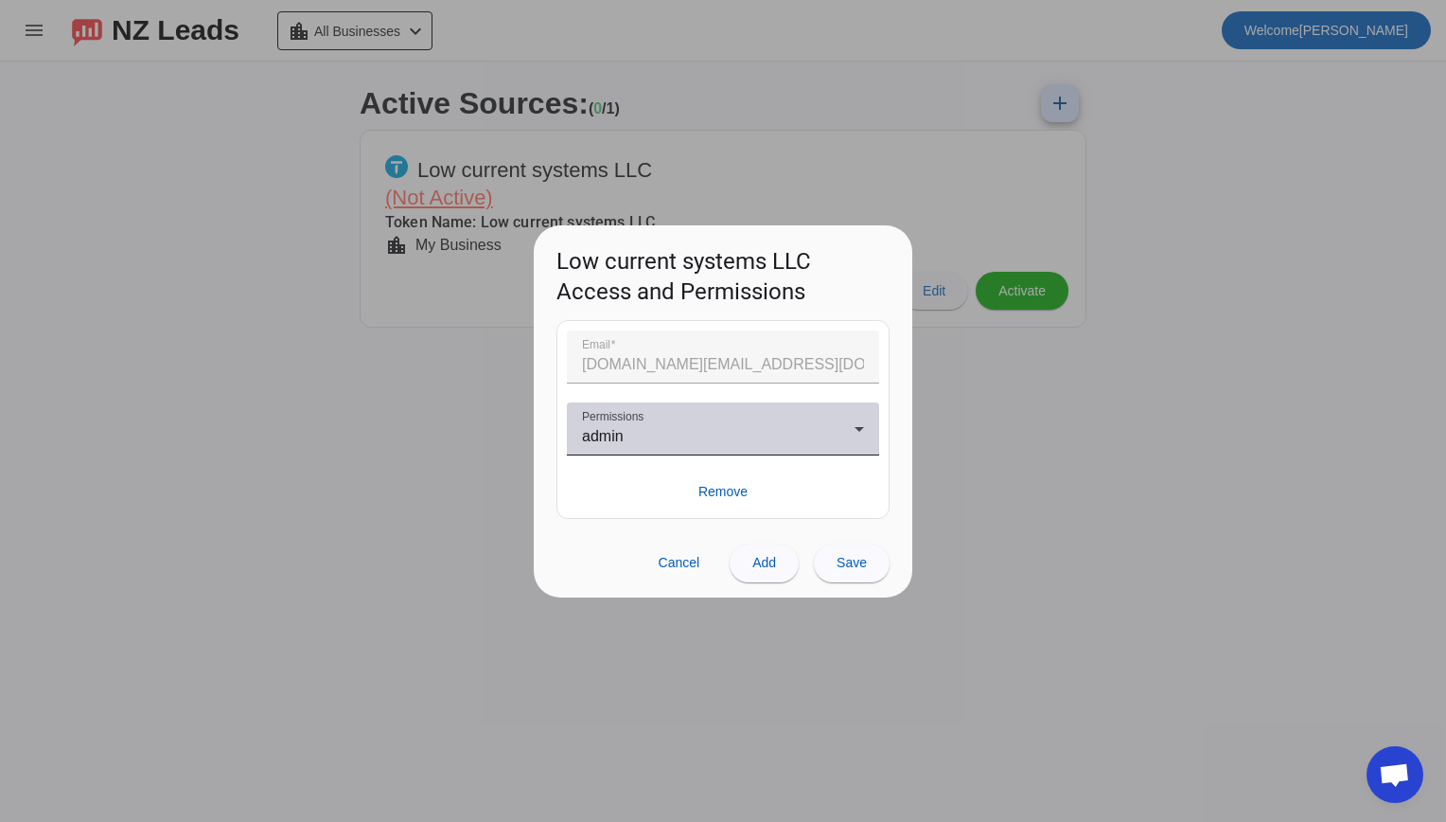
click at [624, 452] on div "Permissions admin" at bounding box center [723, 428] width 282 height 53
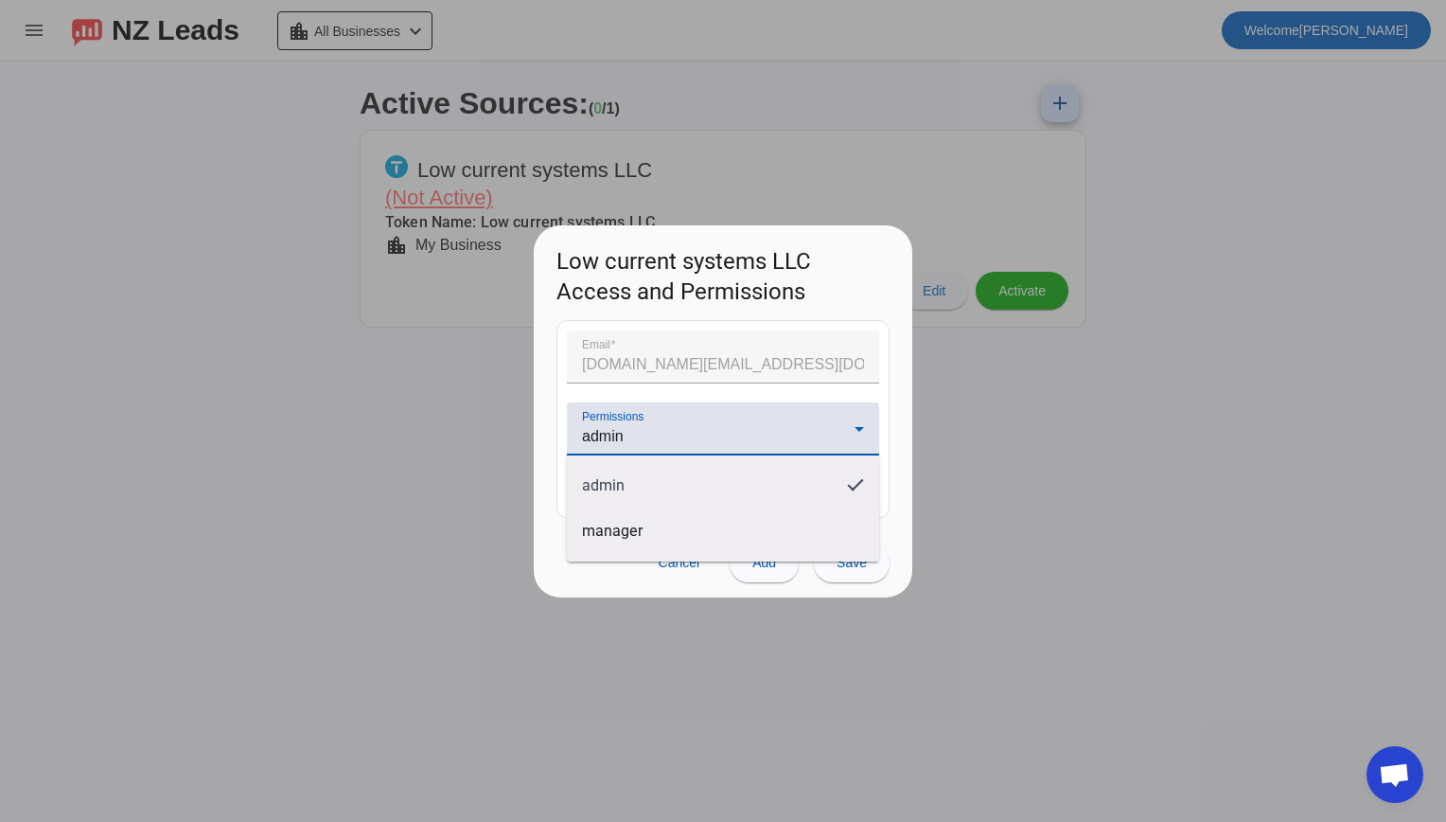
click at [624, 451] on div at bounding box center [723, 411] width 1446 height 822
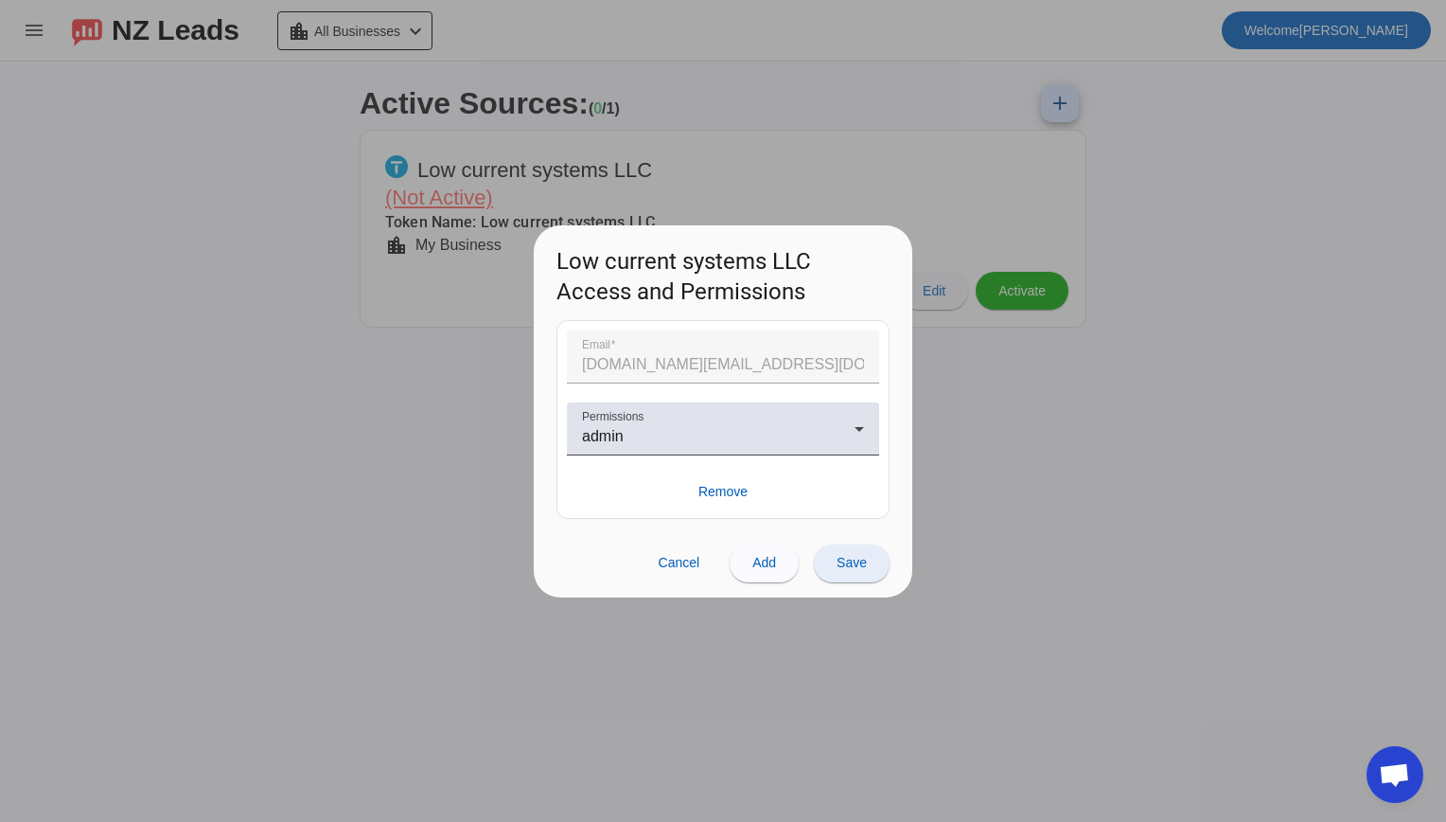
click at [840, 564] on span "Save" at bounding box center [852, 562] width 30 height 15
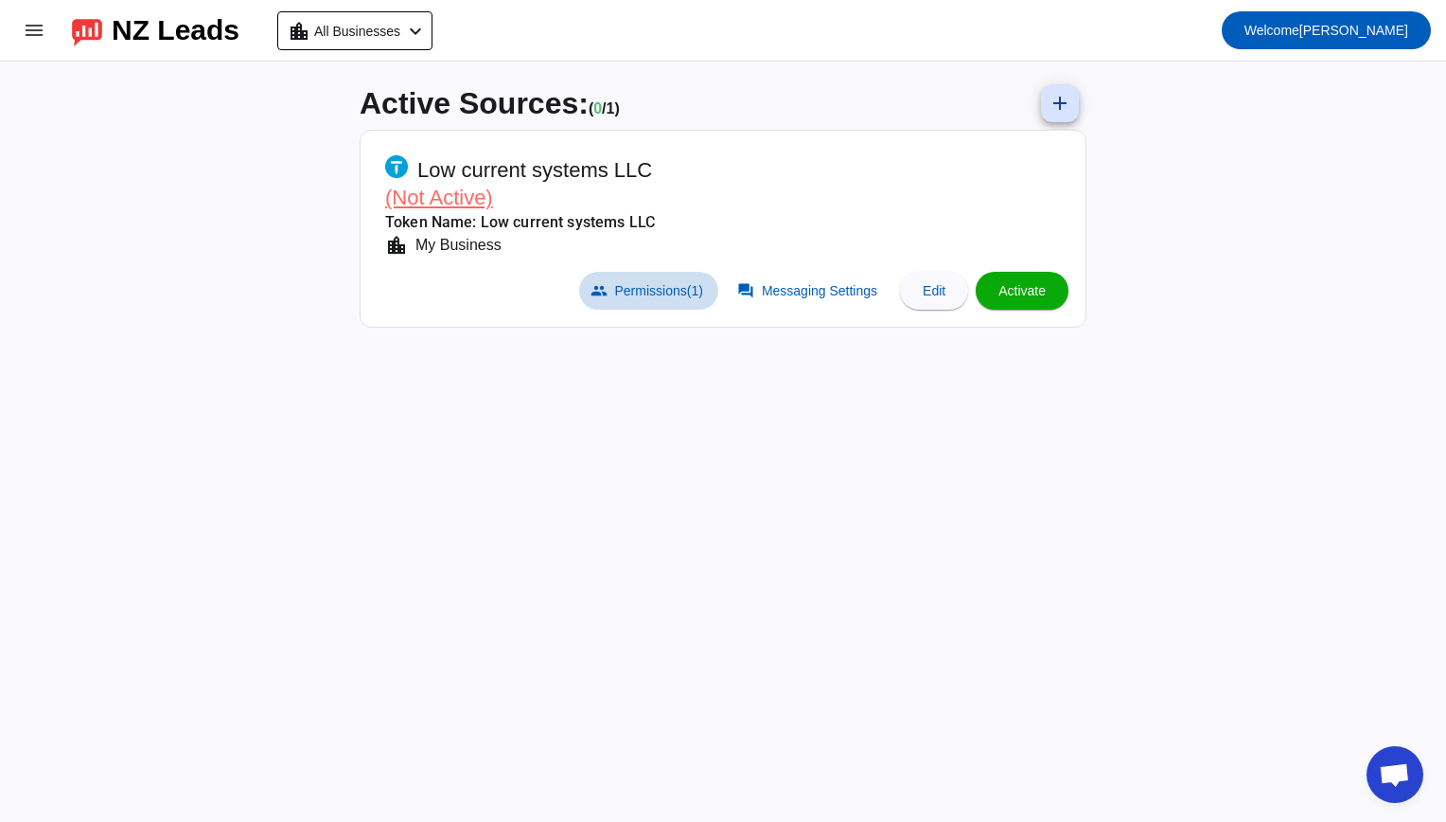
click at [618, 295] on span "Permissions (1)" at bounding box center [659, 290] width 88 height 15
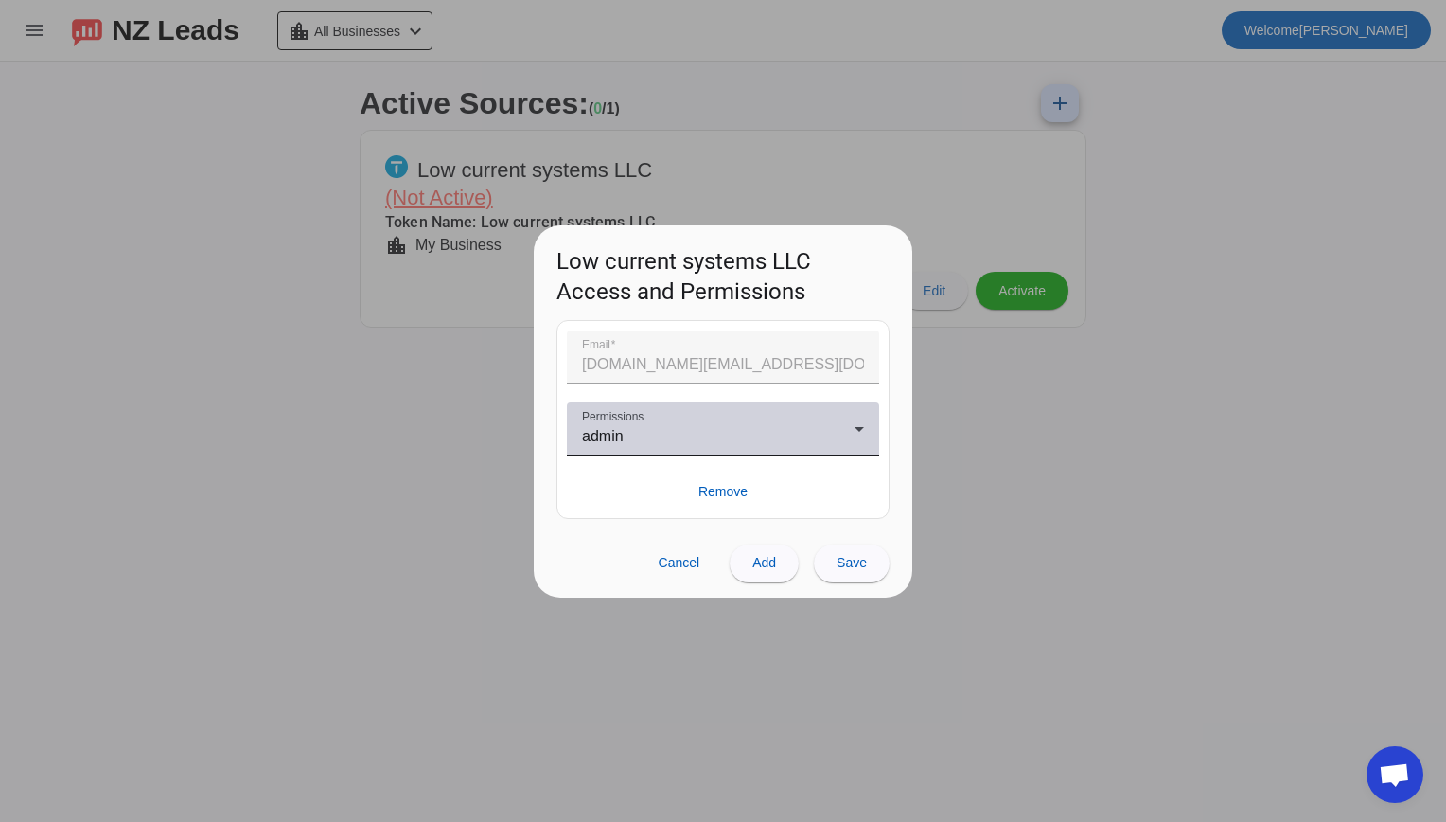
click at [659, 420] on div "Permissions admin" at bounding box center [723, 428] width 282 height 53
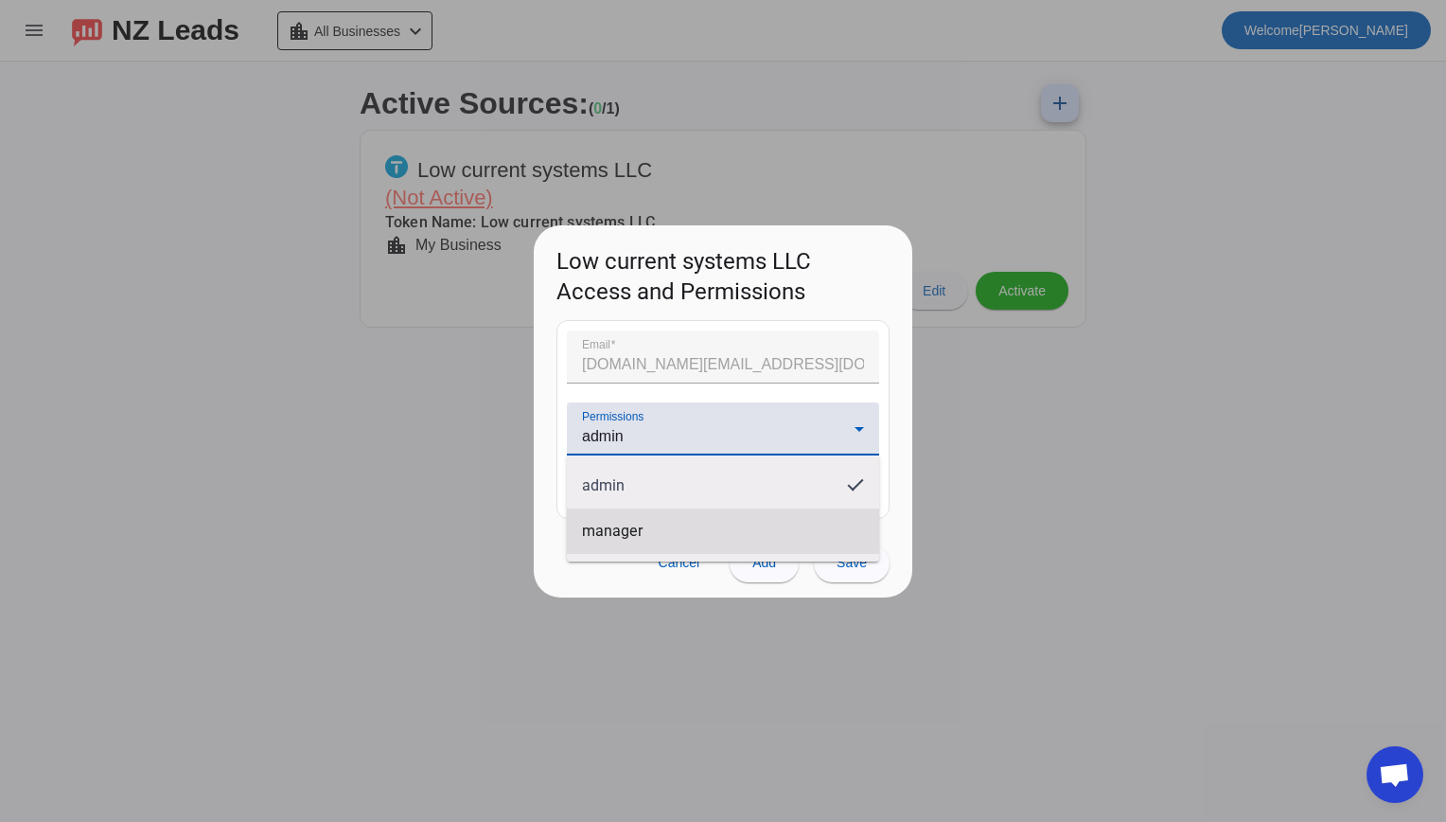
click at [648, 520] on mat-option "manager" at bounding box center [723, 530] width 312 height 45
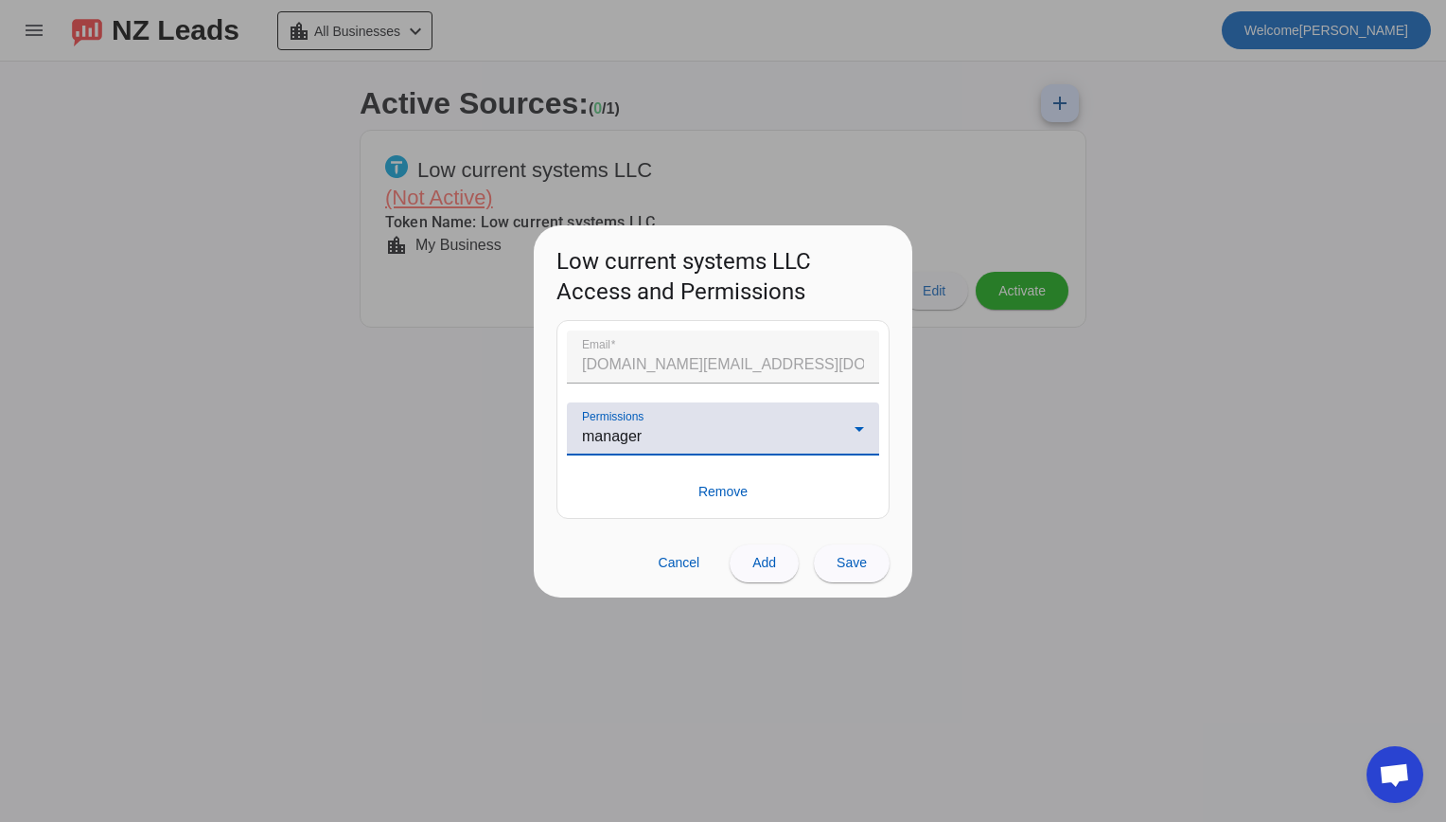
click at [629, 439] on span "manager" at bounding box center [612, 436] width 60 height 16
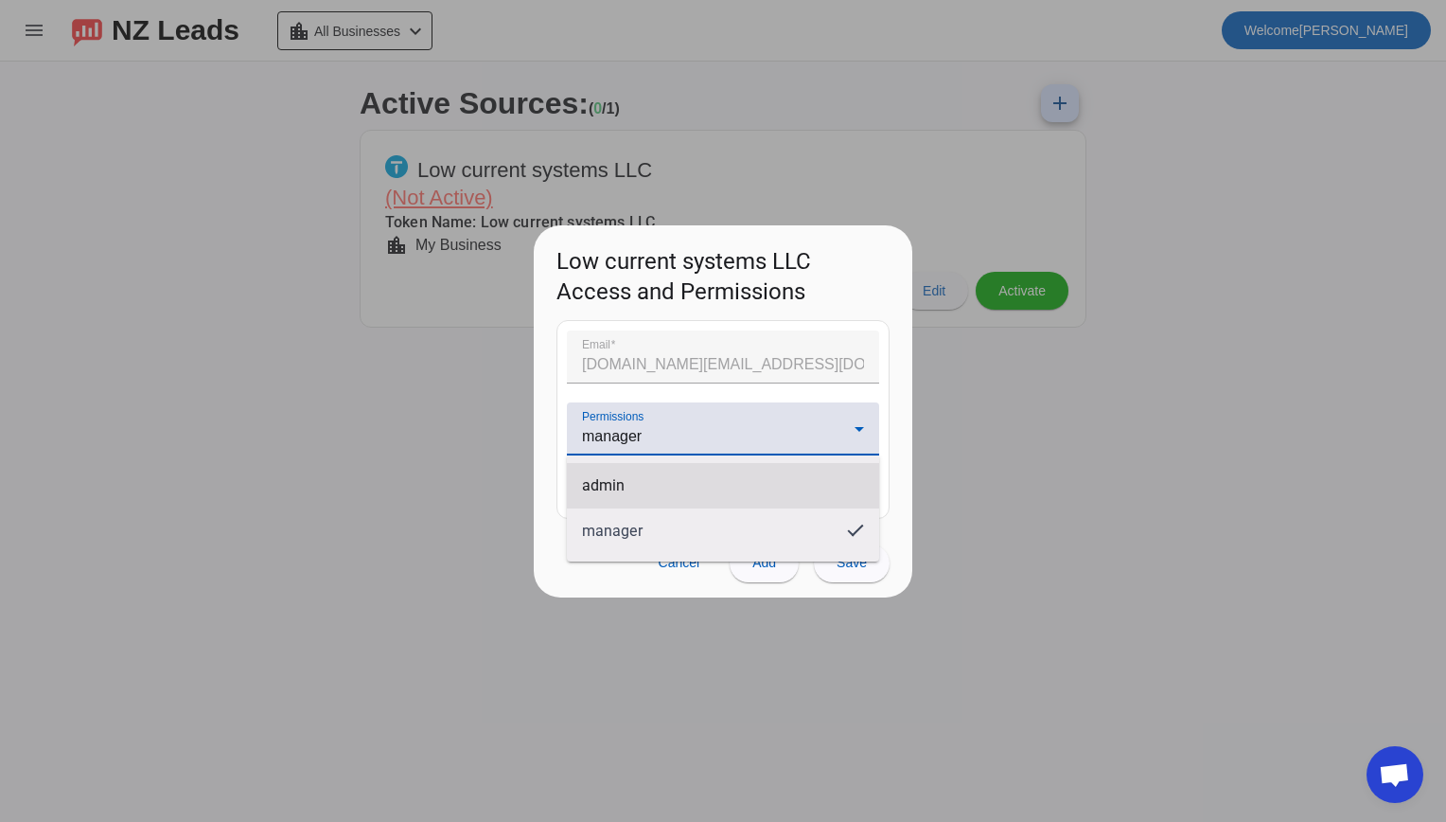
click at [620, 496] on mat-option "admin" at bounding box center [723, 485] width 312 height 45
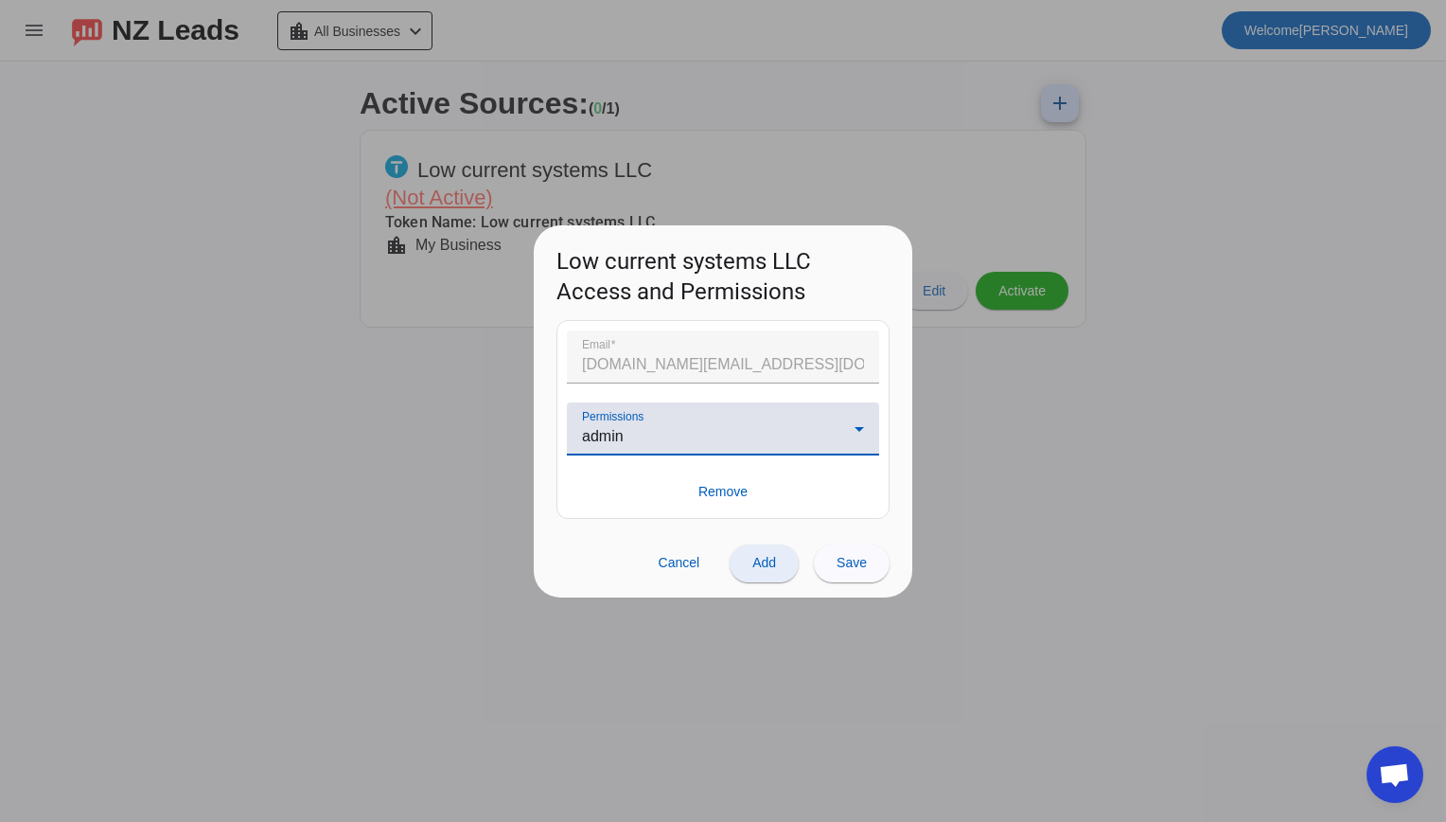
click at [774, 572] on span at bounding box center [764, 562] width 69 height 45
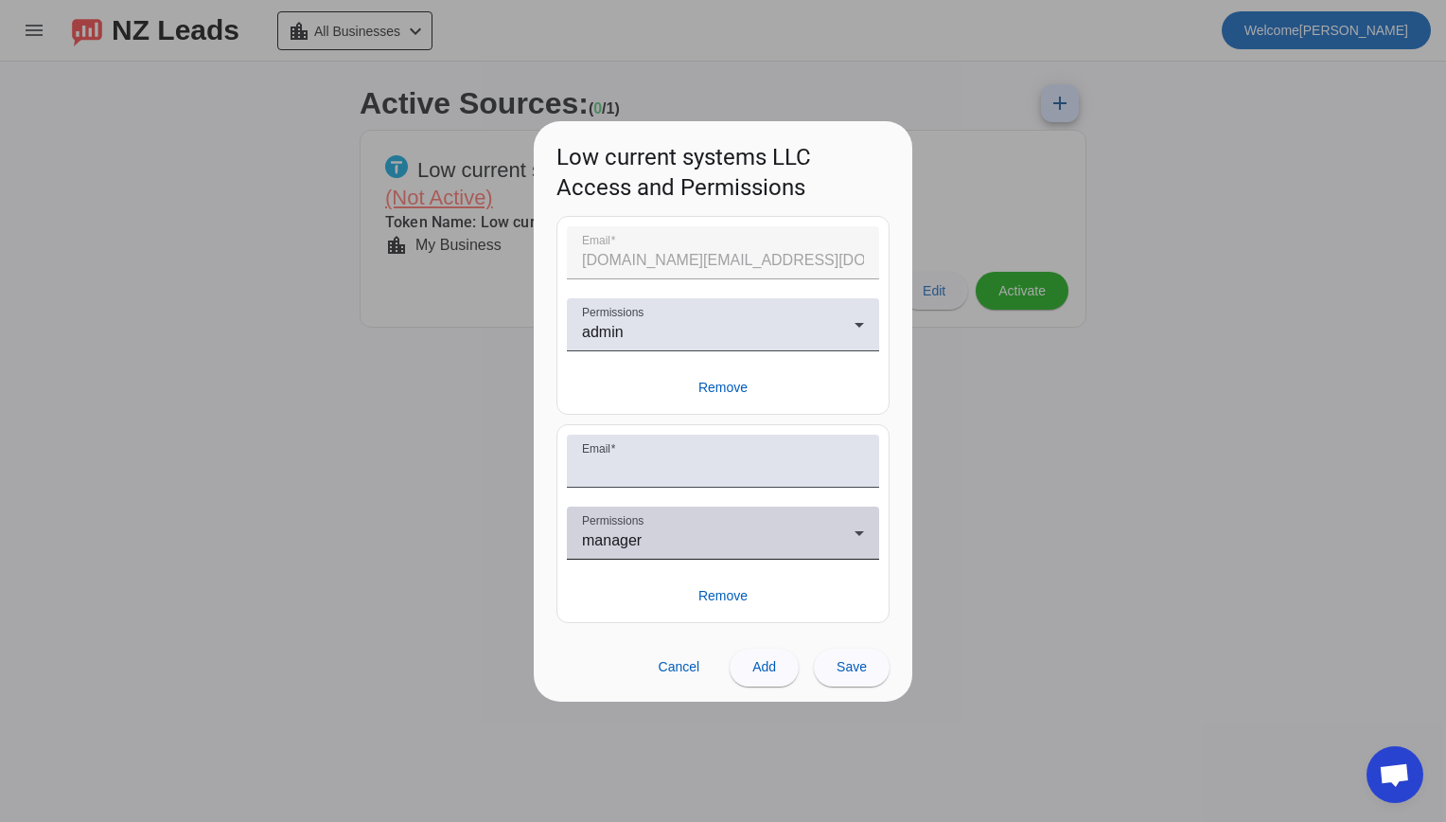
click at [676, 531] on div "manager" at bounding box center [718, 540] width 273 height 23
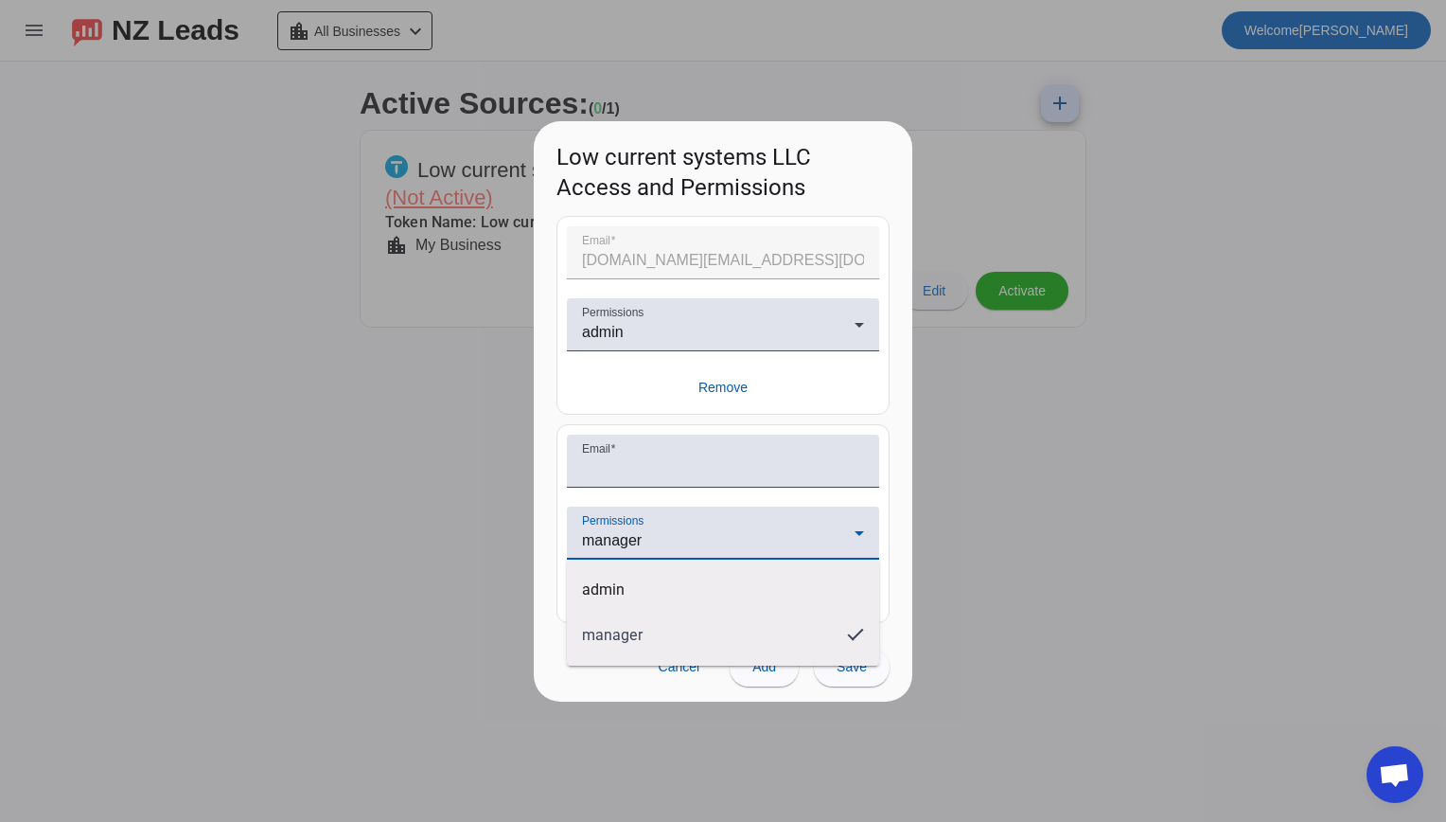
click at [676, 531] on div at bounding box center [723, 411] width 1446 height 822
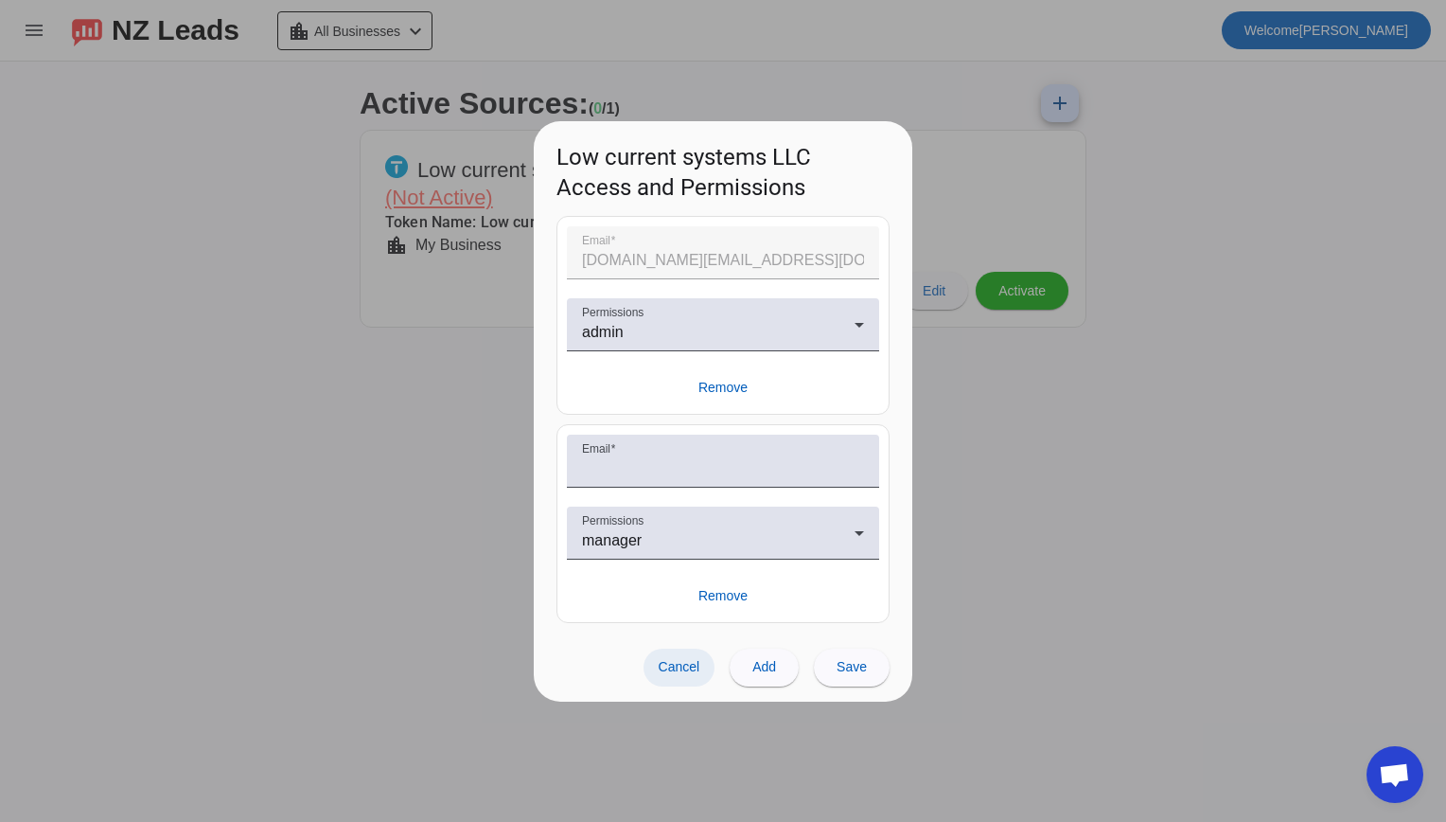
click at [700, 662] on span "Cancel" at bounding box center [680, 666] width 42 height 15
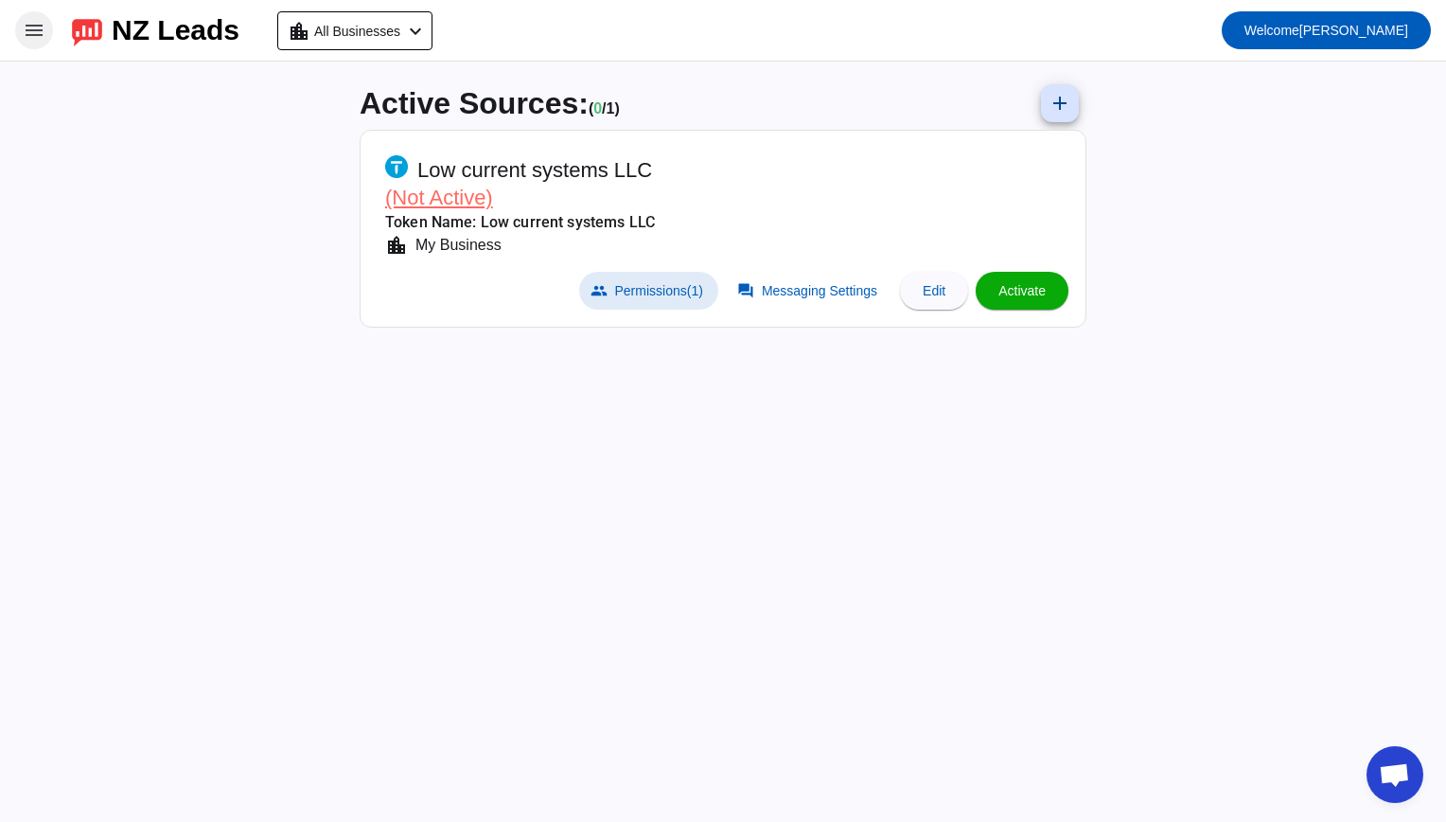
click at [30, 21] on mat-icon "menu" at bounding box center [34, 30] width 23 height 23
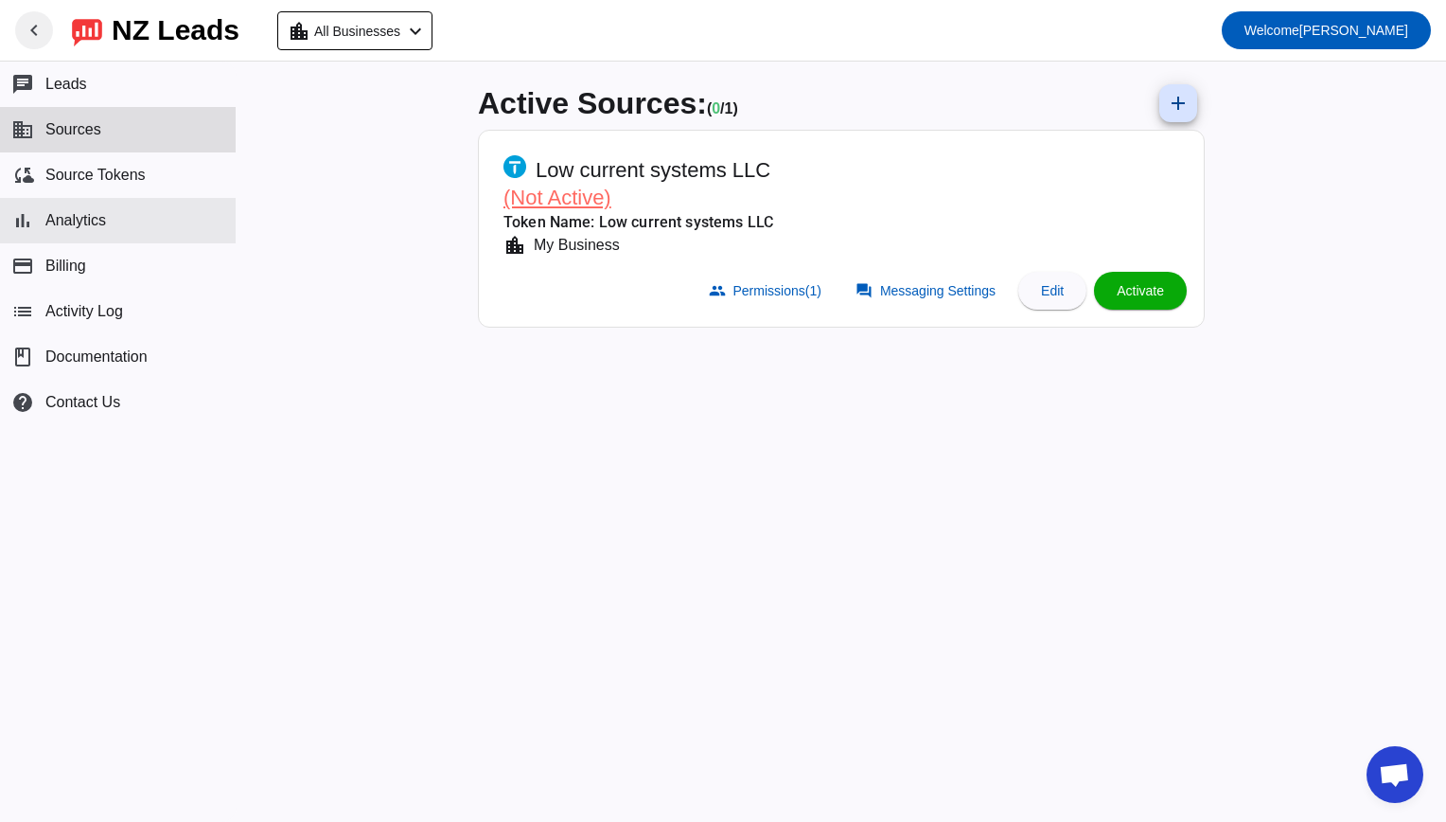
click at [93, 213] on span "Analytics" at bounding box center [75, 220] width 61 height 17
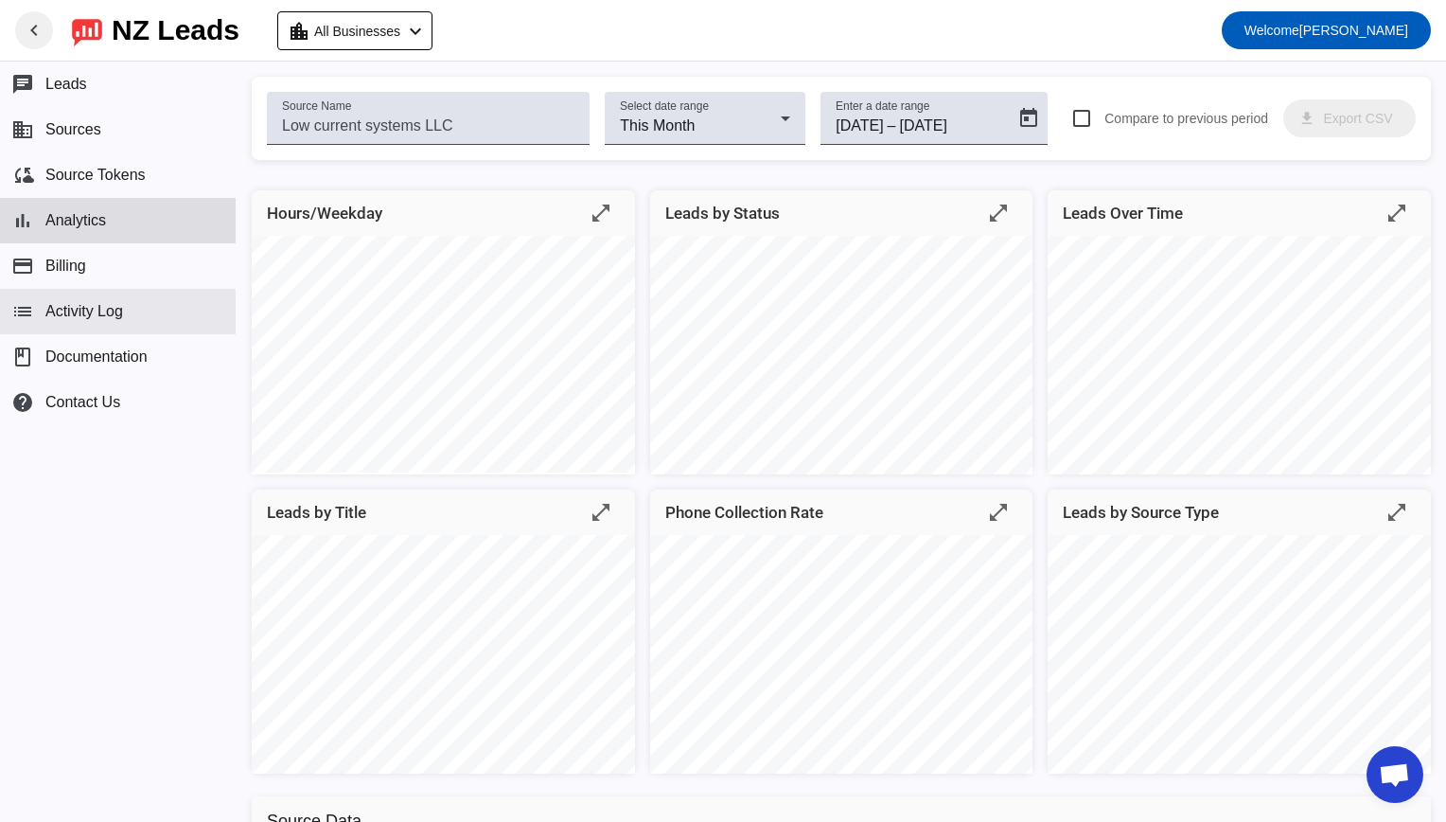
click at [53, 291] on button "list Activity Log" at bounding box center [118, 311] width 236 height 45
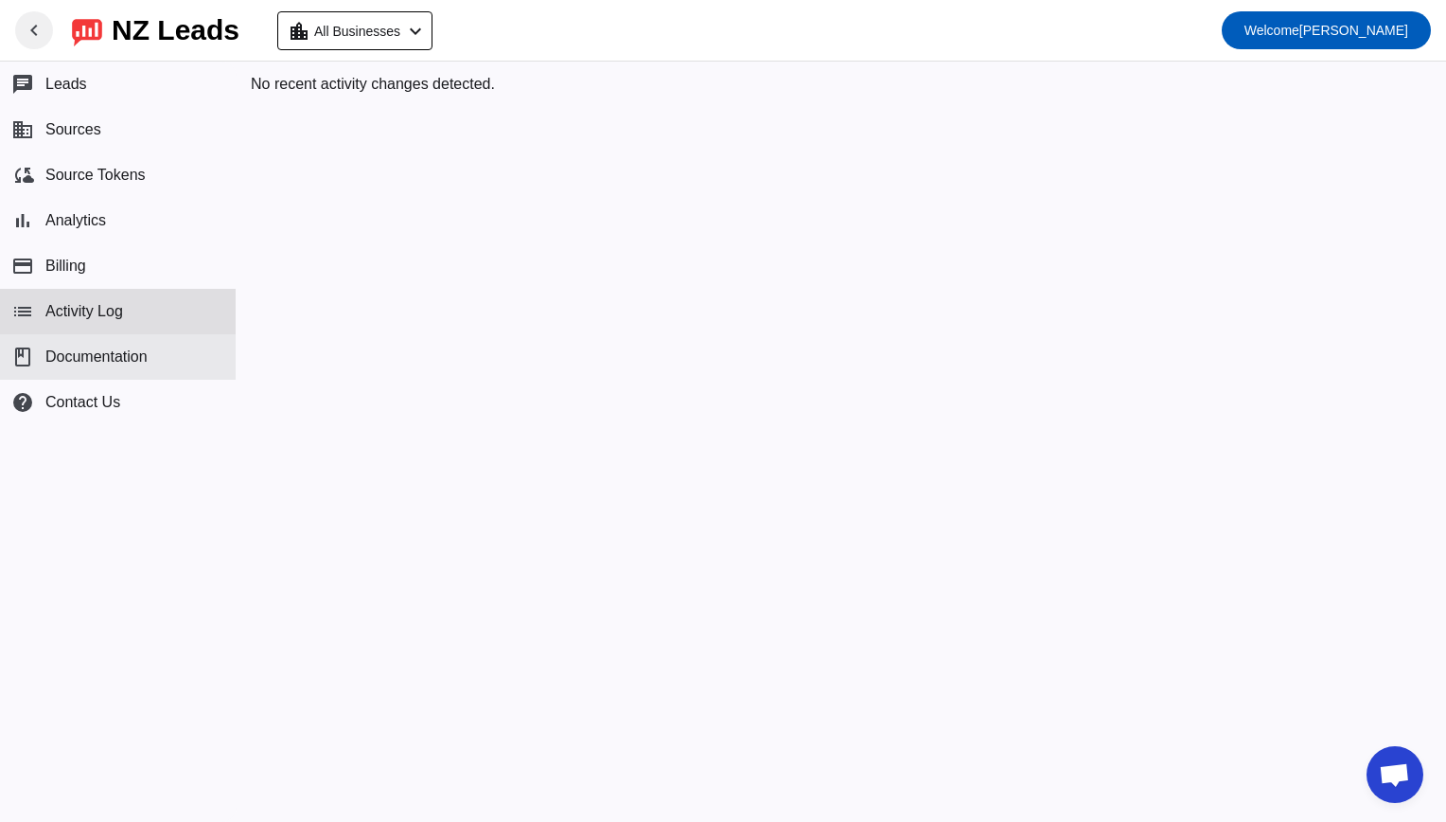
click at [96, 371] on button "book Documentation" at bounding box center [118, 356] width 236 height 45
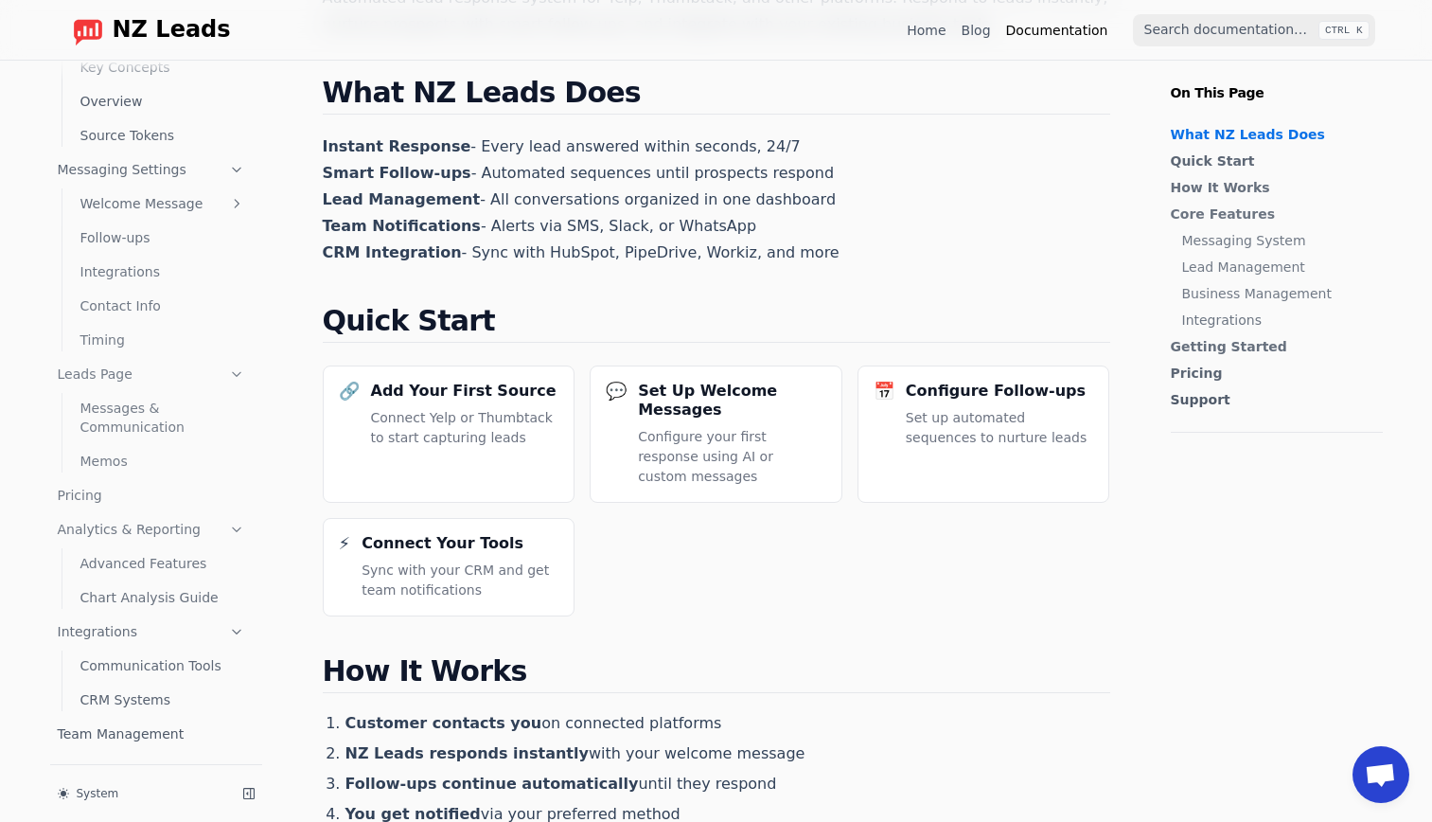
scroll to position [181, 0]
click at [115, 695] on link "CRM Systems" at bounding box center [163, 699] width 180 height 30
